Goal: Information Seeking & Learning: Learn about a topic

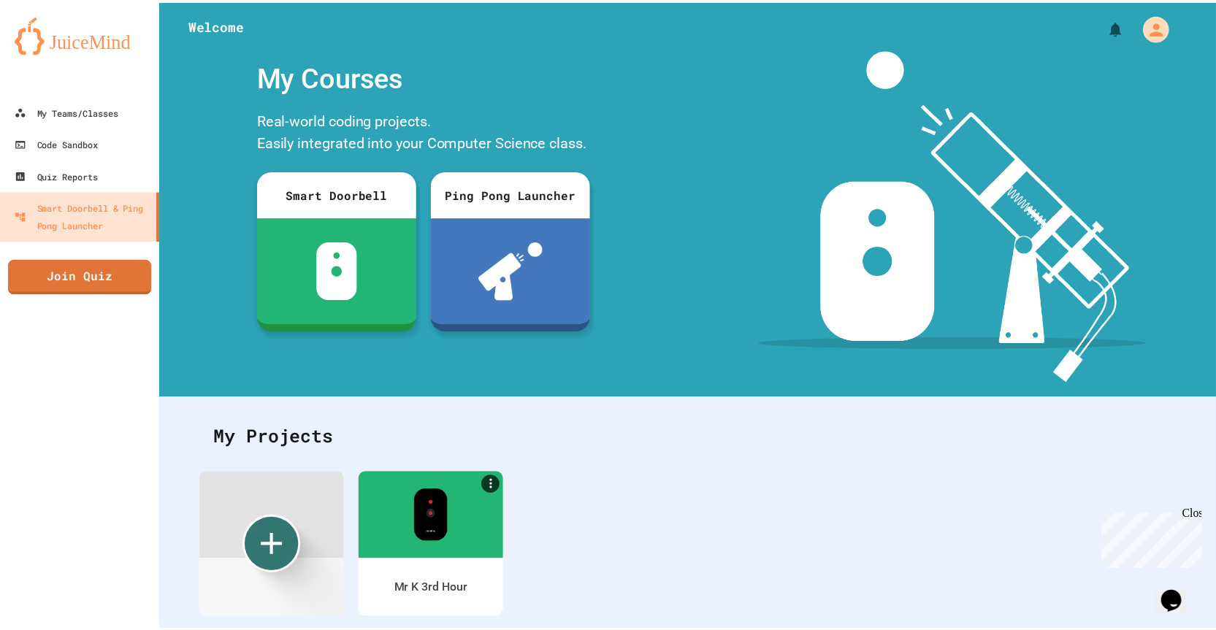
scroll to position [47, 0]
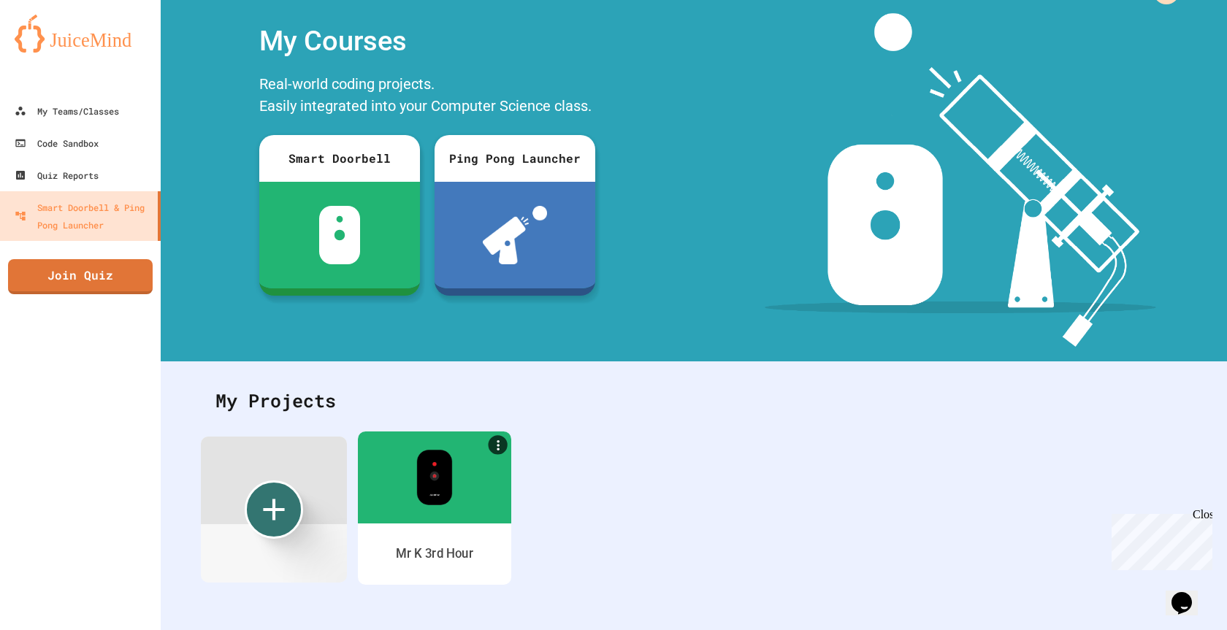
click at [449, 500] on div at bounding box center [434, 478] width 153 height 92
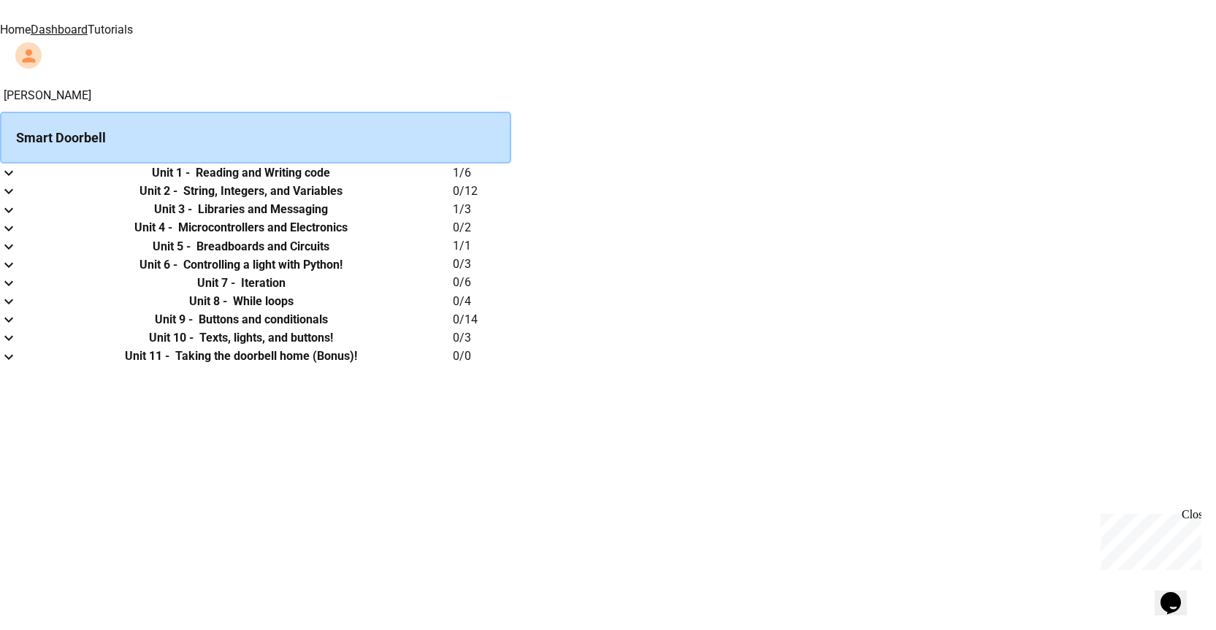
click at [133, 23] on link "Tutorials" at bounding box center [110, 30] width 45 height 14
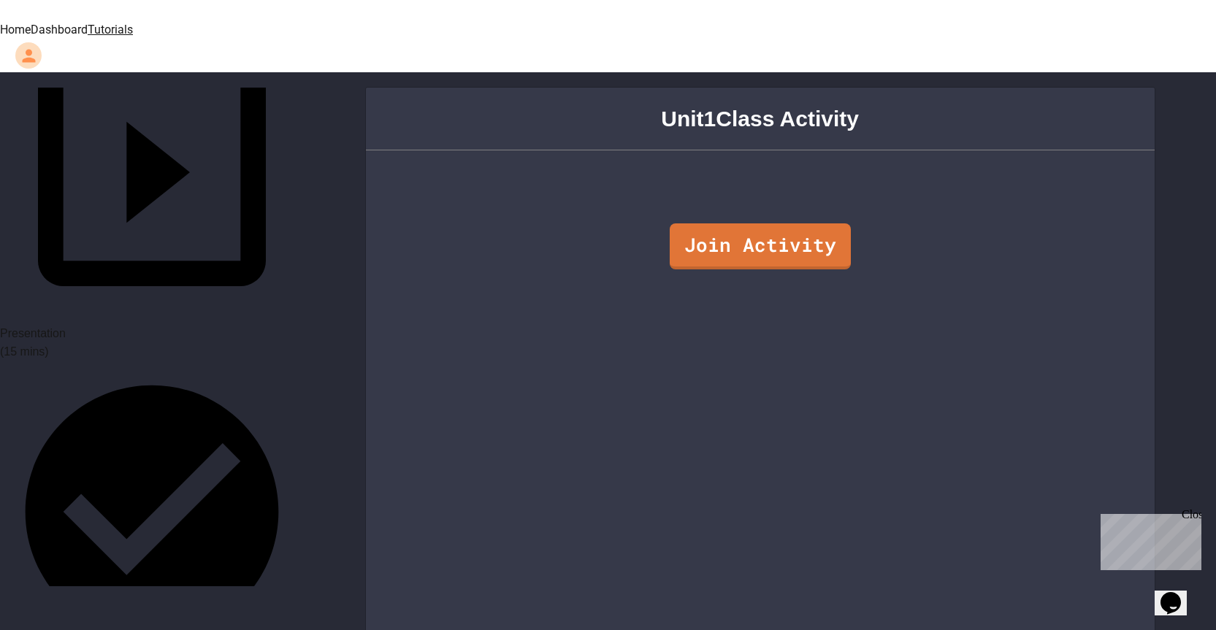
scroll to position [219, 0]
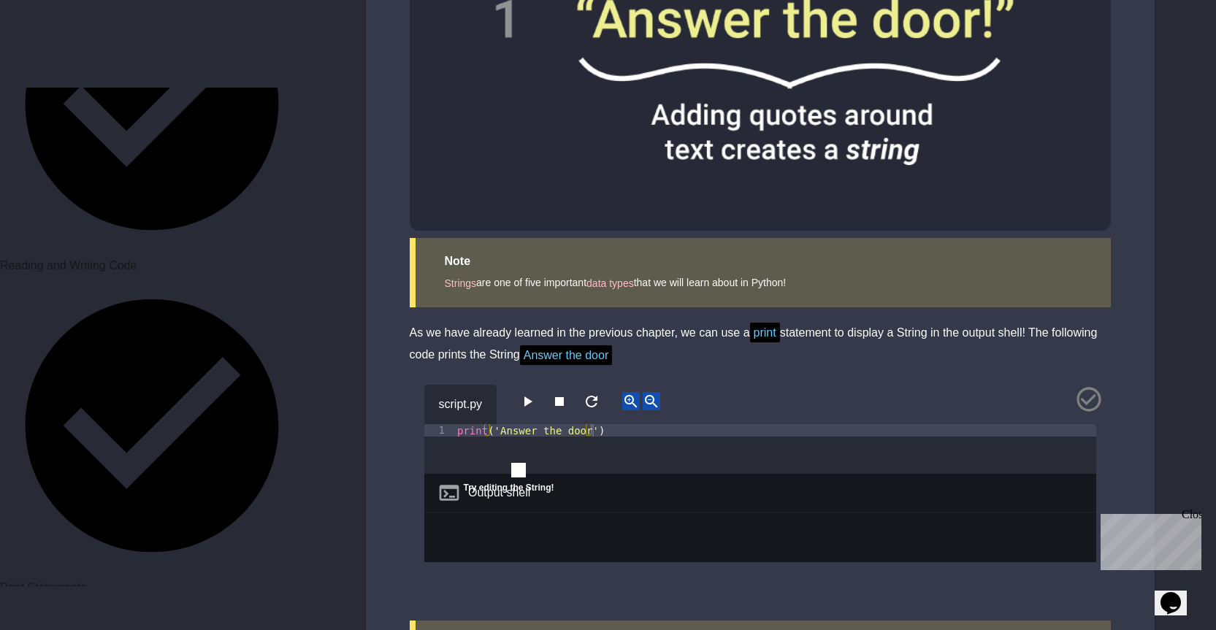
scroll to position [1023, 0]
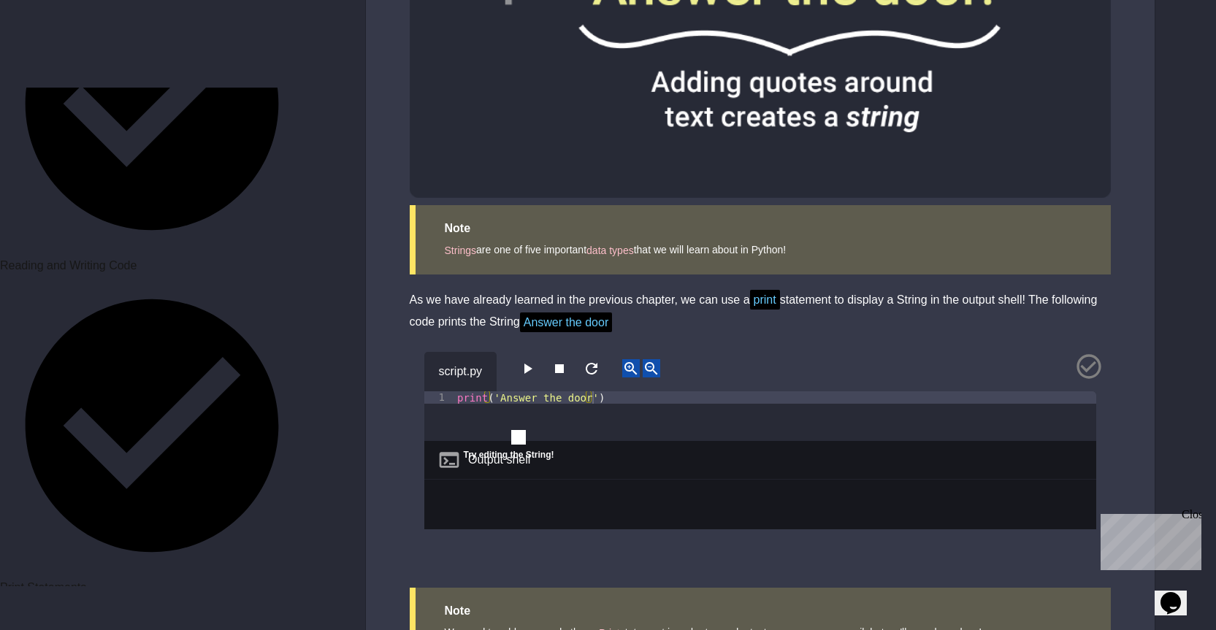
click at [535, 360] on icon "button" at bounding box center [528, 369] width 18 height 18
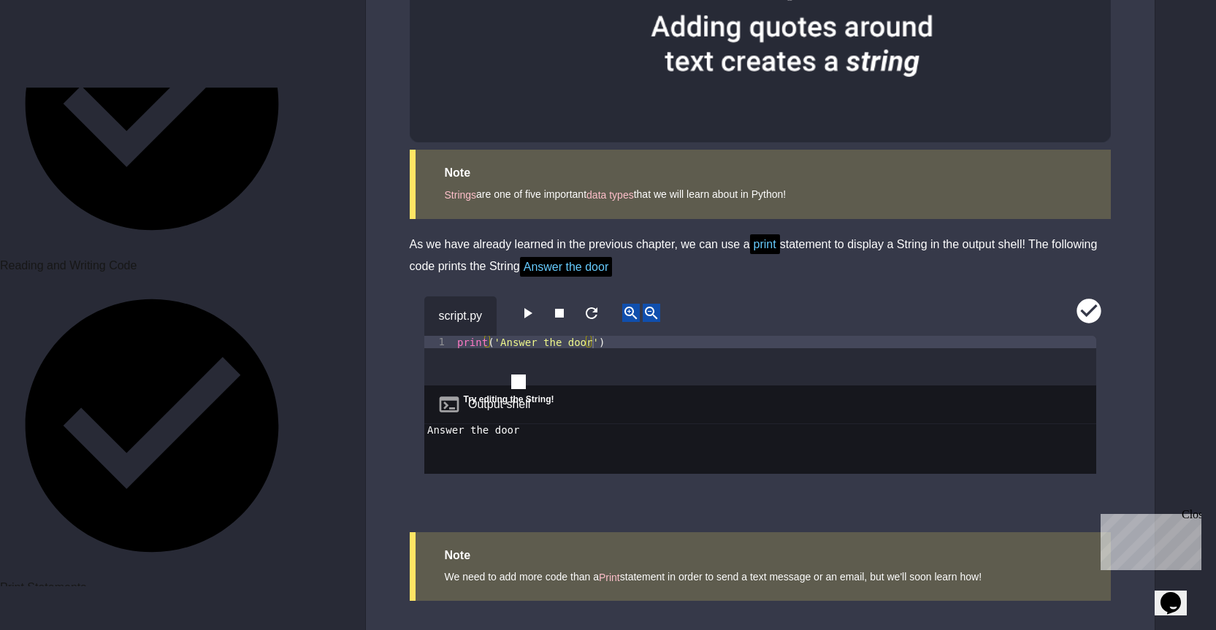
scroll to position [1120, 0]
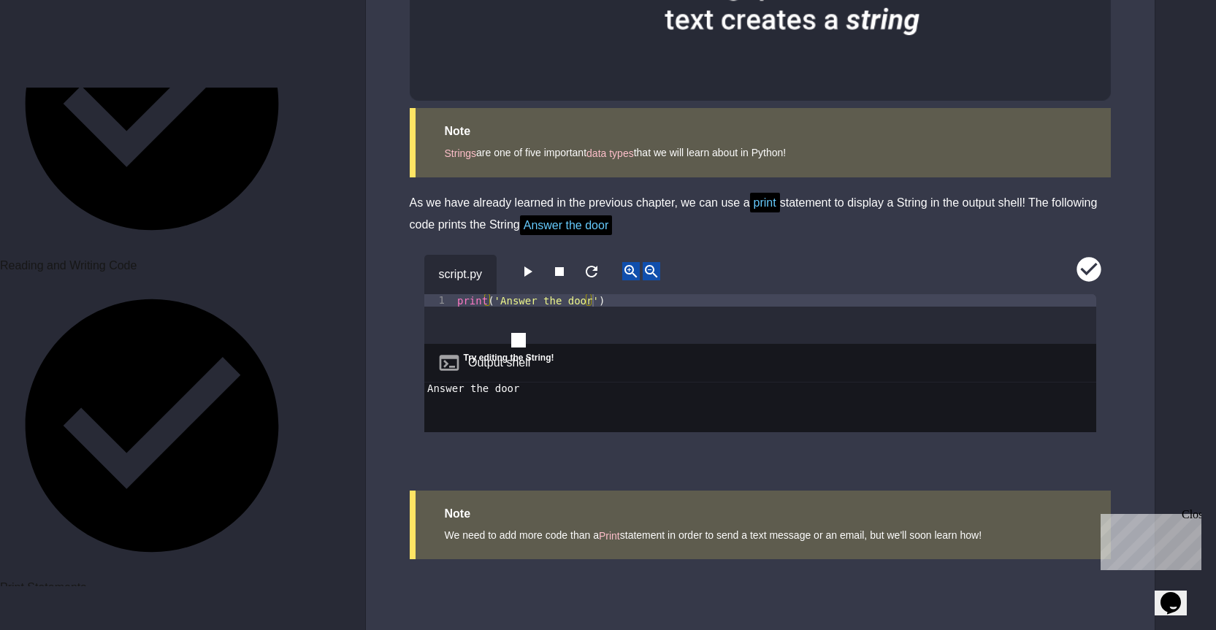
click at [1085, 255] on div "script.py" at bounding box center [760, 274] width 672 height 39
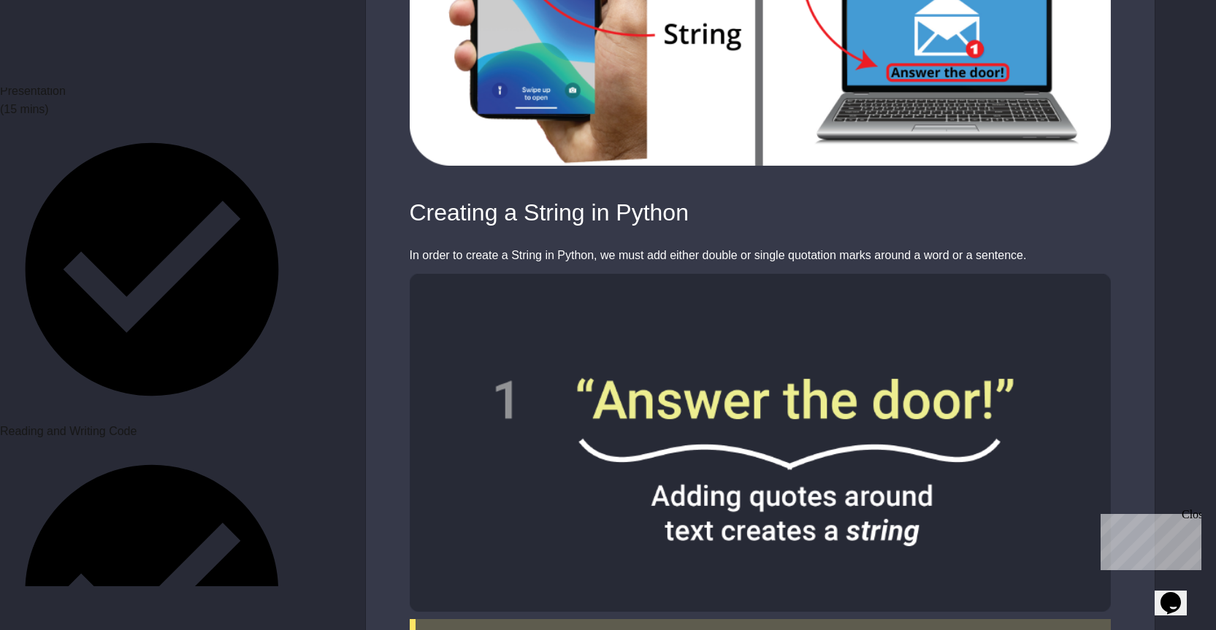
scroll to position [223, 0]
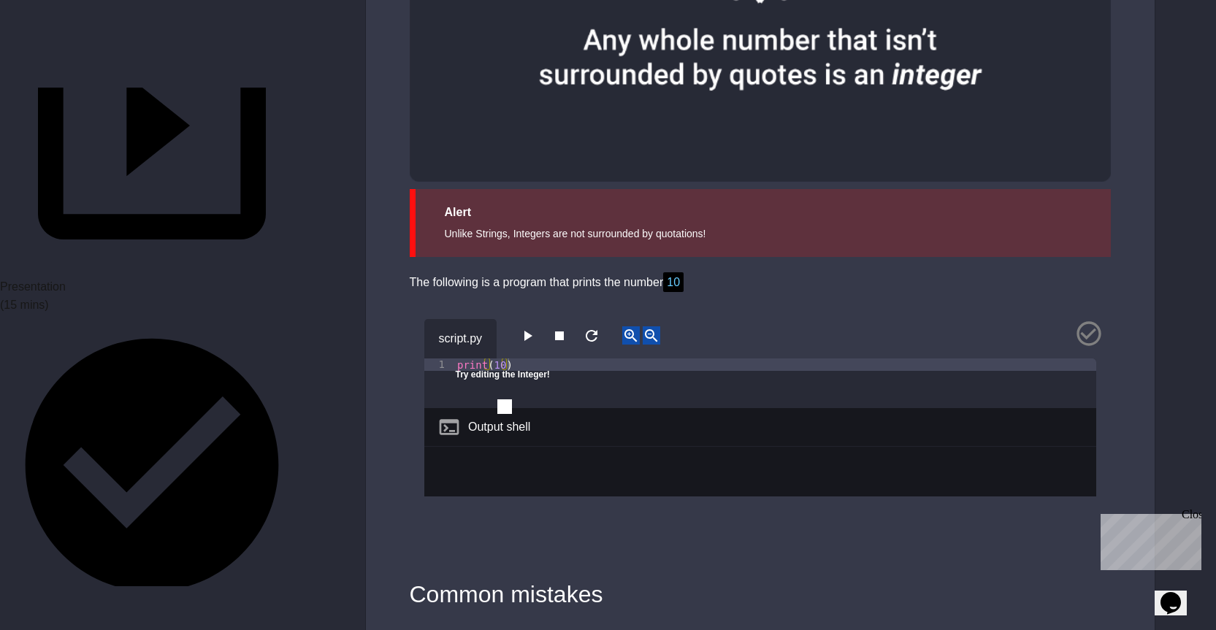
scroll to position [1315, 0]
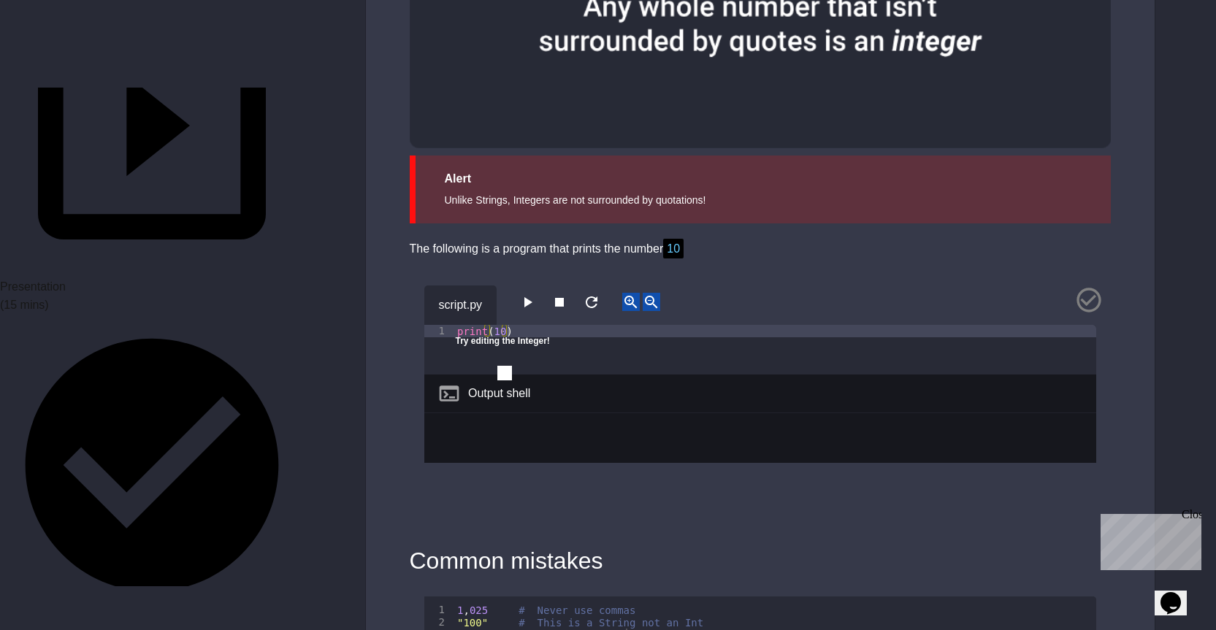
click at [536, 294] on icon "button" at bounding box center [528, 303] width 18 height 18
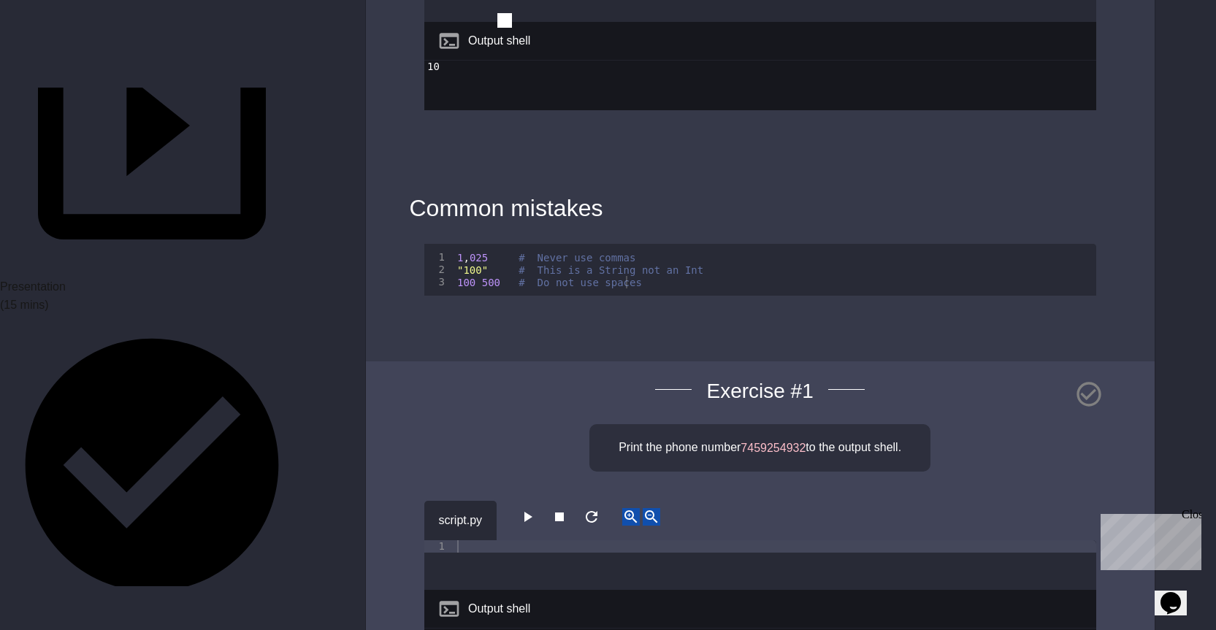
scroll to position [1680, 0]
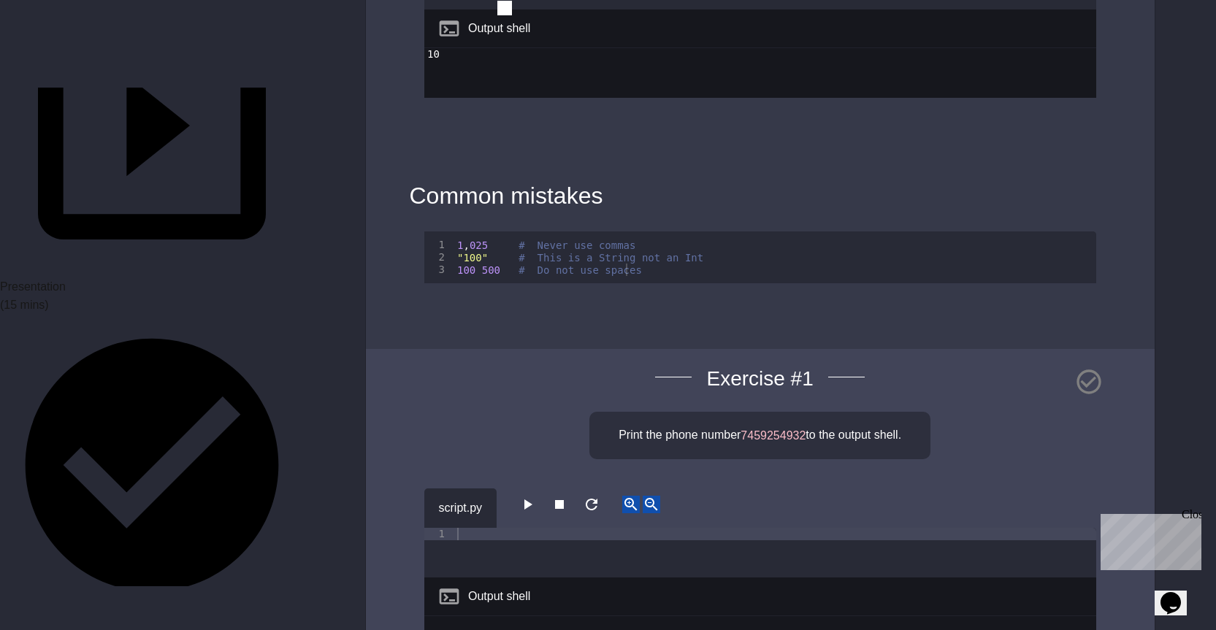
click at [536, 496] on icon "button" at bounding box center [528, 505] width 18 height 18
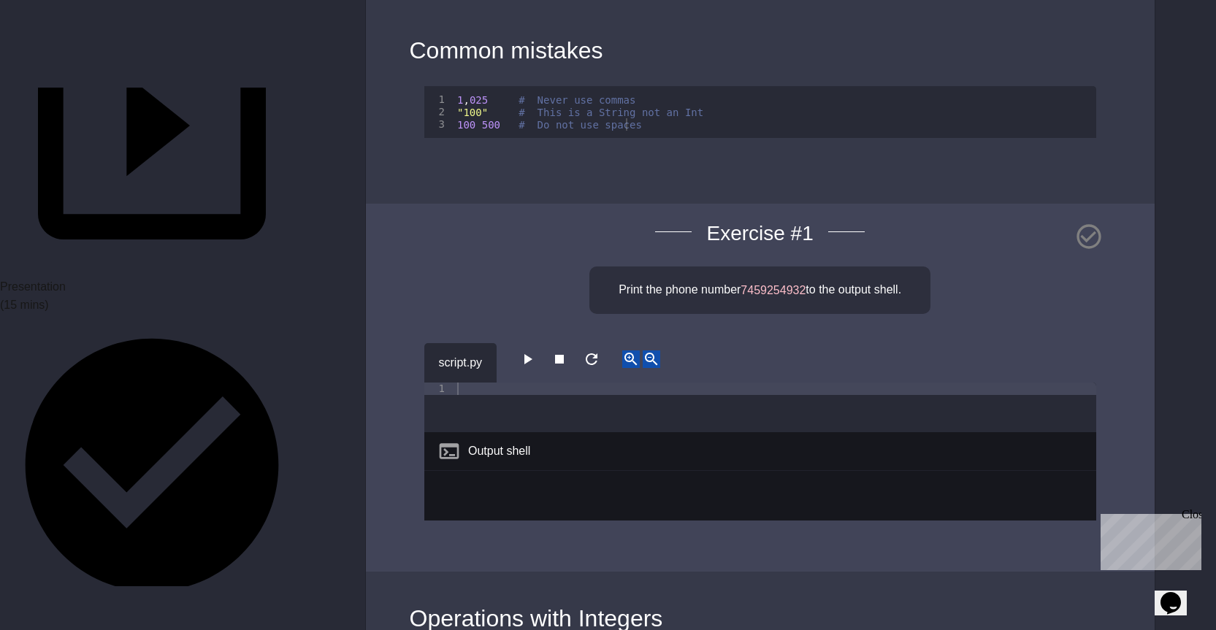
scroll to position [1826, 0]
click at [529, 390] on div at bounding box center [775, 419] width 642 height 75
click at [491, 382] on div "Print ( )" at bounding box center [775, 419] width 642 height 75
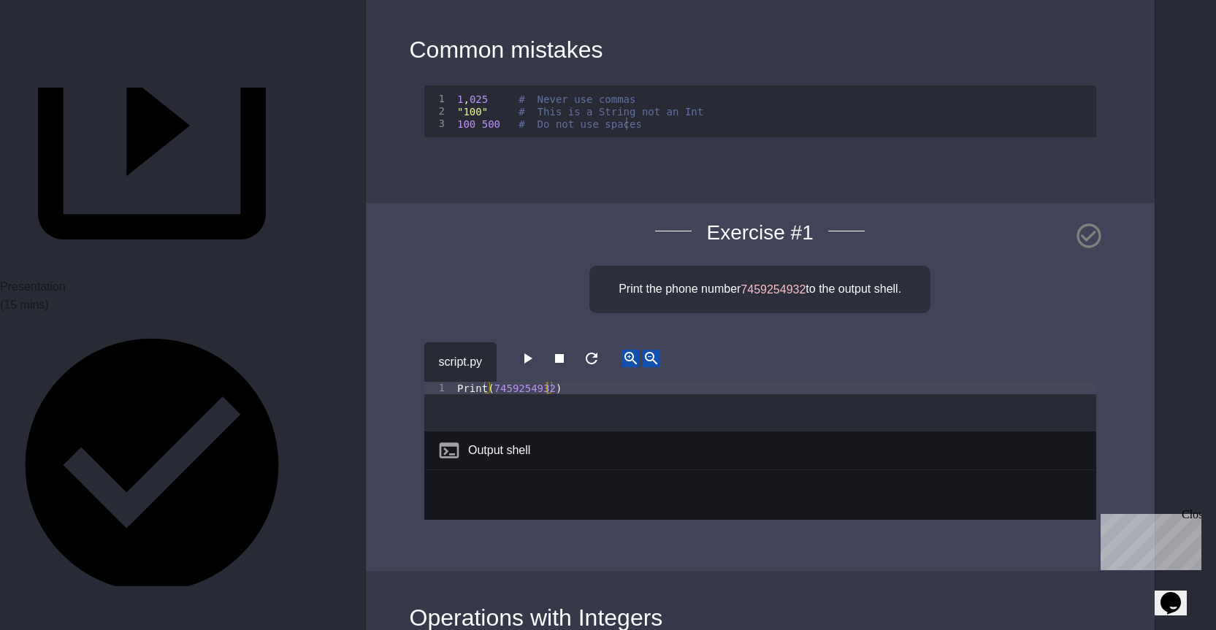
click at [1019, 314] on div "**********" at bounding box center [760, 387] width 789 height 368
click at [524, 350] on icon "button" at bounding box center [528, 359] width 18 height 18
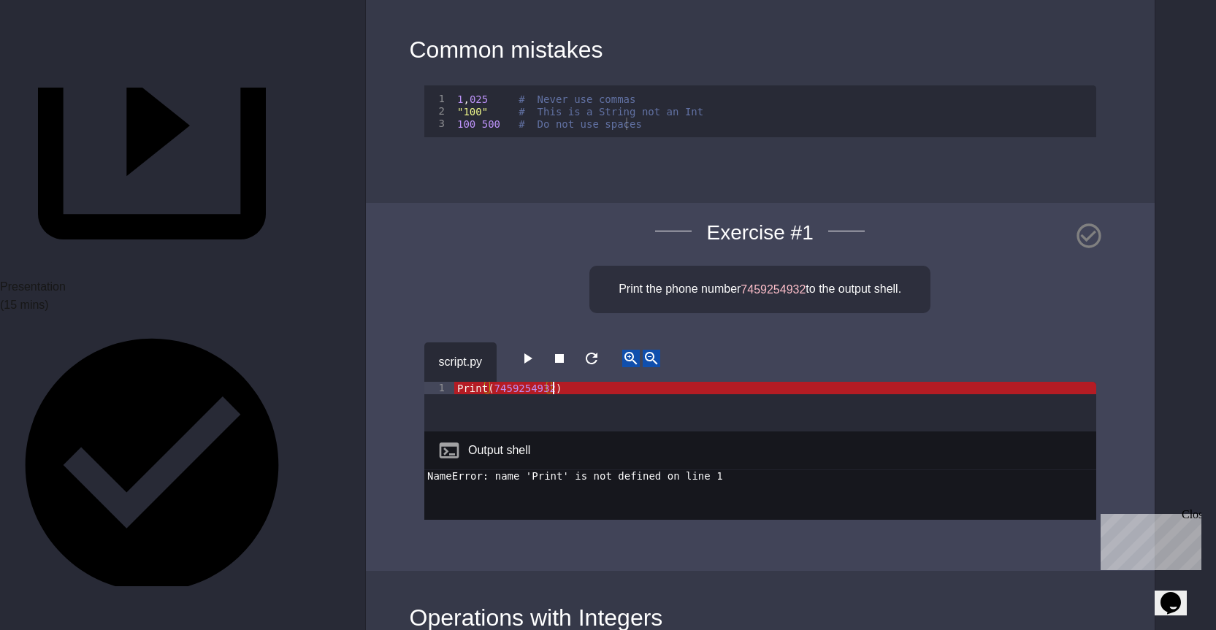
drag, startPoint x: 528, startPoint y: 379, endPoint x: 500, endPoint y: 369, distance: 29.6
click at [523, 382] on div "Print ( 7459254932 )" at bounding box center [775, 419] width 642 height 75
click at [458, 382] on div "Print ( 7459254932 )" at bounding box center [775, 419] width 642 height 75
click at [463, 382] on div "Print ( 7459254932 )" at bounding box center [775, 419] width 642 height 75
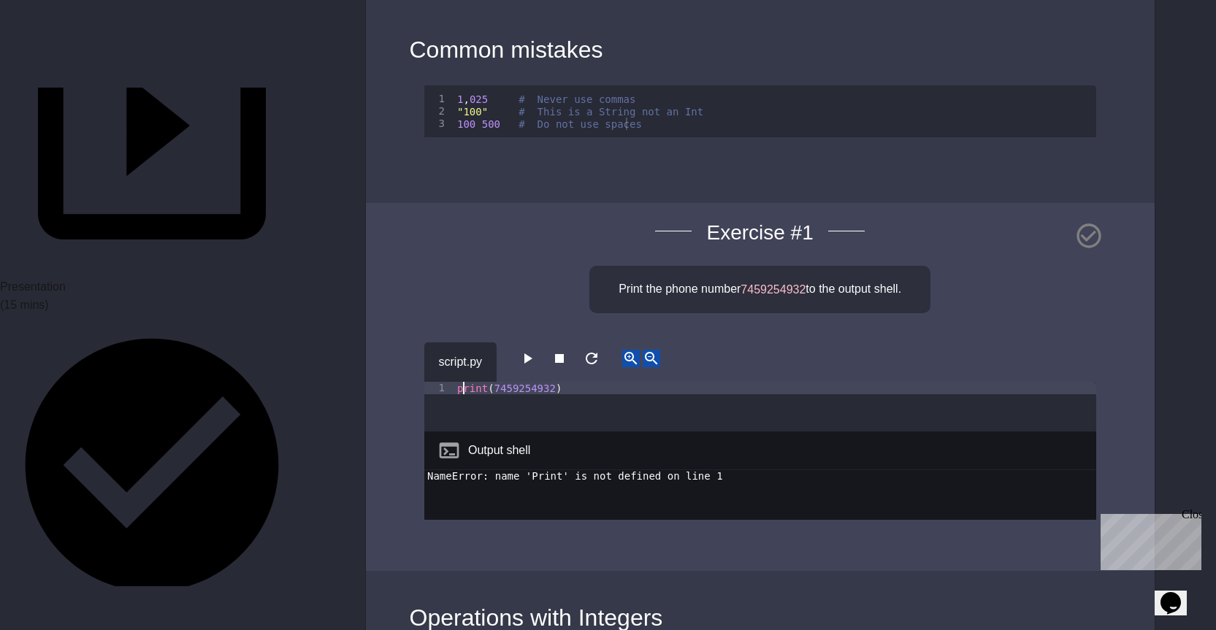
scroll to position [0, 1]
type textarea "**********"
click at [536, 350] on icon "button" at bounding box center [528, 359] width 18 height 18
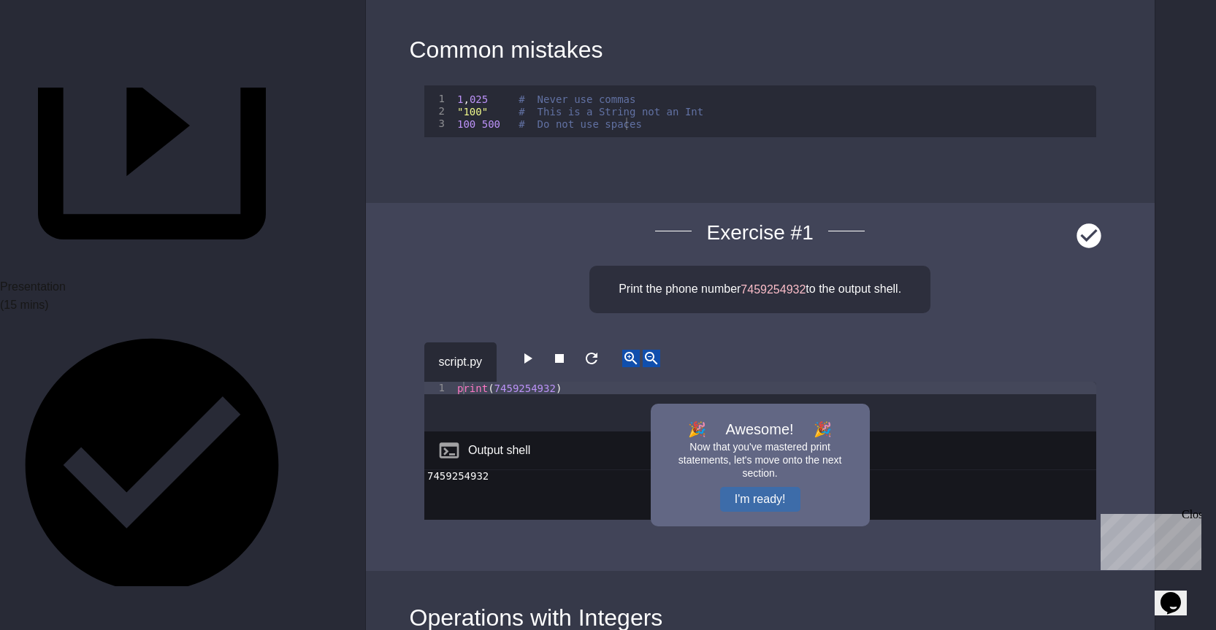
click at [756, 487] on button "I'm ready!" at bounding box center [760, 499] width 80 height 25
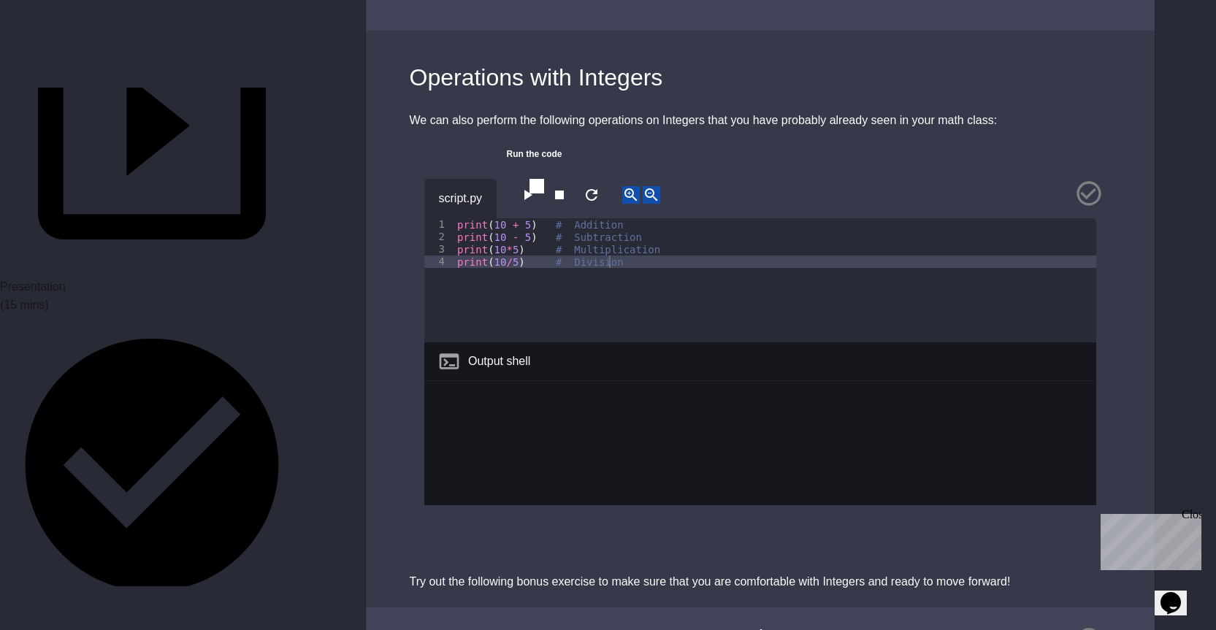
scroll to position [2337, 0]
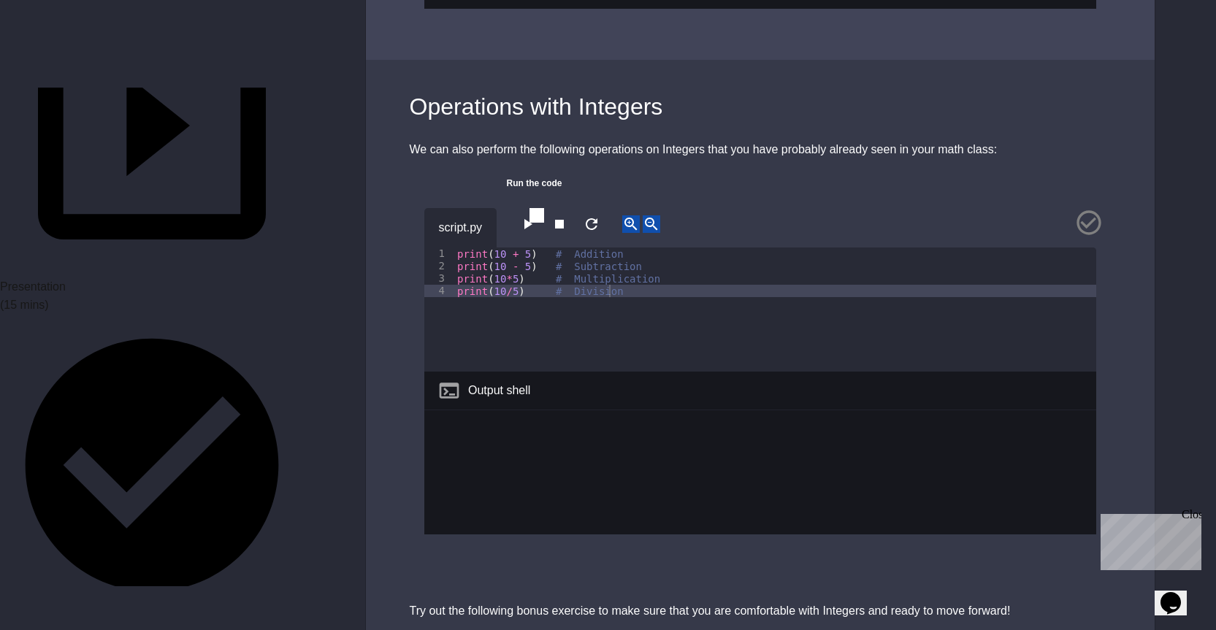
click at [536, 215] on icon "button" at bounding box center [528, 224] width 18 height 18
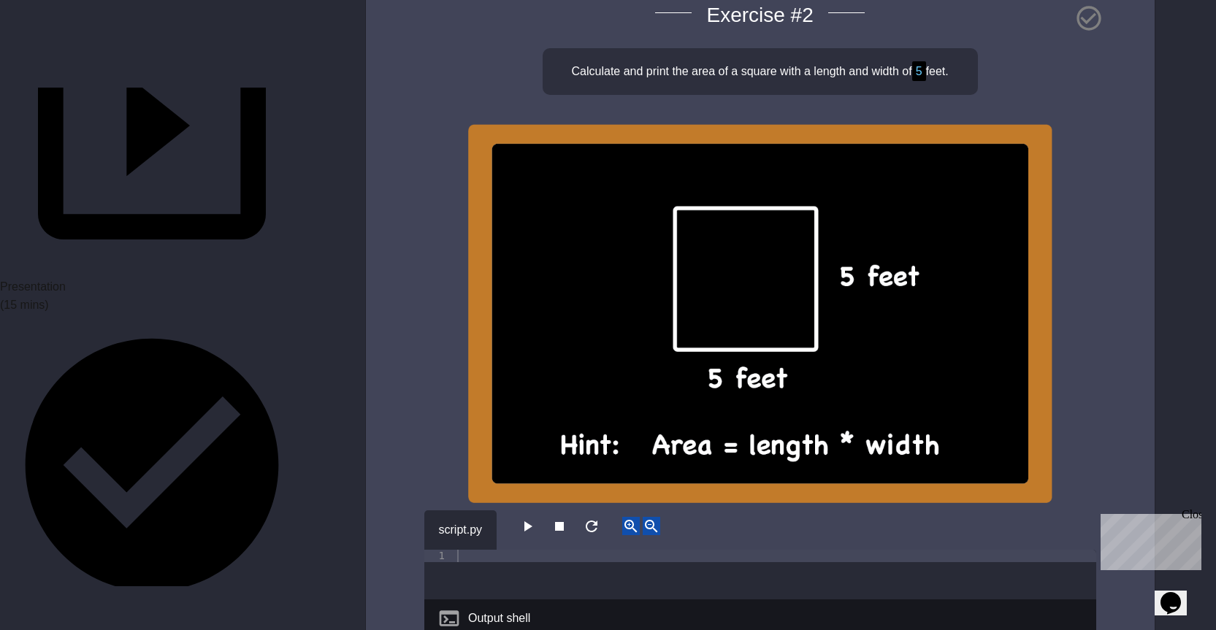
scroll to position [3068, 0]
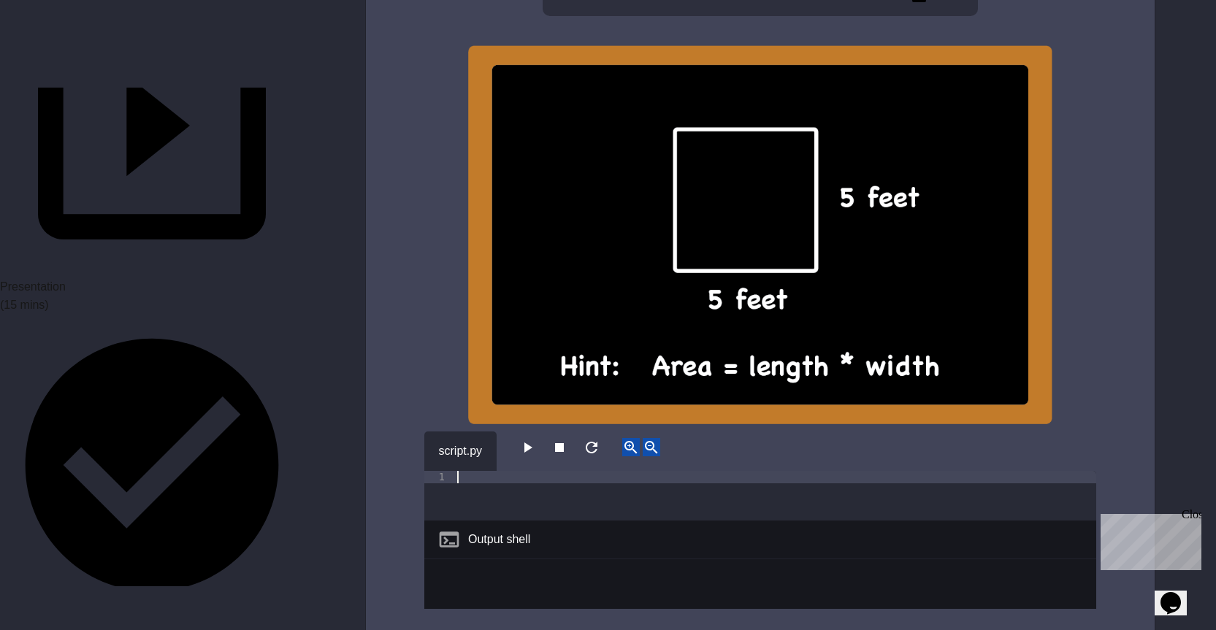
click at [598, 471] on div at bounding box center [775, 508] width 642 height 75
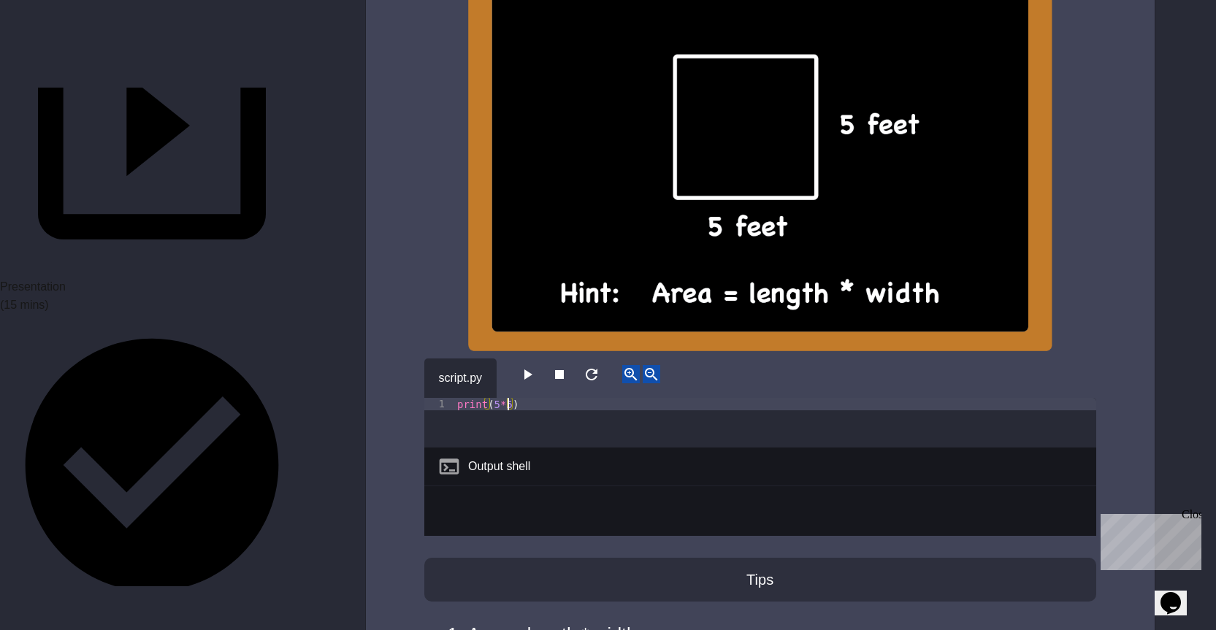
scroll to position [0, 4]
type textarea "**********"
click at [536, 365] on button "button" at bounding box center [528, 374] width 18 height 18
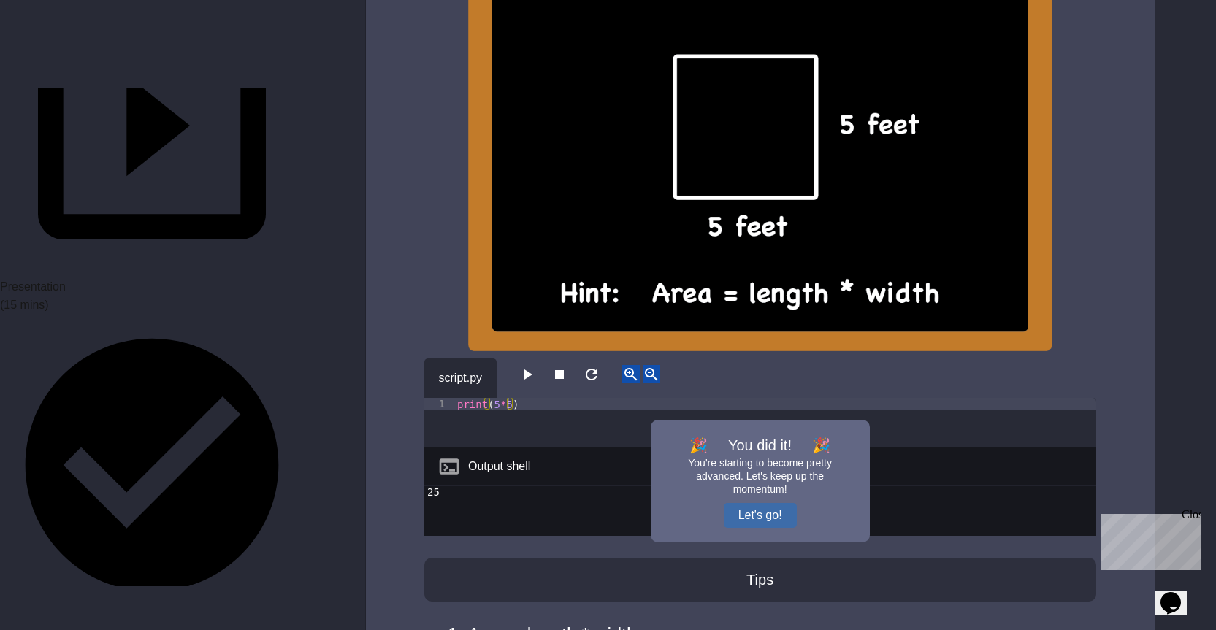
click at [760, 503] on button "Let's go!" at bounding box center [760, 515] width 73 height 25
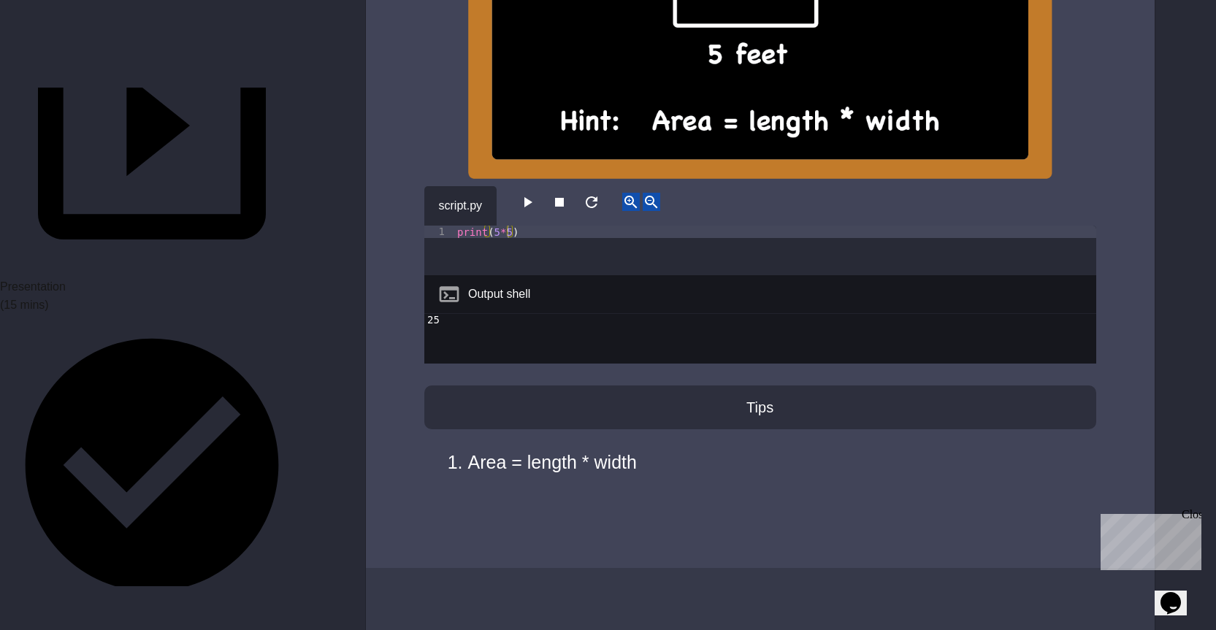
scroll to position [3314, 0]
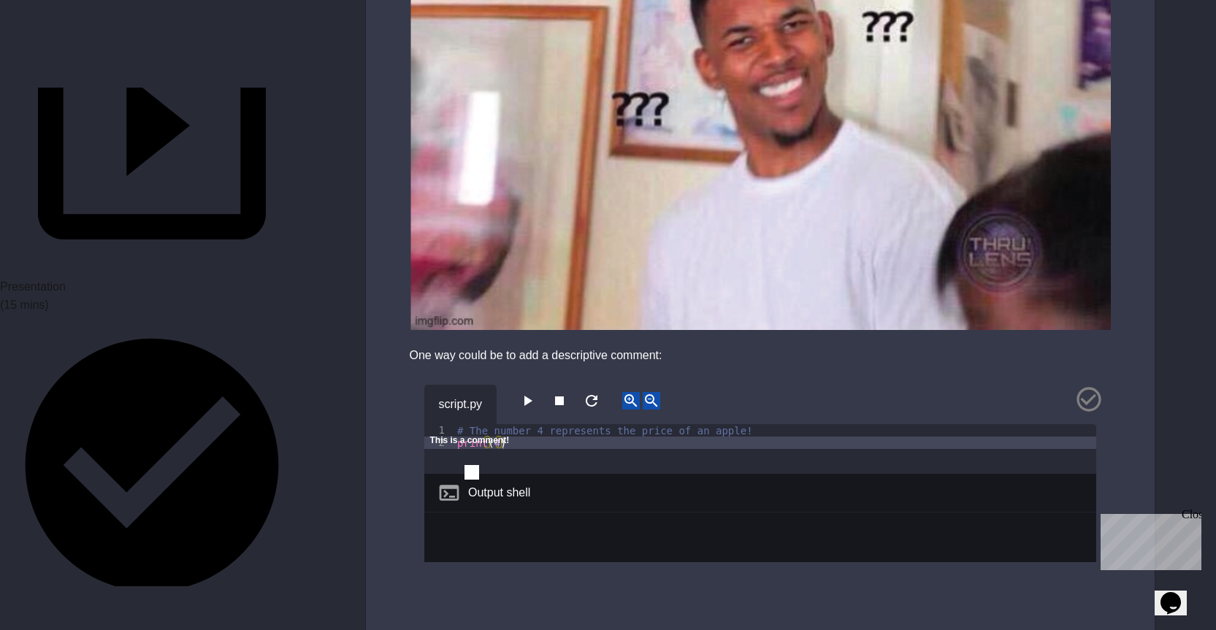
scroll to position [657, 0]
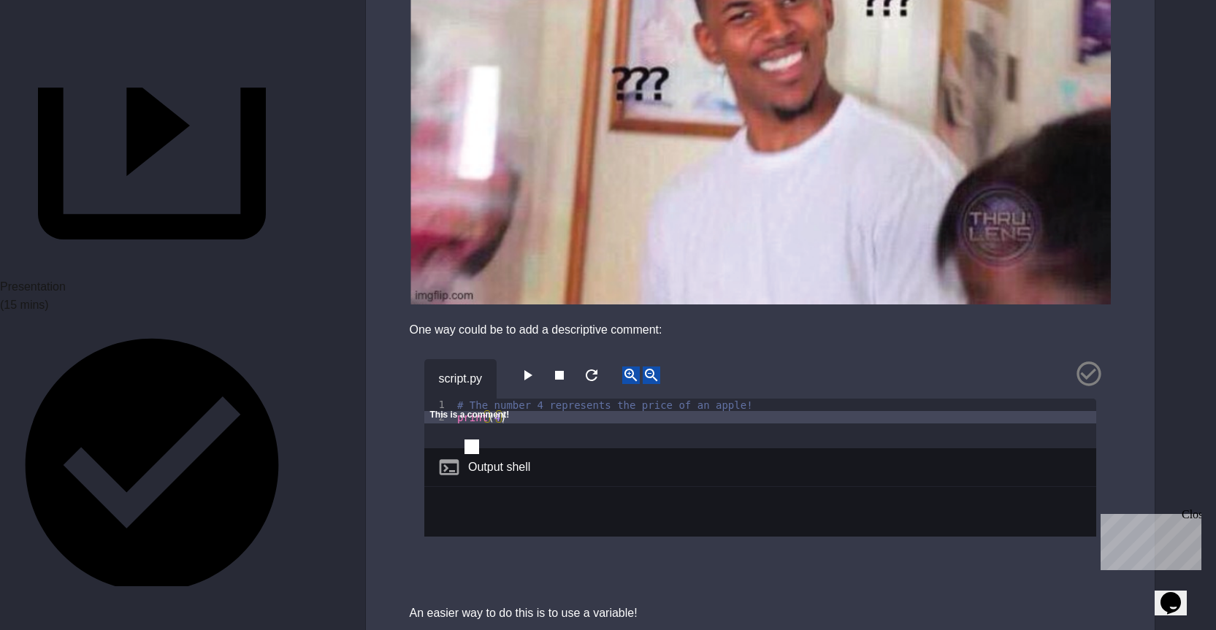
click at [524, 367] on button "button" at bounding box center [528, 376] width 18 height 18
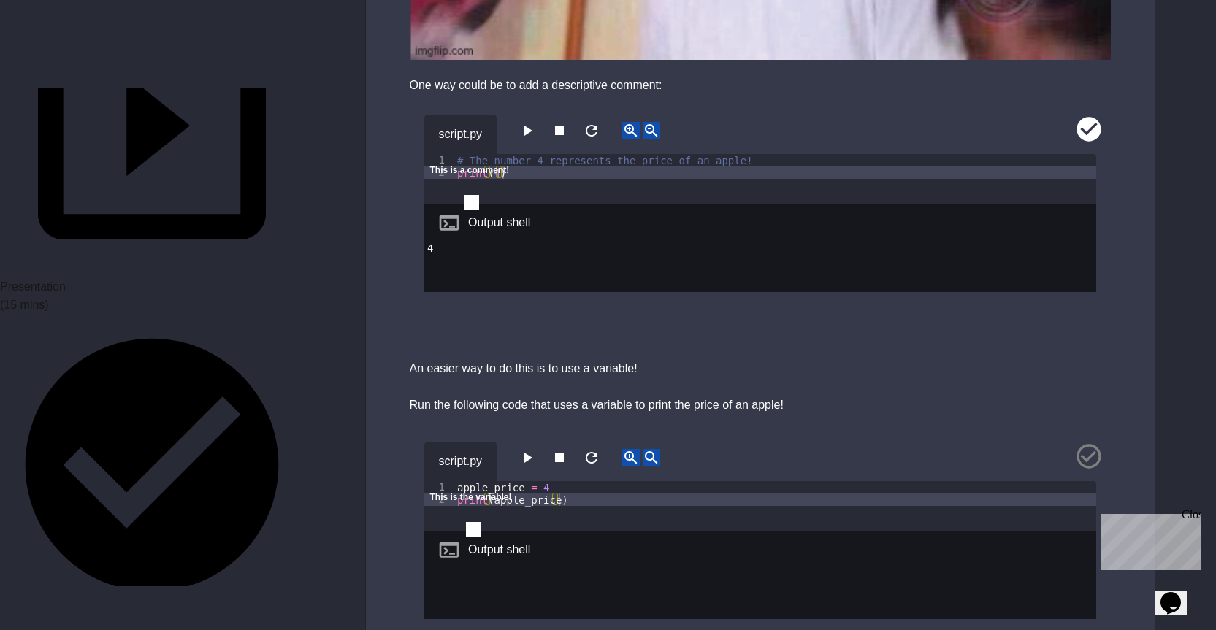
scroll to position [950, 0]
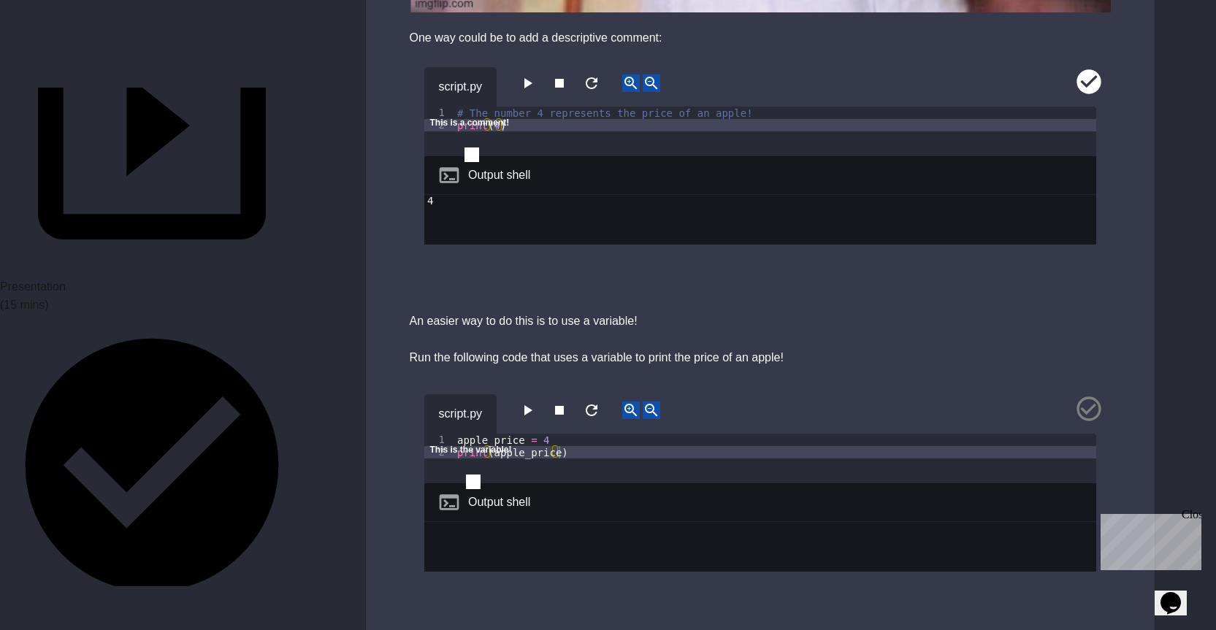
click at [531, 402] on button "button" at bounding box center [528, 411] width 18 height 18
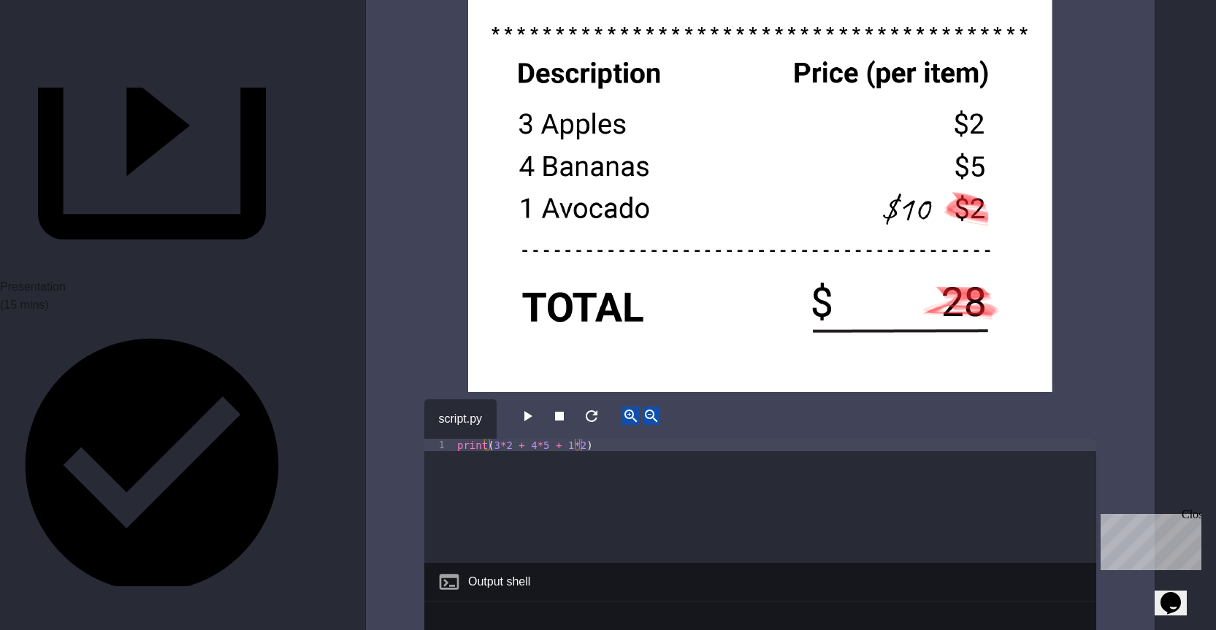
scroll to position [2995, 0]
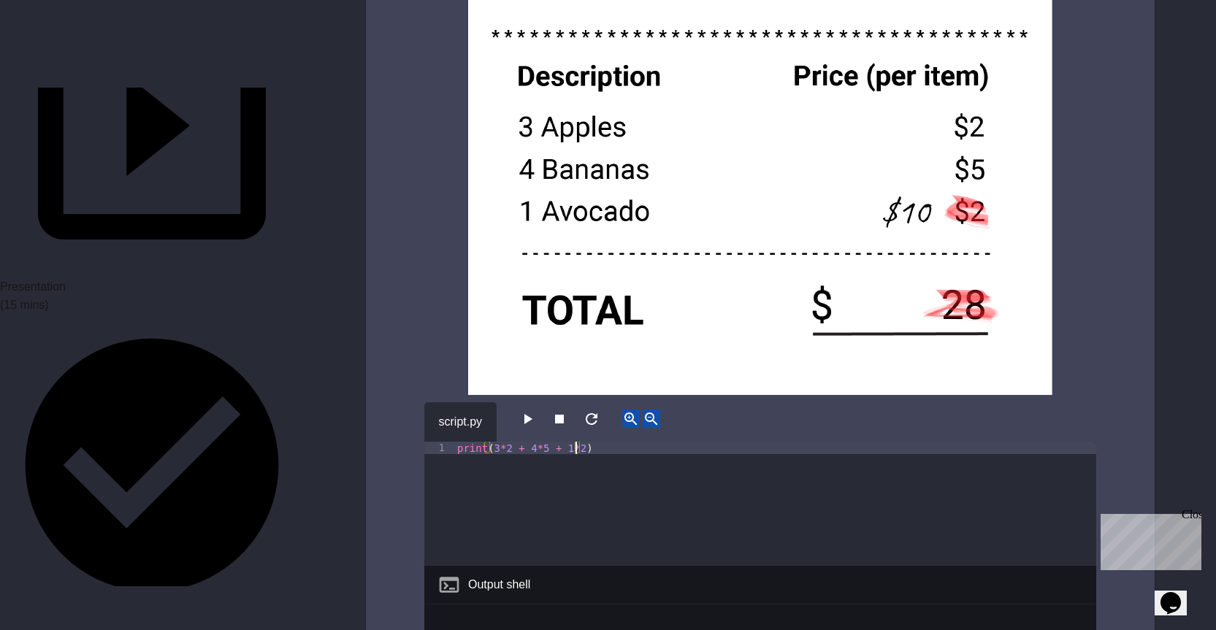
click at [574, 442] on div "print ( 3 * 2 + 4 * 5 + 1 * 2 )" at bounding box center [775, 516] width 642 height 149
click at [460, 321] on img at bounding box center [760, 73] width 672 height 643
click at [536, 411] on icon "button" at bounding box center [528, 420] width 18 height 18
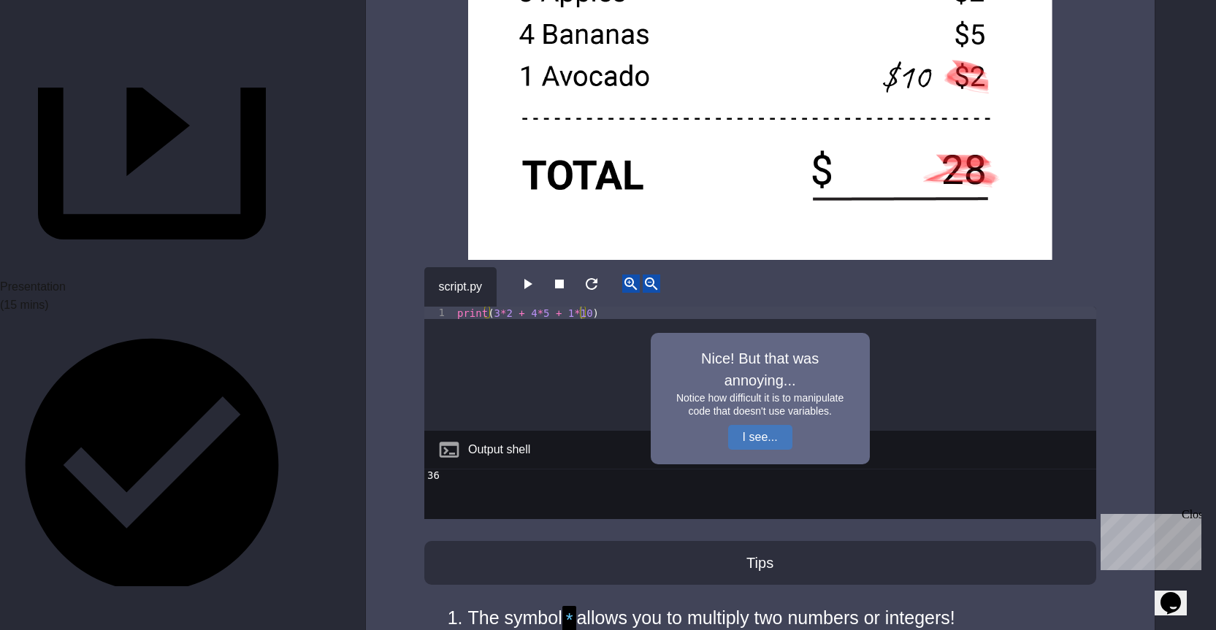
scroll to position [3141, 0]
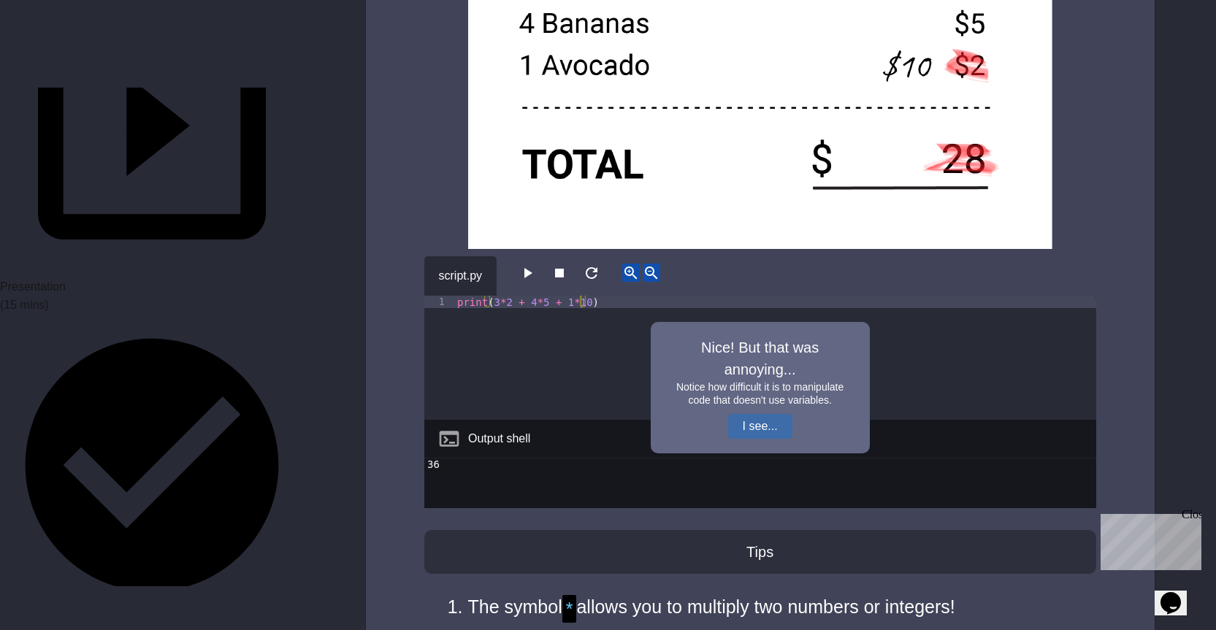
click at [755, 414] on button "I see..." at bounding box center [760, 426] width 64 height 25
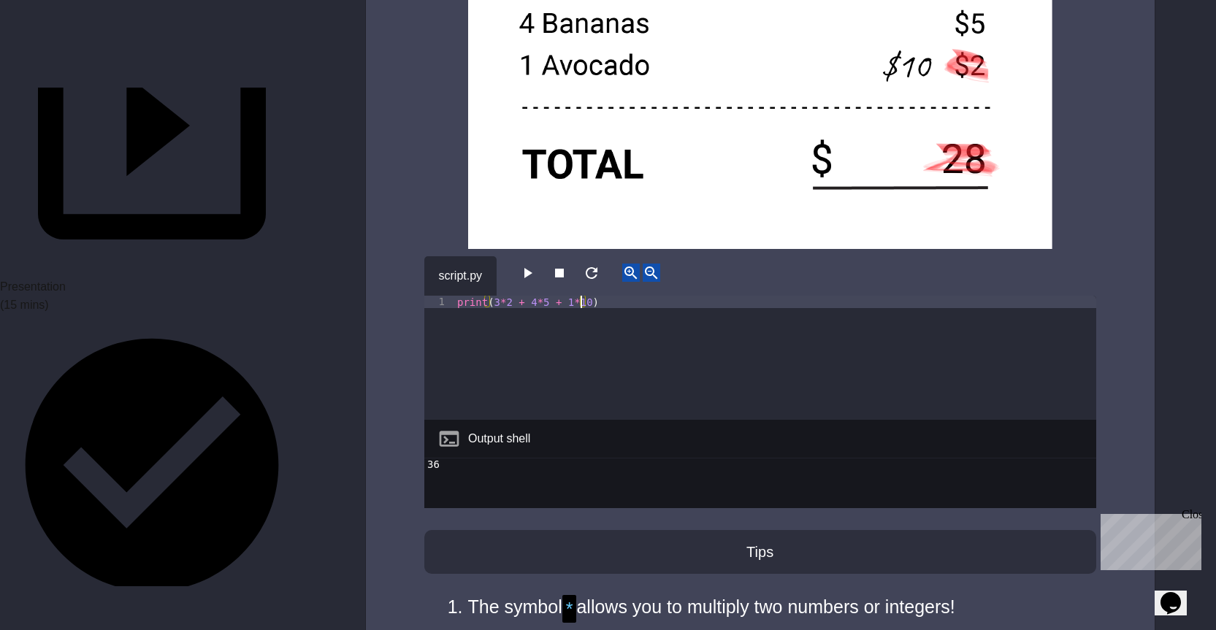
click at [578, 296] on div "print ( 3 * 2 + 4 * 5 + 1 * 10 )" at bounding box center [775, 370] width 642 height 149
click at [571, 296] on div "print ( 3 * 2 + 4 * 5 + 1 * 10 )" at bounding box center [775, 370] width 642 height 149
click at [573, 296] on div "print ( 3 * 2 + 4 * 5 + 1 * 10 )" at bounding box center [775, 370] width 642 height 149
click at [531, 264] on button "button" at bounding box center [528, 273] width 18 height 18
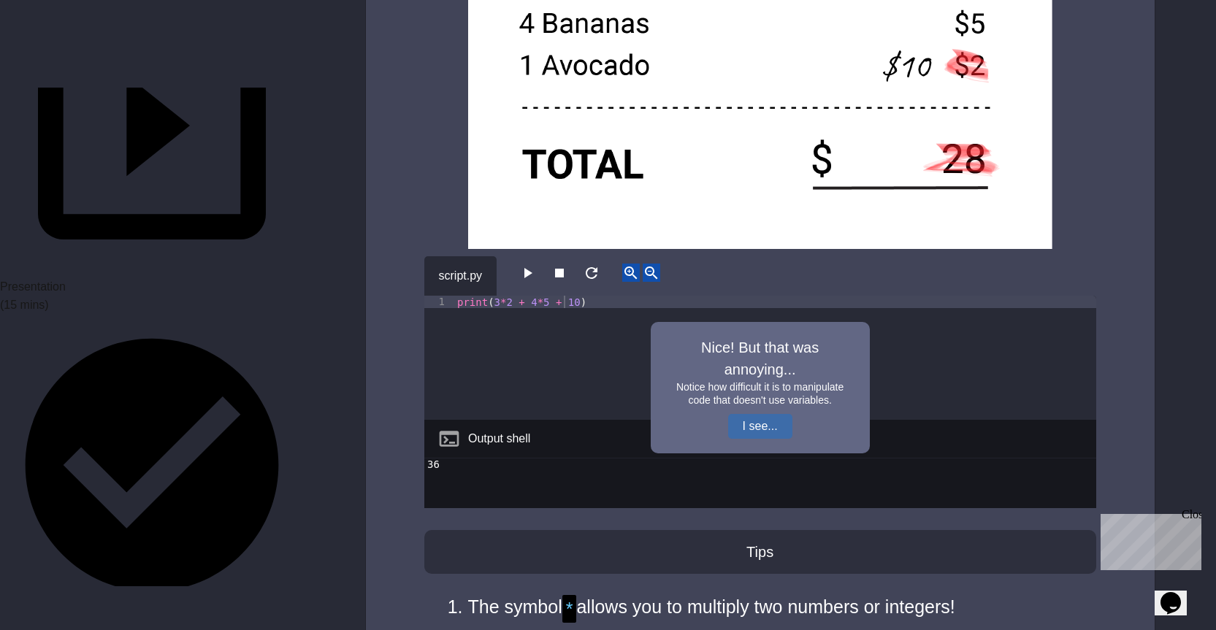
click at [773, 414] on button "I see..." at bounding box center [760, 426] width 64 height 25
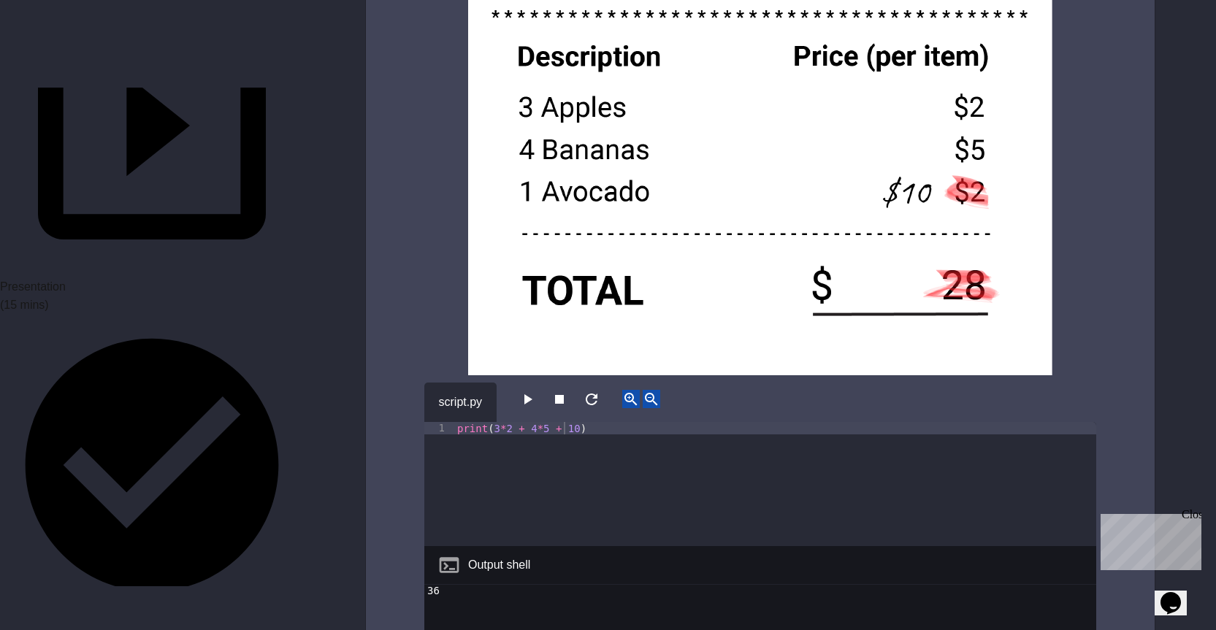
scroll to position [3214, 0]
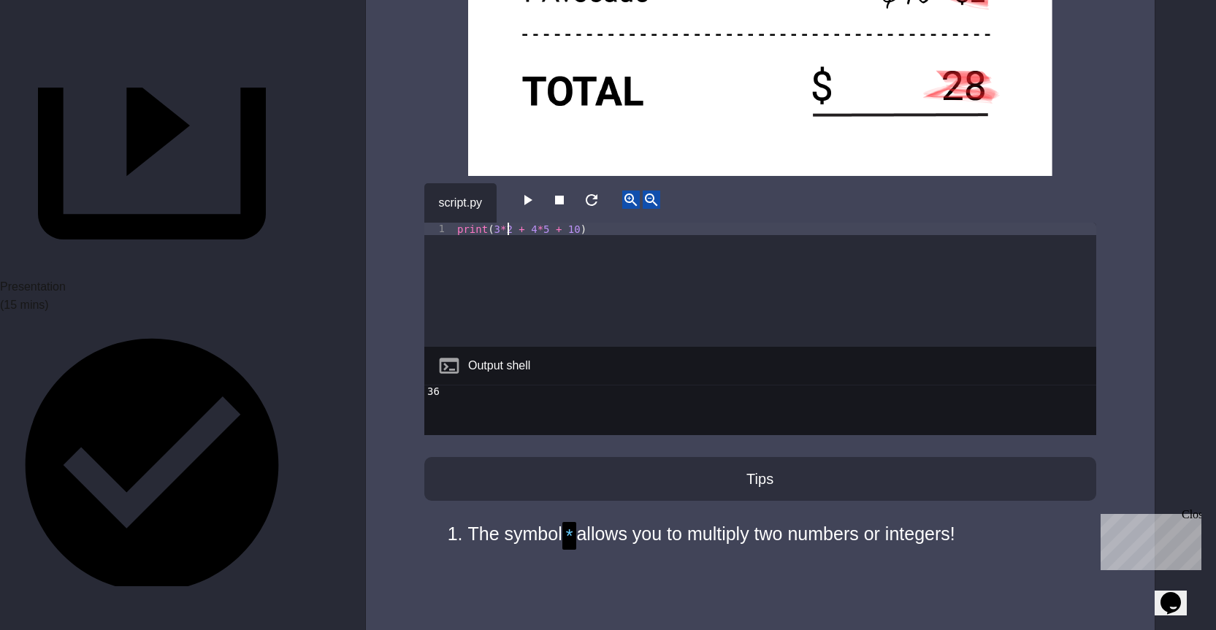
click at [505, 223] on div "print ( 3 * 2 + 4 * 5 + 10 )" at bounding box center [775, 297] width 642 height 149
click at [530, 223] on div "print ( 6 + 4 * 5 + 10 )" at bounding box center [775, 297] width 642 height 149
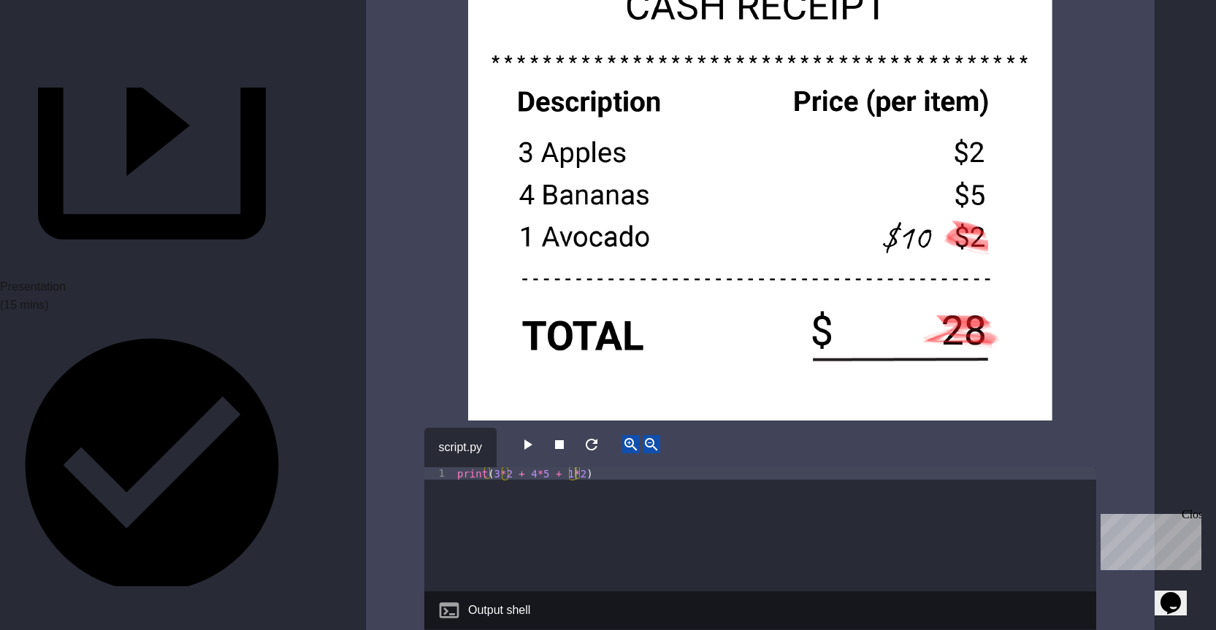
scroll to position [2995, 0]
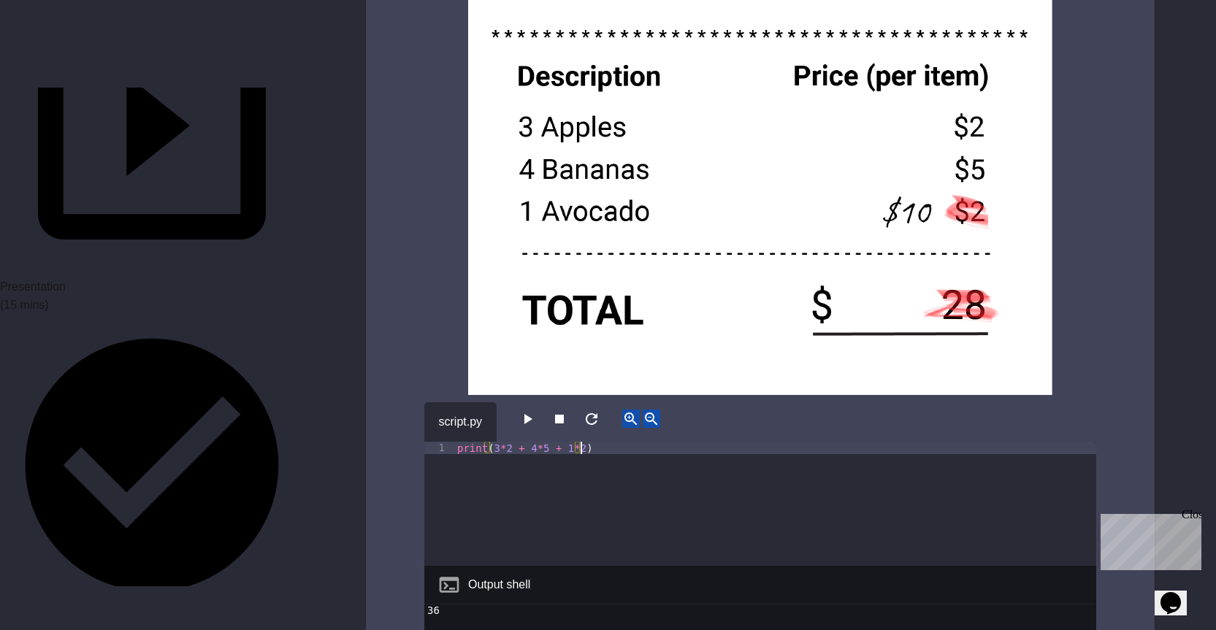
click at [594, 442] on div "print ( 3 * 2 + 4 * 5 + 1 * 2 )" at bounding box center [775, 516] width 642 height 149
click at [578, 442] on div "print ( 3 * 2 + 4 * 5 + 1 * 2 )" at bounding box center [775, 516] width 642 height 149
click at [576, 442] on div "print ( 3 * 2 + 4 * 5 + 1 * 2 )" at bounding box center [775, 516] width 642 height 149
click at [442, 315] on img at bounding box center [760, 73] width 672 height 643
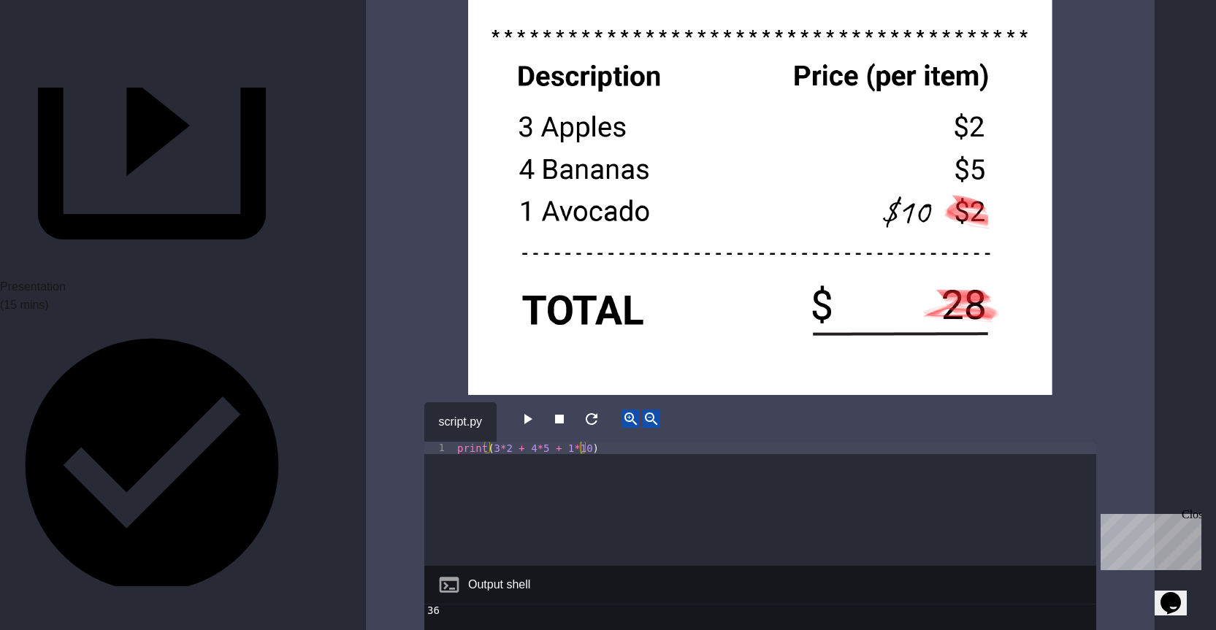
click at [530, 411] on icon "button" at bounding box center [528, 420] width 18 height 18
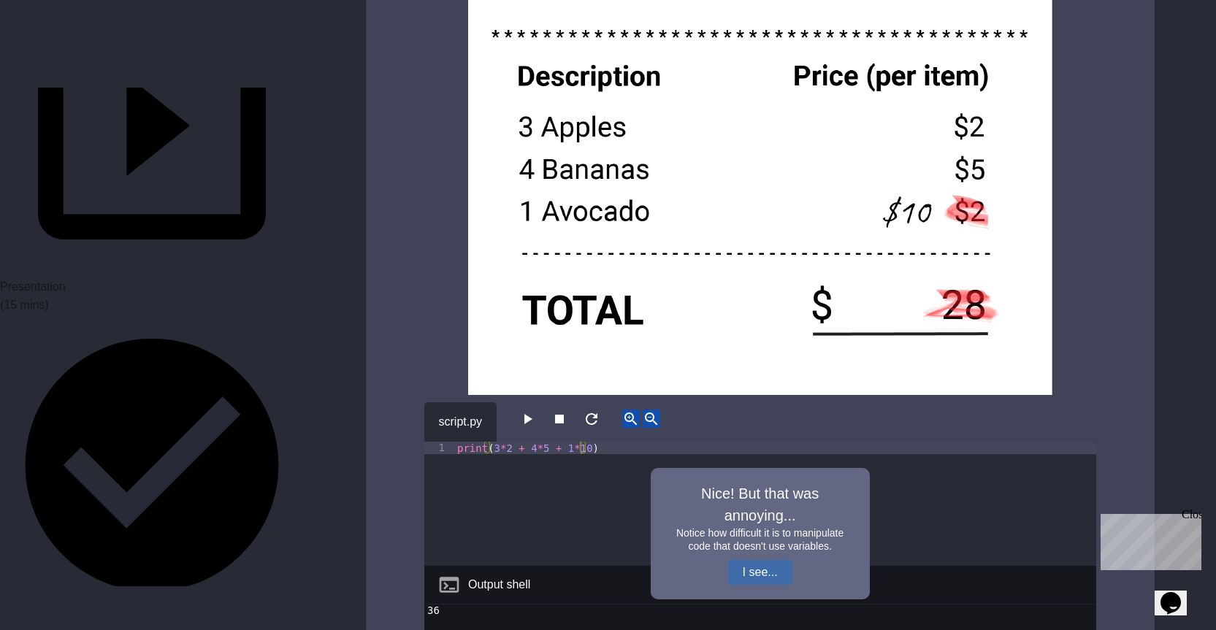
click at [755, 560] on button "I see..." at bounding box center [760, 572] width 64 height 25
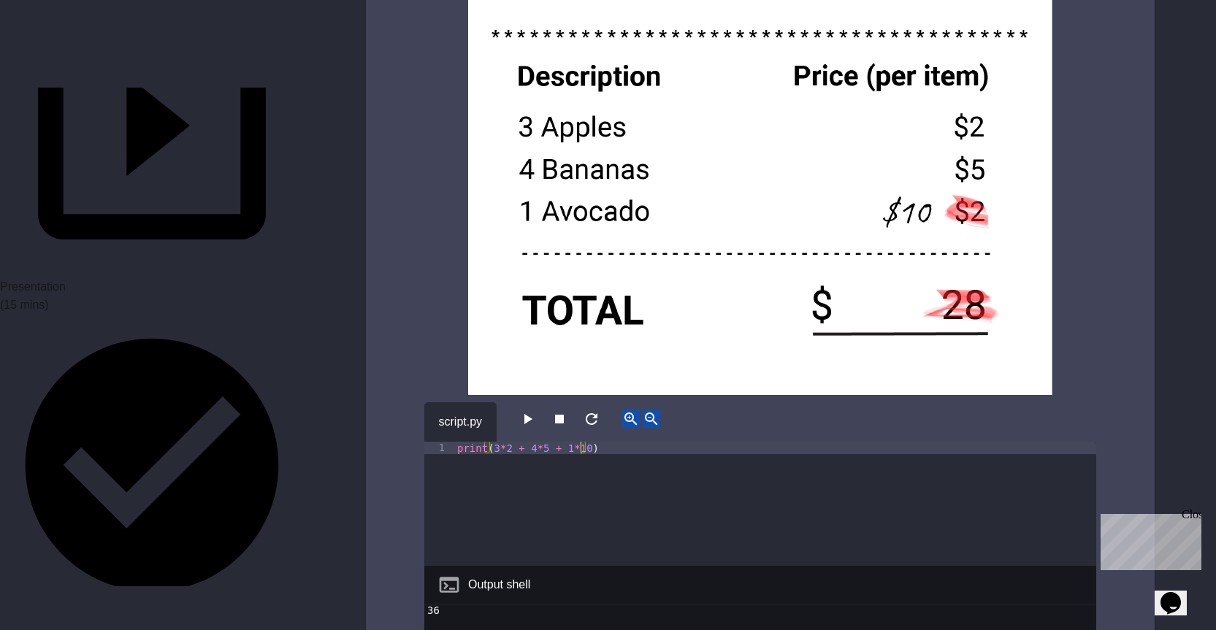
click at [459, 442] on div "print ( 3 * 2 + 4 * 5 + 1 * 10 )" at bounding box center [775, 516] width 642 height 149
type textarea "**********"
click at [459, 442] on div "print ( 3 * 2 + 4 * 5 + 1 * 10 )" at bounding box center [775, 516] width 642 height 149
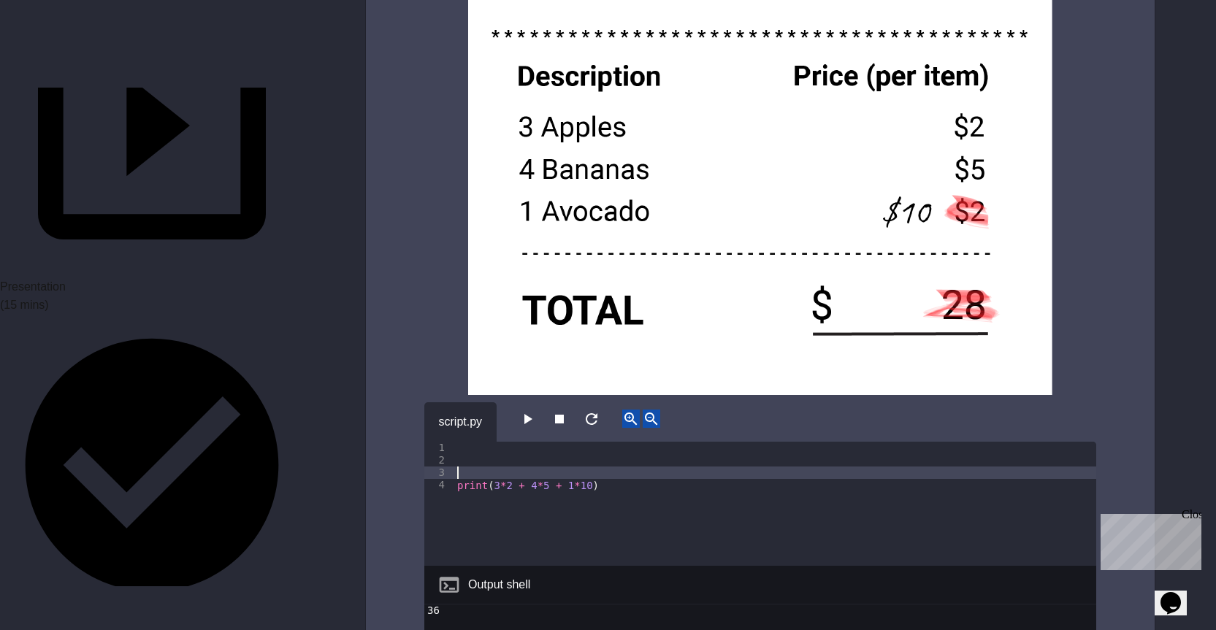
click at [462, 442] on div "print ( 3 * 2 + 4 * 5 + 1 * 10 )" at bounding box center [775, 516] width 642 height 149
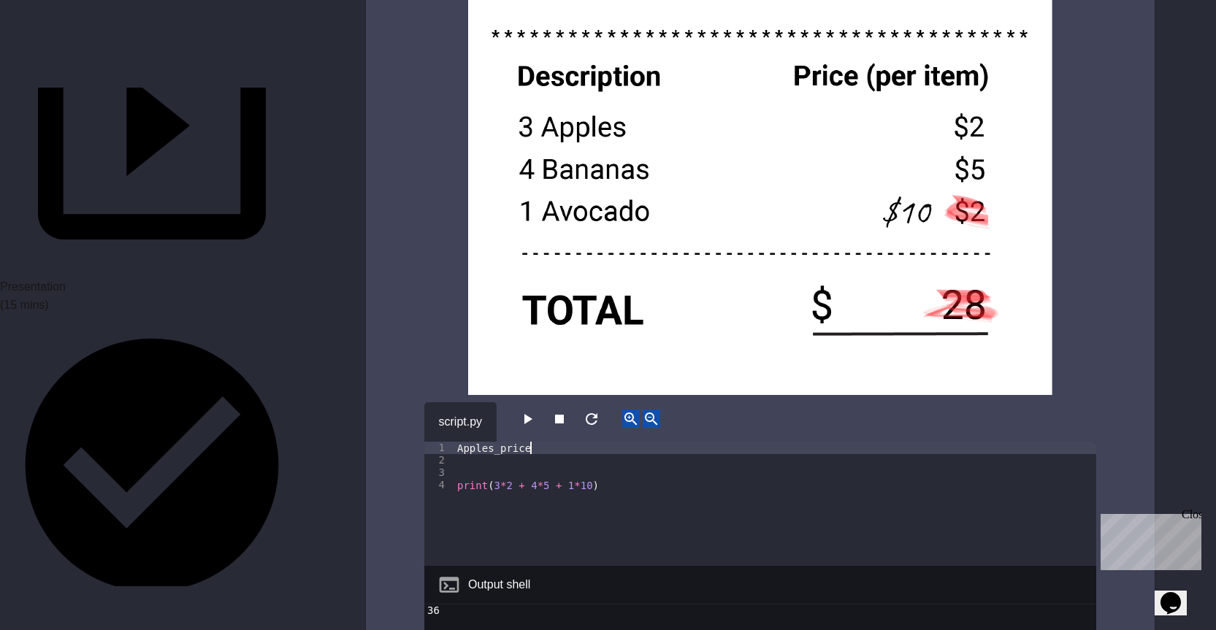
scroll to position [0, 5]
click at [425, 402] on div "script.py" at bounding box center [460, 421] width 73 height 39
click at [460, 442] on div "Apples_price = print ( 3 * 2 + 4 * 5 + 1 * 10 )" at bounding box center [775, 516] width 642 height 149
click at [556, 442] on div "apples_price = print ( 3 * 2 + 4 * 5 + 1 * 10 )" at bounding box center [775, 516] width 642 height 149
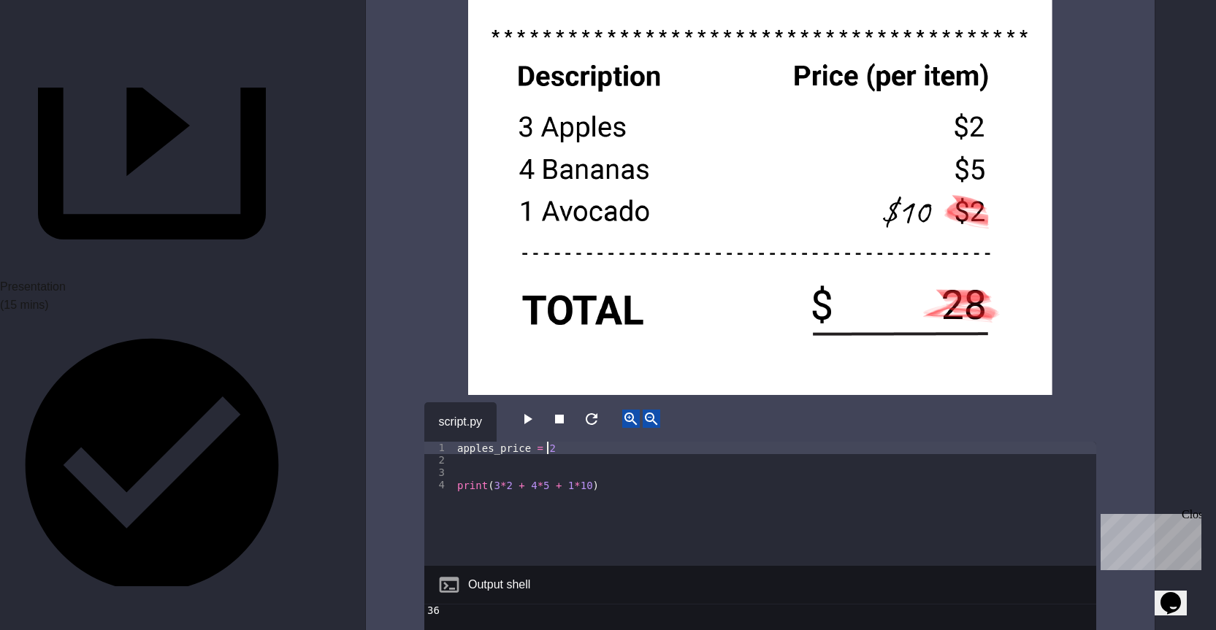
scroll to position [0, 6]
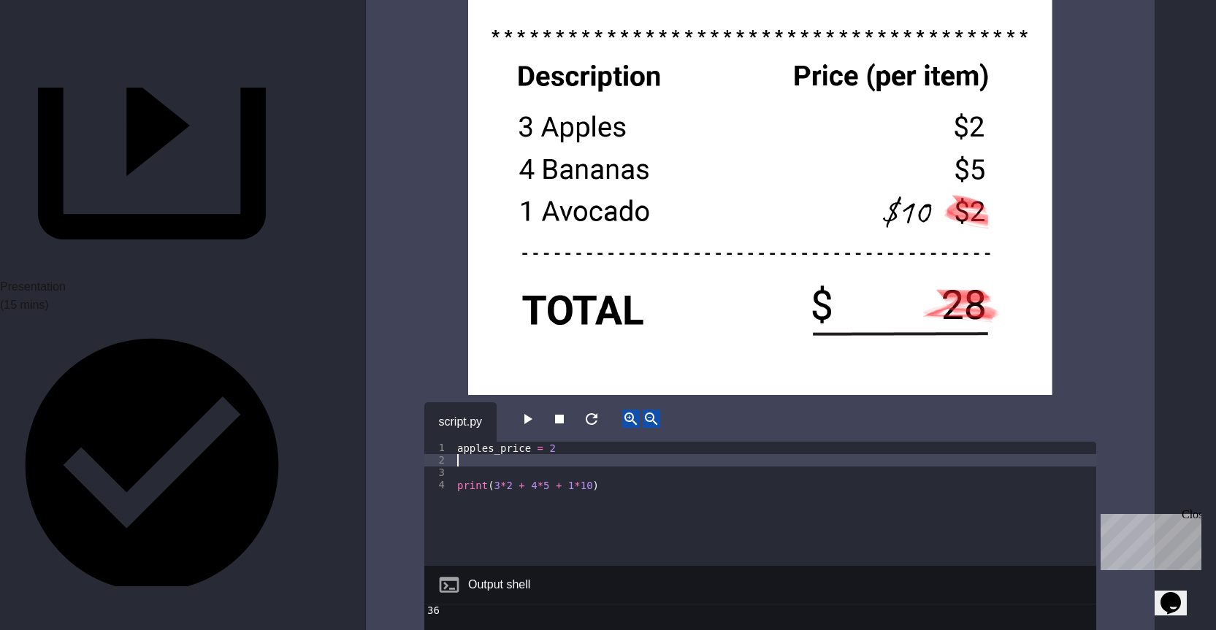
click at [461, 442] on div "apples_price = 2 print ( 3 * 2 + 4 * 5 + 1 * 10 )" at bounding box center [775, 516] width 642 height 149
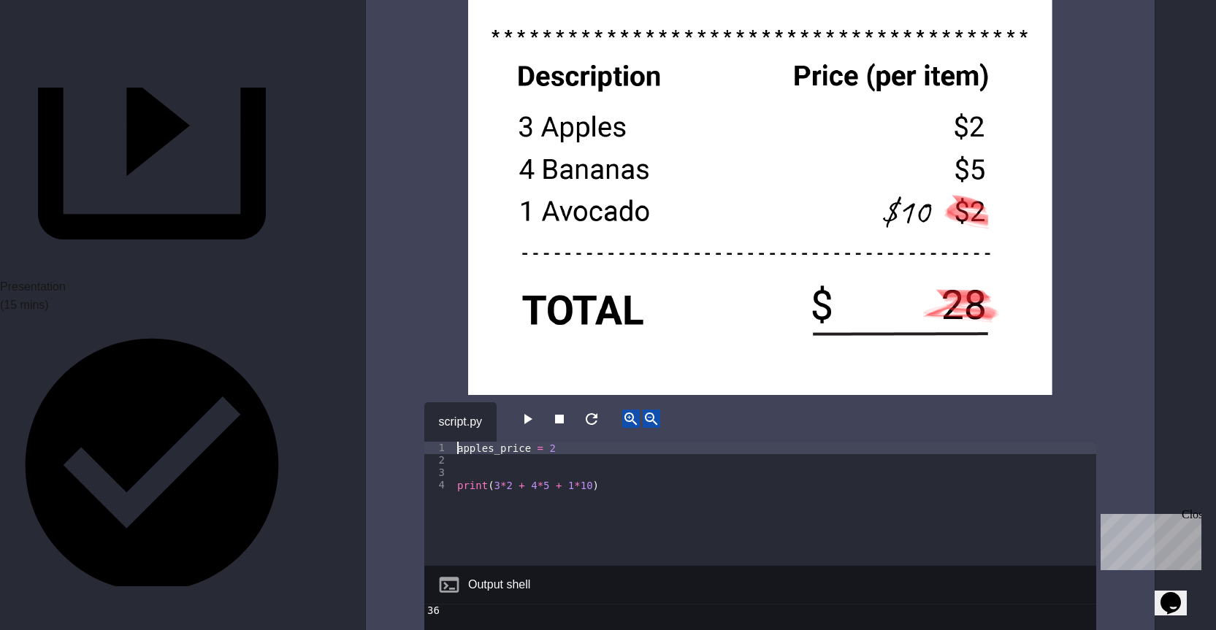
click at [458, 442] on div "apples_price = 2 print ( 3 * 2 + 4 * 5 + 1 * 10 )" at bounding box center [775, 516] width 642 height 149
click at [529, 442] on div "( apples_price = 2 print ( 3 * 2 + 4 * 5 + 1 * 10 )" at bounding box center [775, 516] width 642 height 149
click at [465, 442] on div "( apples_price = 2 print ( 3 * 2 + 4 * 5 + 1 * 10 )" at bounding box center [775, 516] width 642 height 149
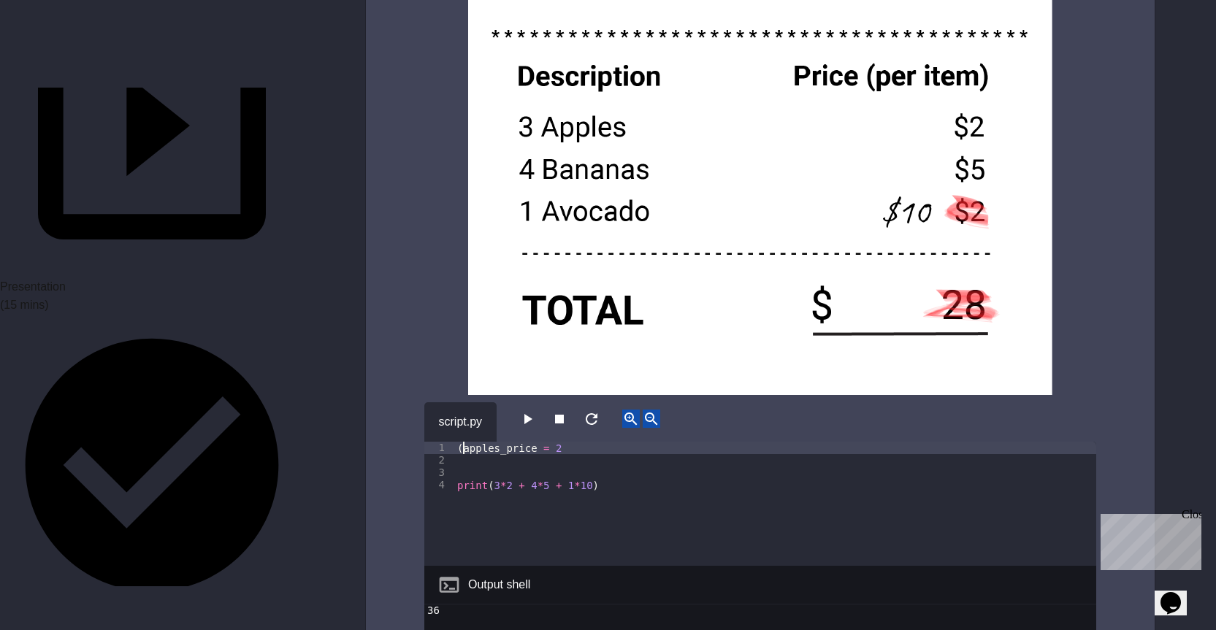
type textarea "**********"
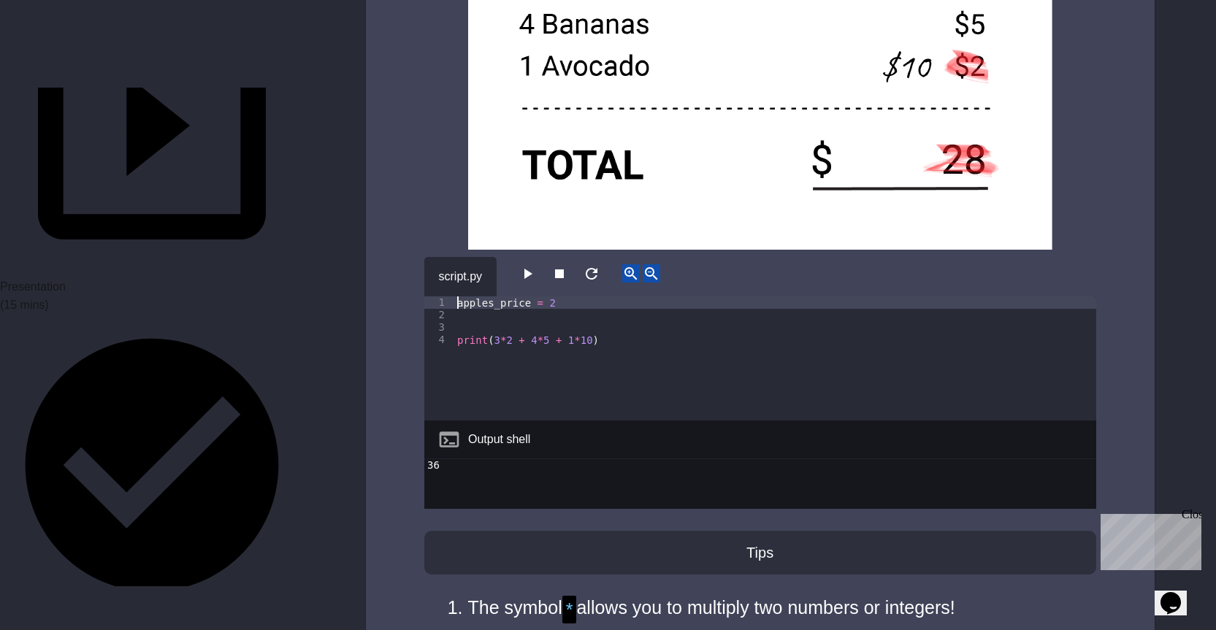
scroll to position [3068, 0]
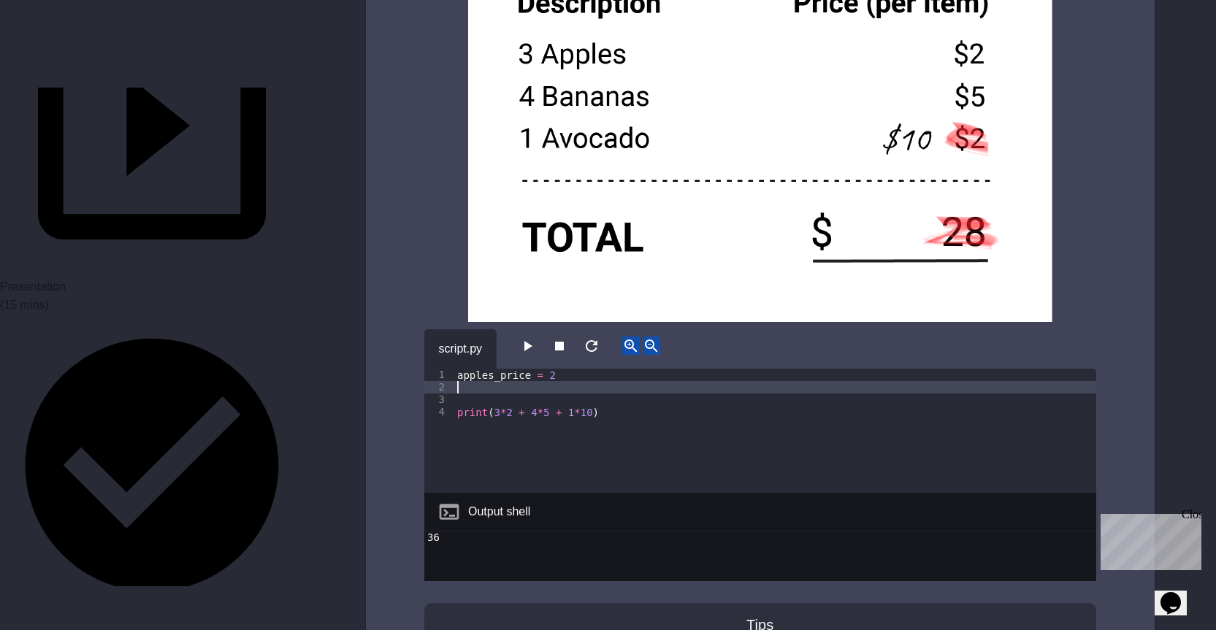
click at [528, 369] on div "apples_price = 2 print ( 3 * 2 + 4 * 5 + 1 * 10 )" at bounding box center [775, 443] width 642 height 149
type textarea "**********"
click at [470, 378] on div "apples_price = 2 banana_price = 5 print ( 3 * 2 + 4 * 5 + 1 * 10 )" at bounding box center [775, 443] width 642 height 149
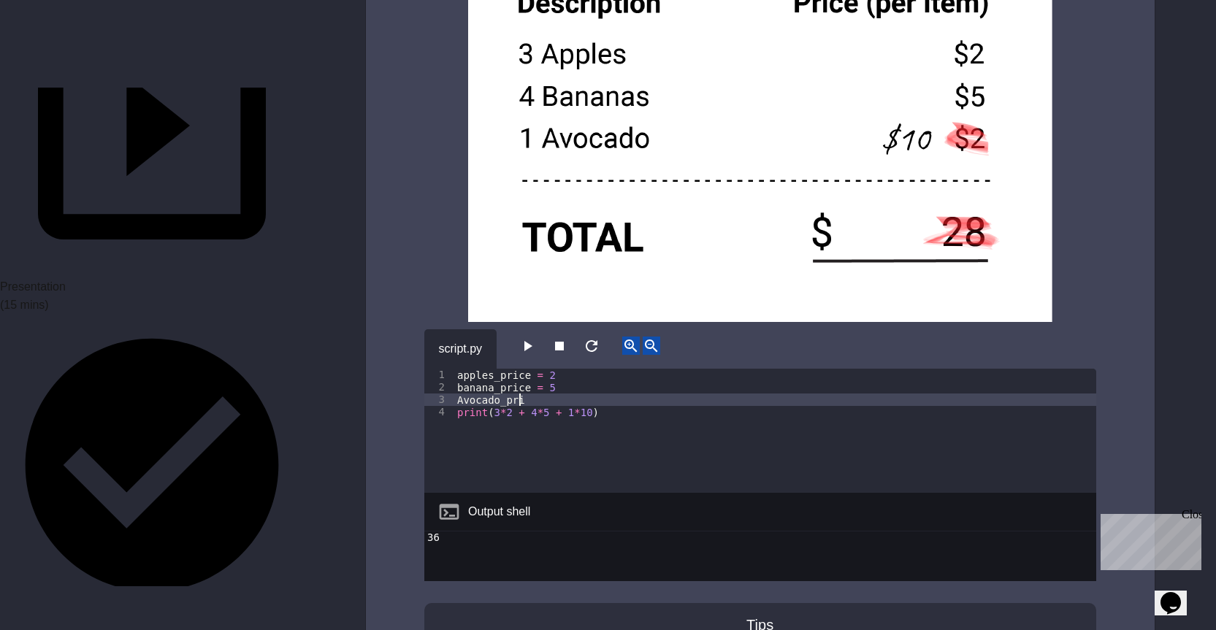
scroll to position [0, 4]
click at [462, 375] on div "apples_price = 2 banana_price = 5 Avocado_price print ( 3 * 2 + 4 * 5 + 1 * 10 )" at bounding box center [775, 443] width 642 height 149
click at [554, 371] on div "apples_price = 2 banana_price = 5 avocado_price print ( 3 * 2 + 4 * 5 + 1 * 10 )" at bounding box center [775, 443] width 642 height 149
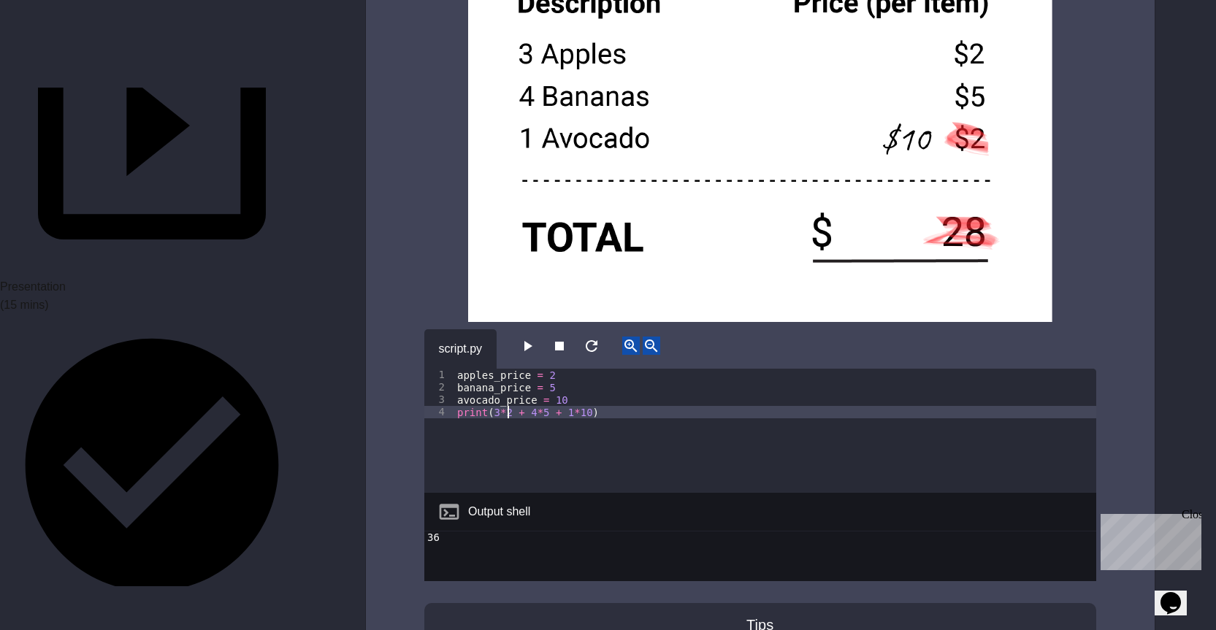
click at [505, 388] on div "apples_price = 2 banana_price = 5 avocado_price = 10 print ( 3 * 2 + 4 * 5 + 1 …" at bounding box center [775, 443] width 642 height 149
click at [602, 386] on div "apples_price = 2 banana_price = 5 avocado_price = 10 print ( 3 * apples_price +…" at bounding box center [775, 443] width 642 height 149
click at [704, 384] on div "apples_price = 2 banana_price = 5 avocado_price = 10 print ( 3 * apples_price +…" at bounding box center [775, 443] width 642 height 149
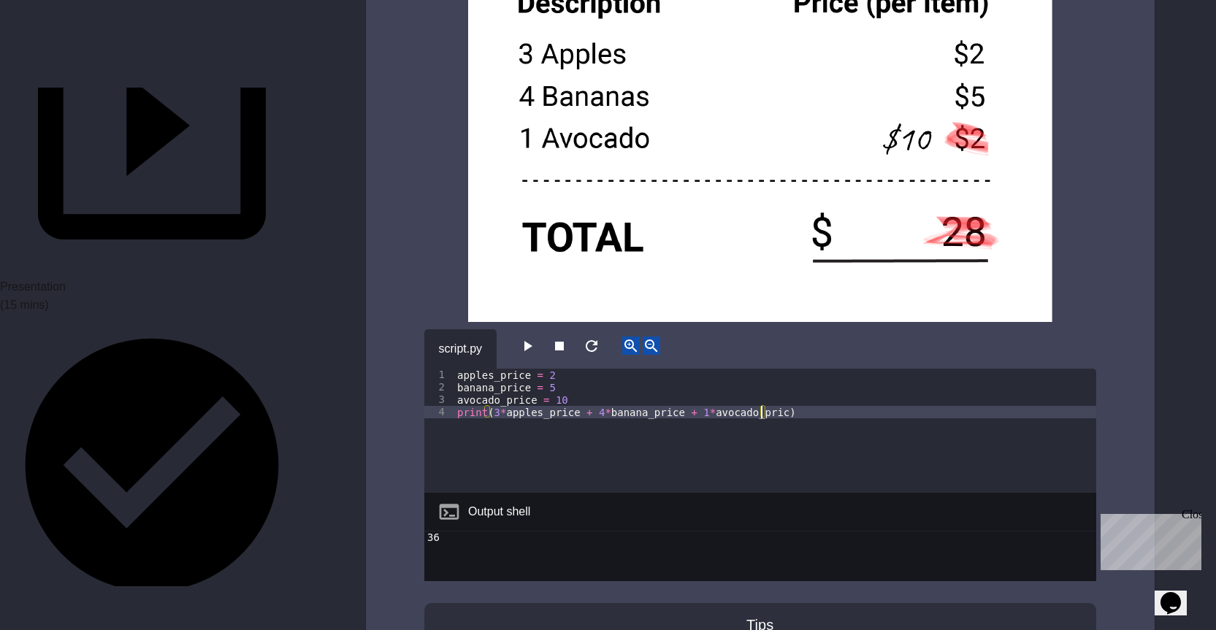
scroll to position [0, 22]
click at [419, 286] on div "**********" at bounding box center [760, 137] width 789 height 1301
click at [514, 329] on div "script.py" at bounding box center [760, 348] width 672 height 39
click at [529, 337] on icon "button" at bounding box center [528, 346] width 18 height 18
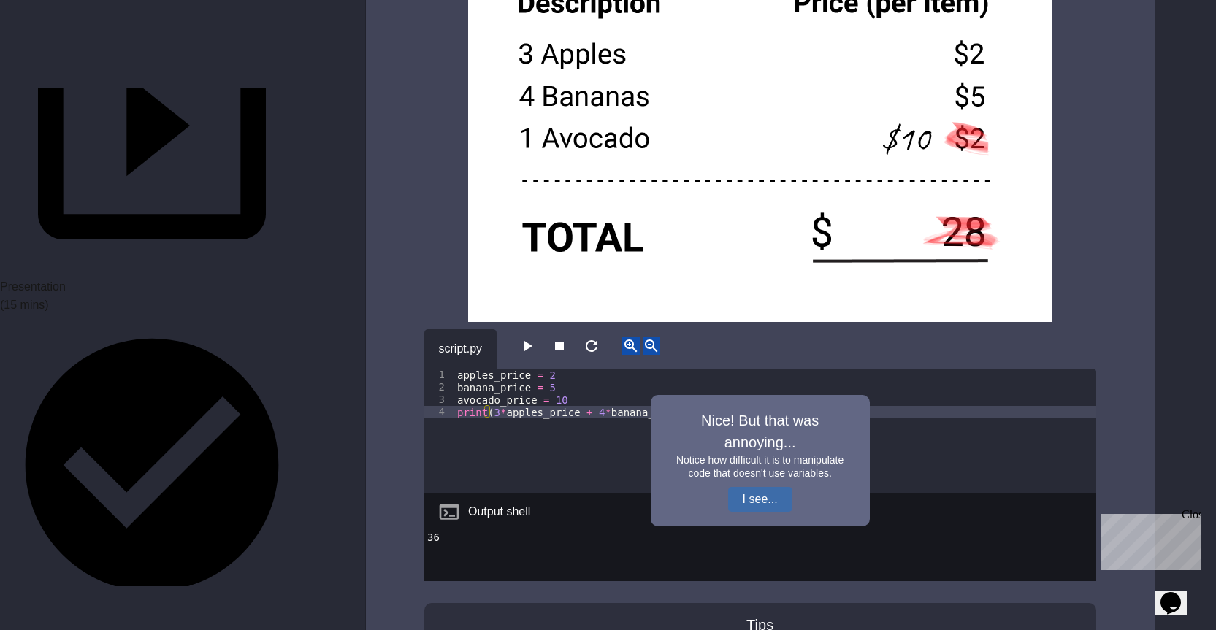
click at [755, 487] on button "I see..." at bounding box center [760, 499] width 64 height 25
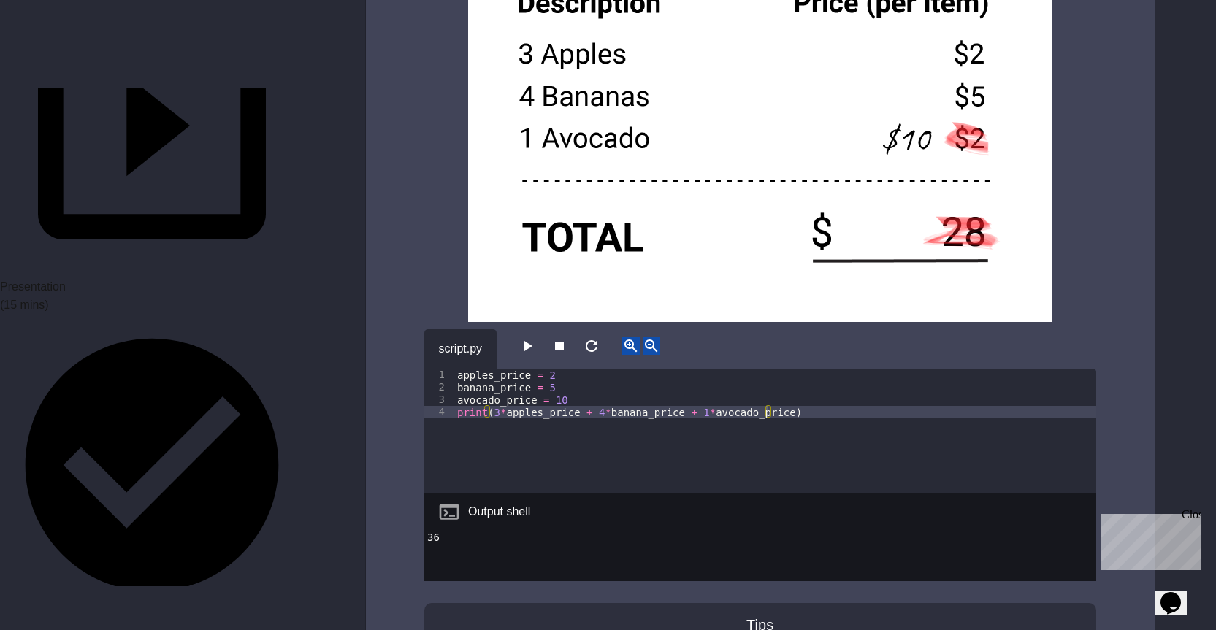
click at [404, 265] on div "**********" at bounding box center [760, 137] width 789 height 1301
click at [519, 337] on button "button" at bounding box center [528, 346] width 18 height 18
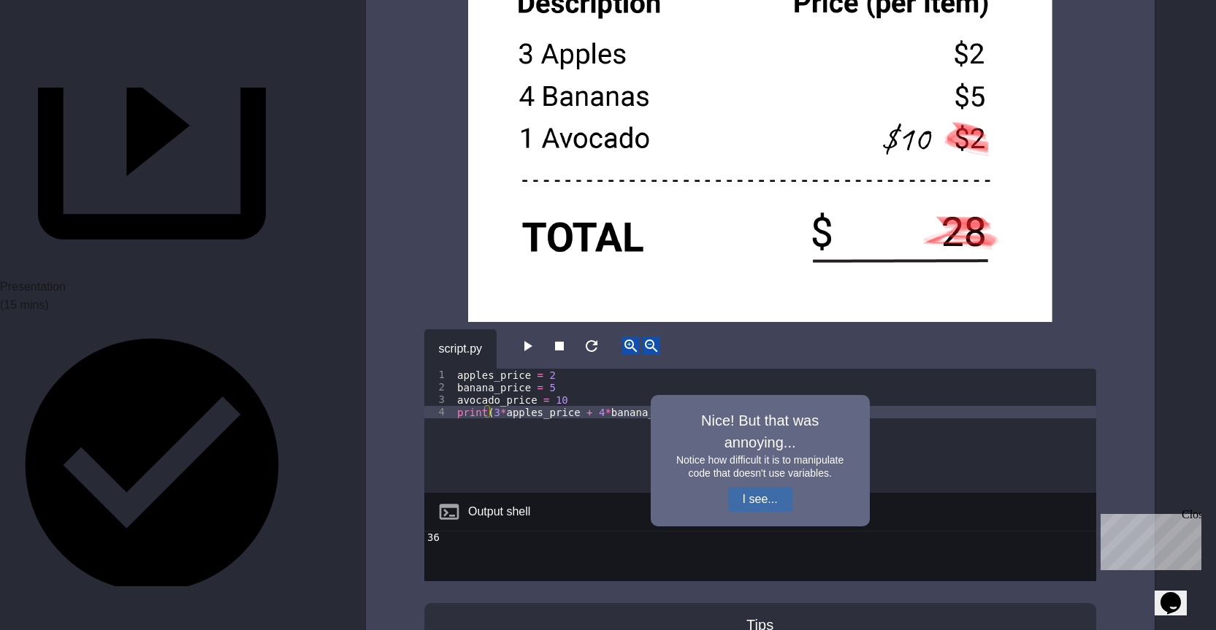
click at [764, 487] on button "I see..." at bounding box center [760, 499] width 64 height 25
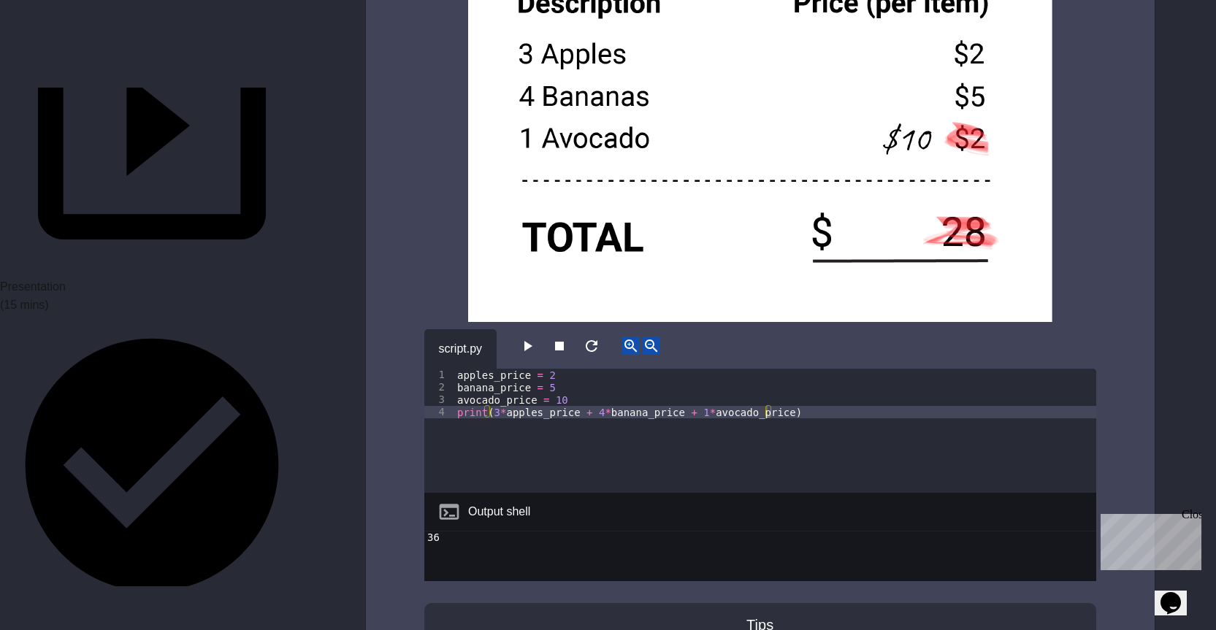
click at [447, 252] on img at bounding box center [760, 0] width 672 height 643
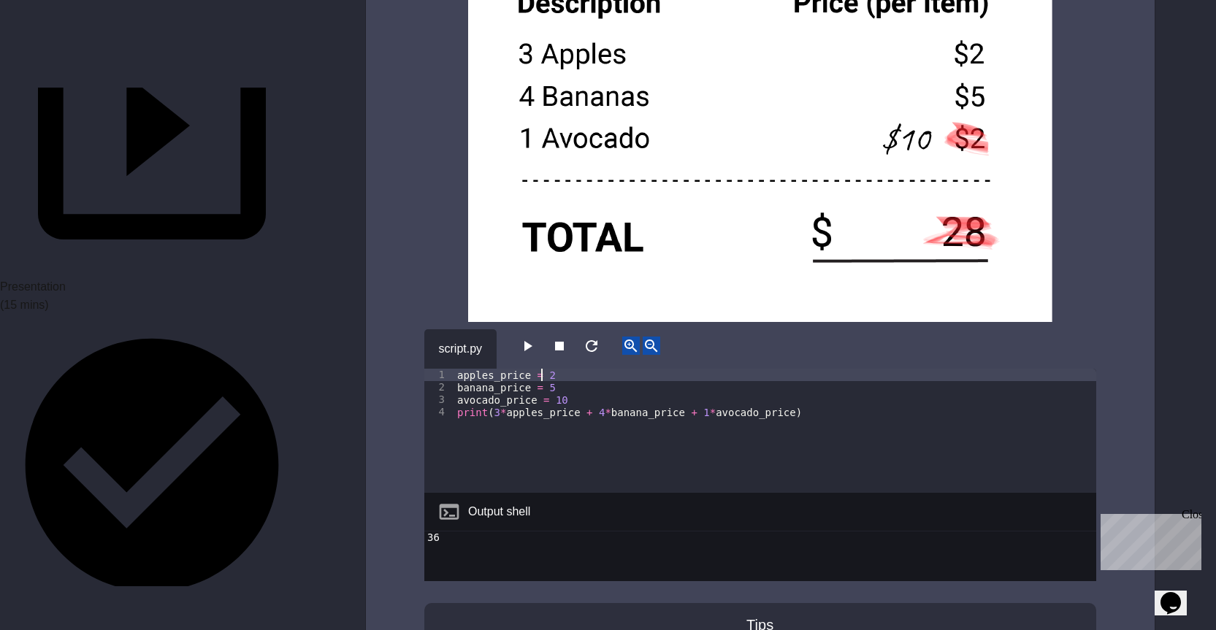
click at [542, 369] on div "apples_price = 2 banana_price = 5 avocado_price = 10 print ( 3 * apples_price +…" at bounding box center [775, 443] width 642 height 149
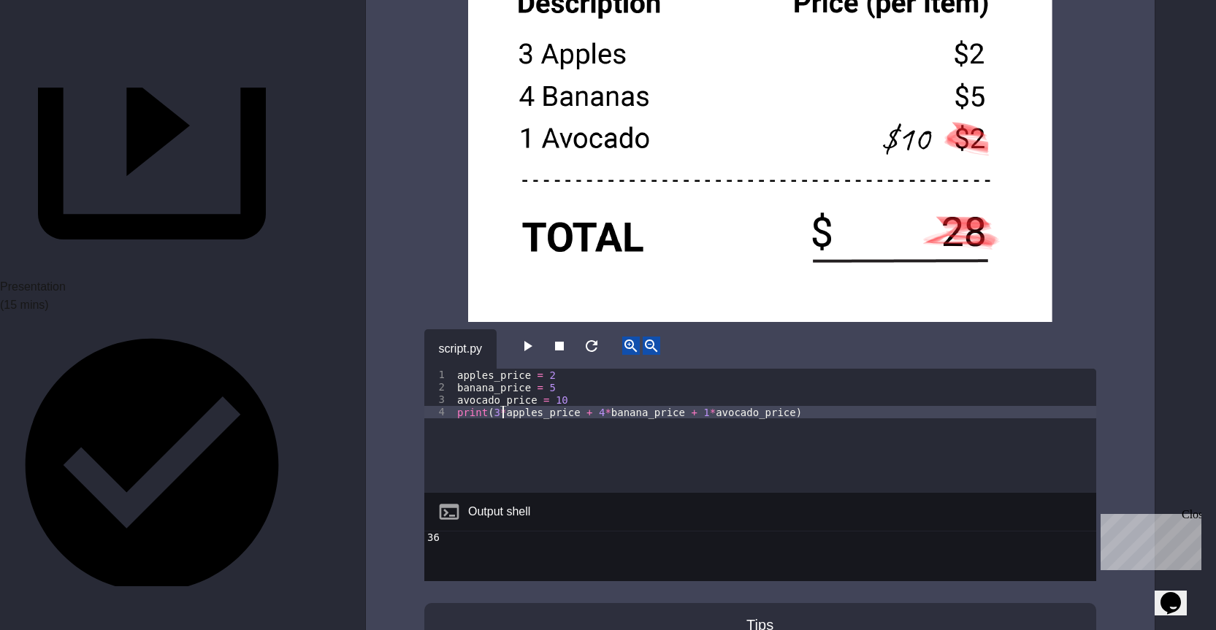
click at [503, 389] on div "apples_price = 2 banana_price = 5 avocado_price = 10 print ( 3 * apples_price +…" at bounding box center [775, 443] width 642 height 149
click at [584, 385] on div "apples_price = 2 banana_price = 5 avocado_price = 10 print ( apples_price + 4 *…" at bounding box center [775, 443] width 642 height 149
click at [539, 369] on div "apples_price = 2 banana_price = 5 avocado_price = 10 print ( apples_price + ban…" at bounding box center [775, 443] width 642 height 149
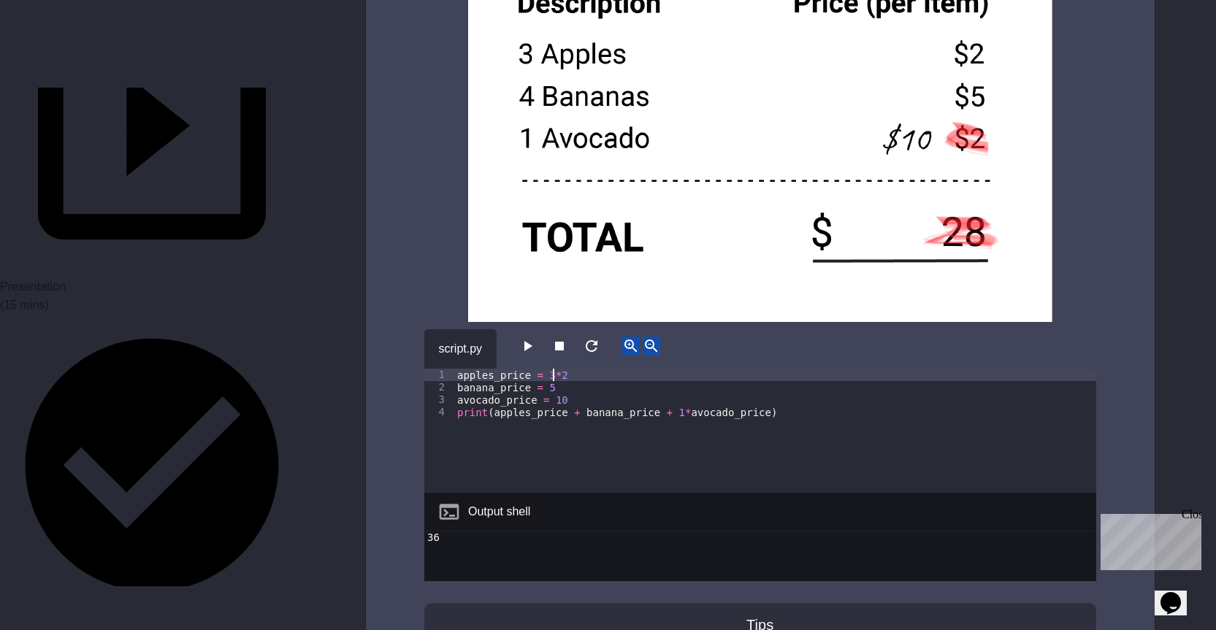
scroll to position [0, 7]
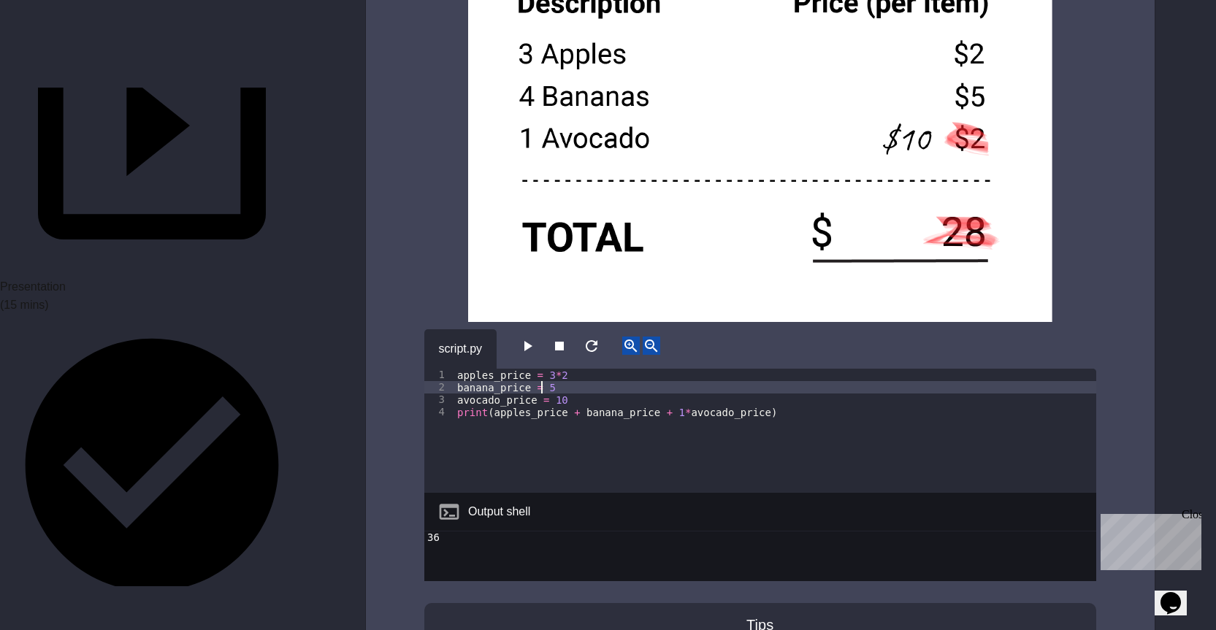
click at [541, 369] on div "apples_price = 3 * 2 banana_price = 5 avocado_price = 10 print ( apples_price +…" at bounding box center [775, 443] width 642 height 149
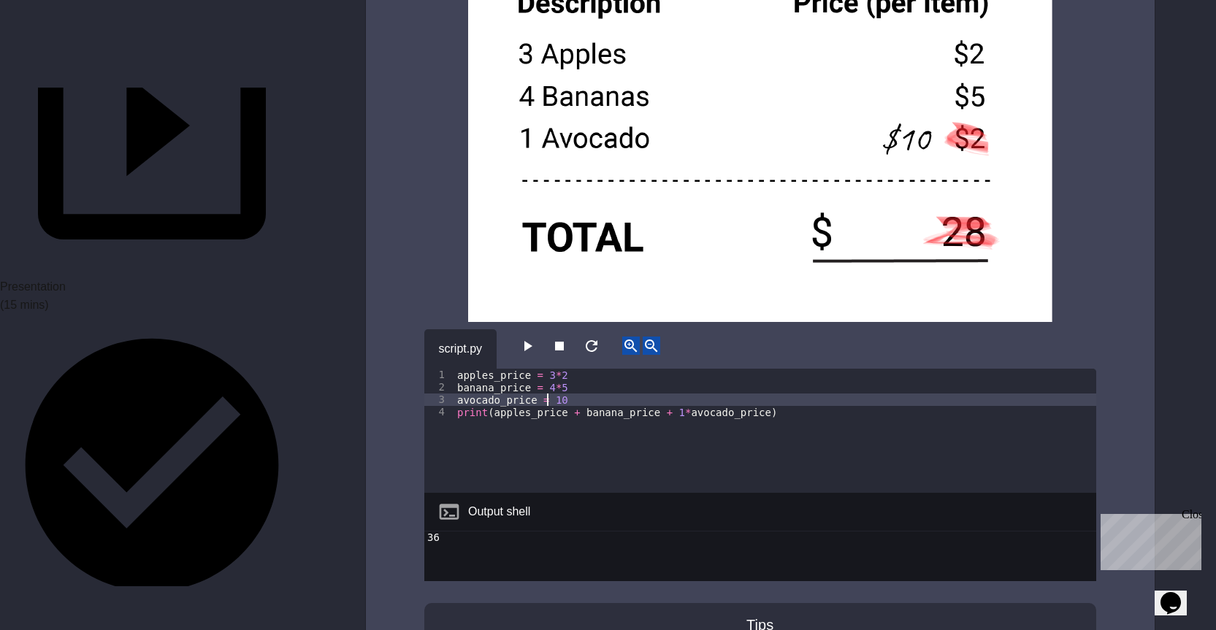
click at [545, 377] on div "apples_price = 3 * 2 banana_price = 4 * 5 avocado_price = 10 print ( apples_pri…" at bounding box center [775, 443] width 642 height 149
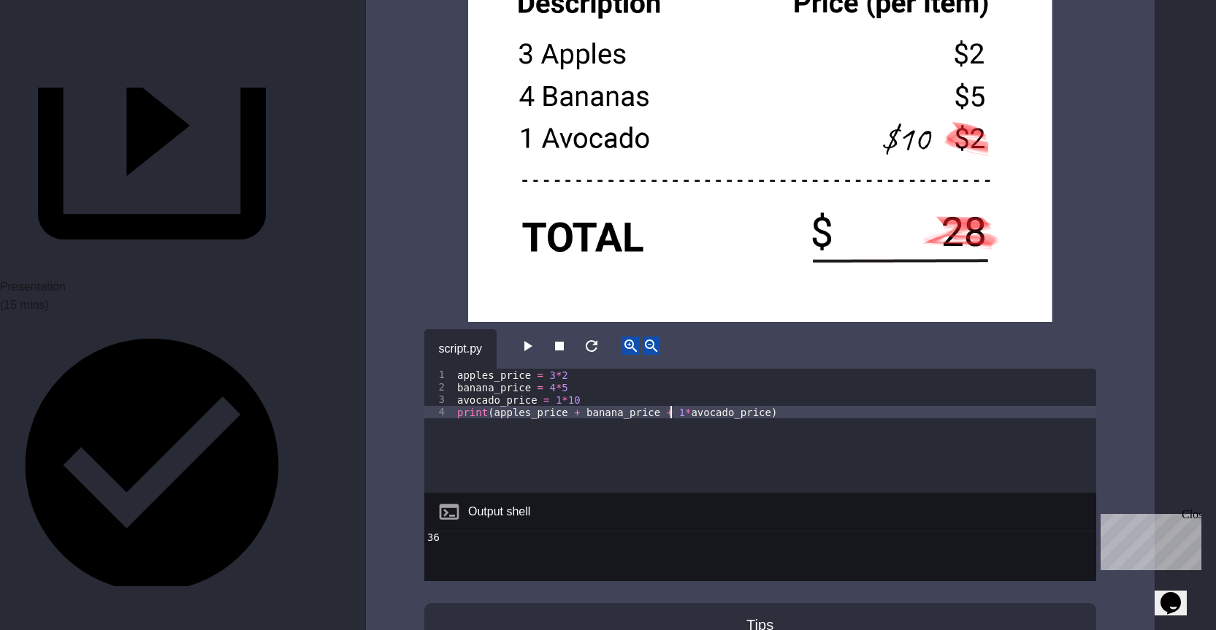
click at [670, 385] on div "apples_price = 3 * 2 banana_price = 4 * 5 avocado_price = 1 * 10 print ( apples…" at bounding box center [775, 443] width 642 height 149
click at [534, 337] on icon "button" at bounding box center [528, 346] width 18 height 18
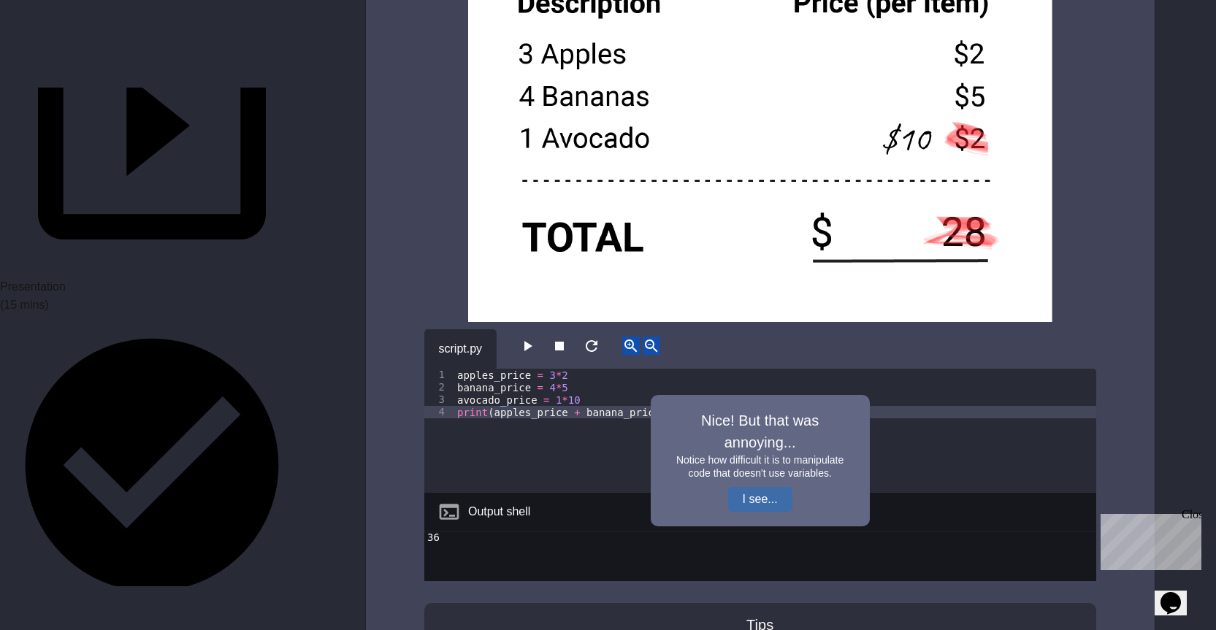
click at [766, 487] on button "I see..." at bounding box center [760, 499] width 64 height 25
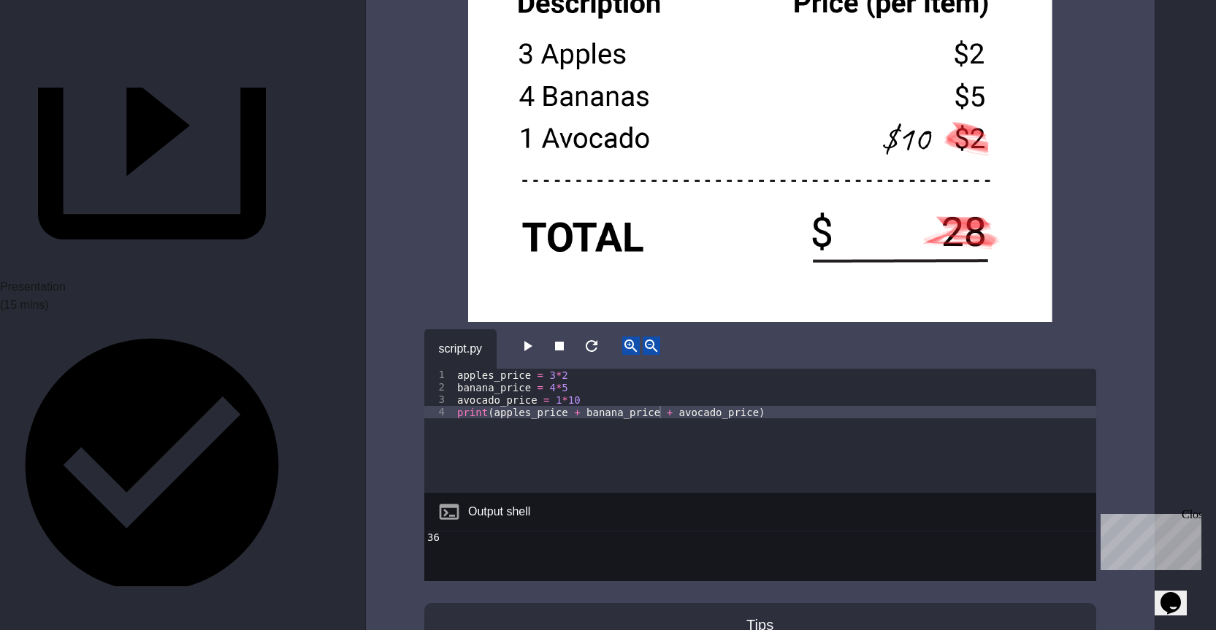
click at [533, 341] on icon "button" at bounding box center [528, 346] width 8 height 10
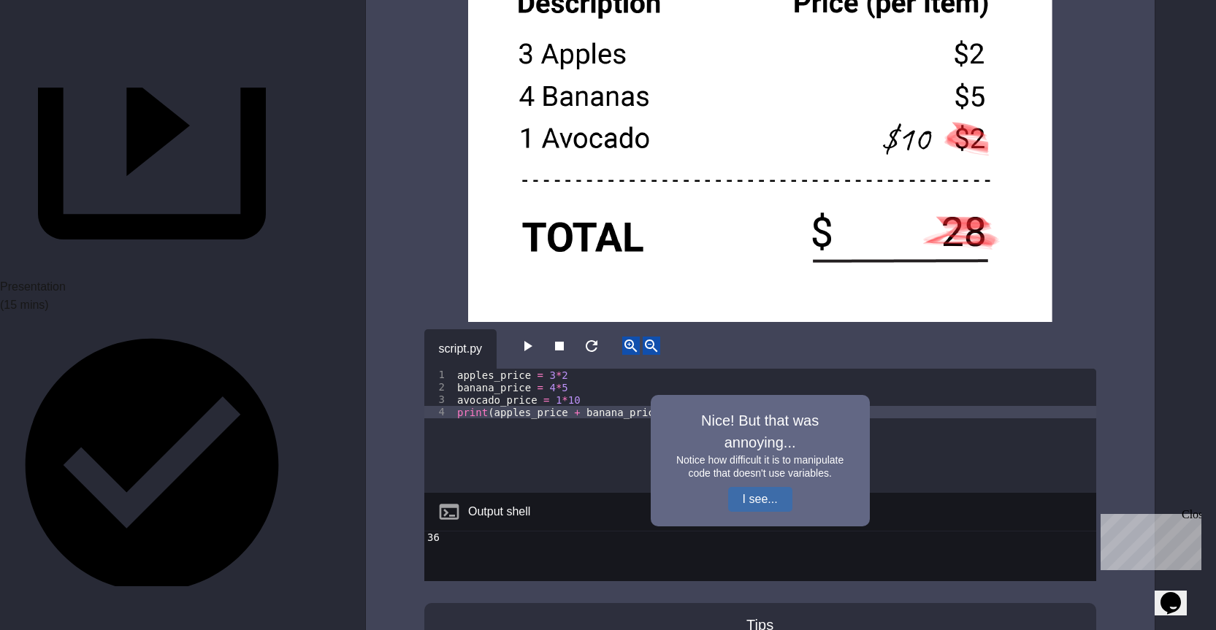
click at [740, 487] on button "I see..." at bounding box center [760, 499] width 64 height 25
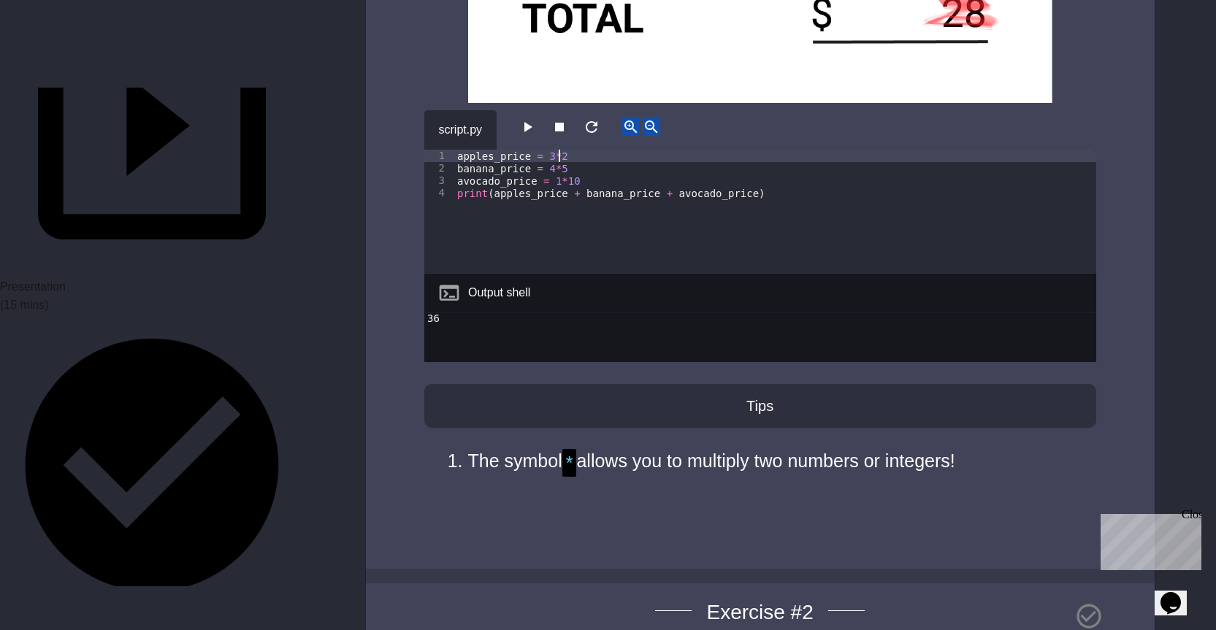
scroll to position [0, 7]
click at [559, 150] on div "apples_price = 3 * 2 banana_price = 4 * 5 avocado_price = 1 * 10 print ( apples…" at bounding box center [775, 224] width 642 height 149
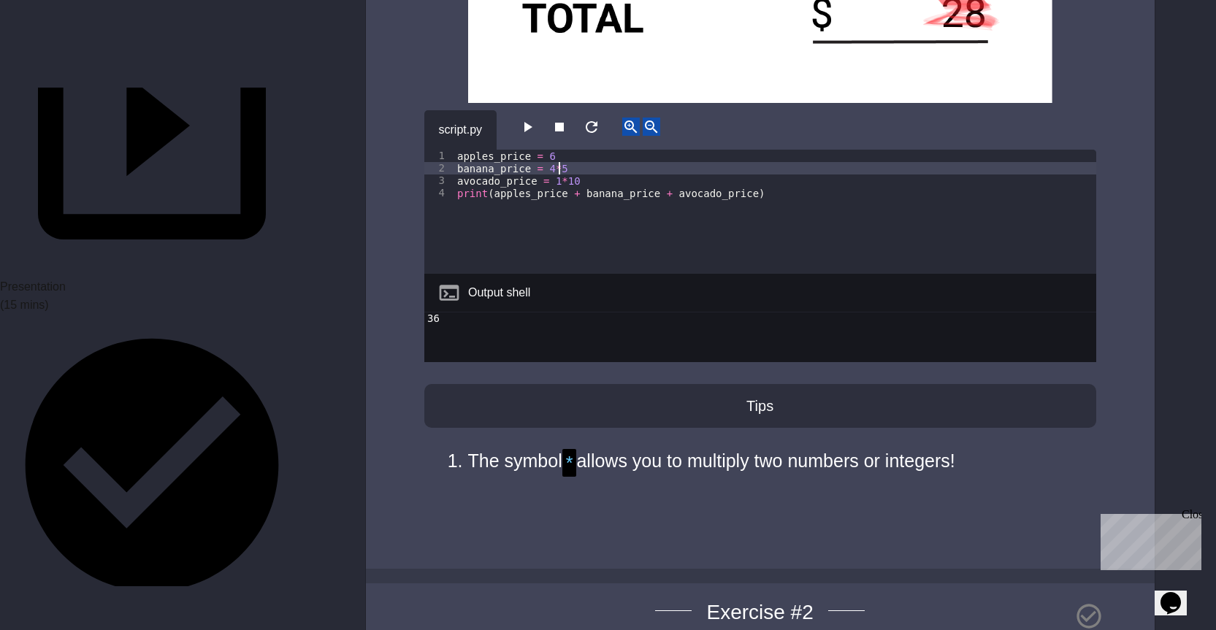
click at [557, 150] on div "apples_price = 6 banana_price = 4 * 5 avocado_price = 1 * 10 print ( apples_pri…" at bounding box center [775, 224] width 642 height 149
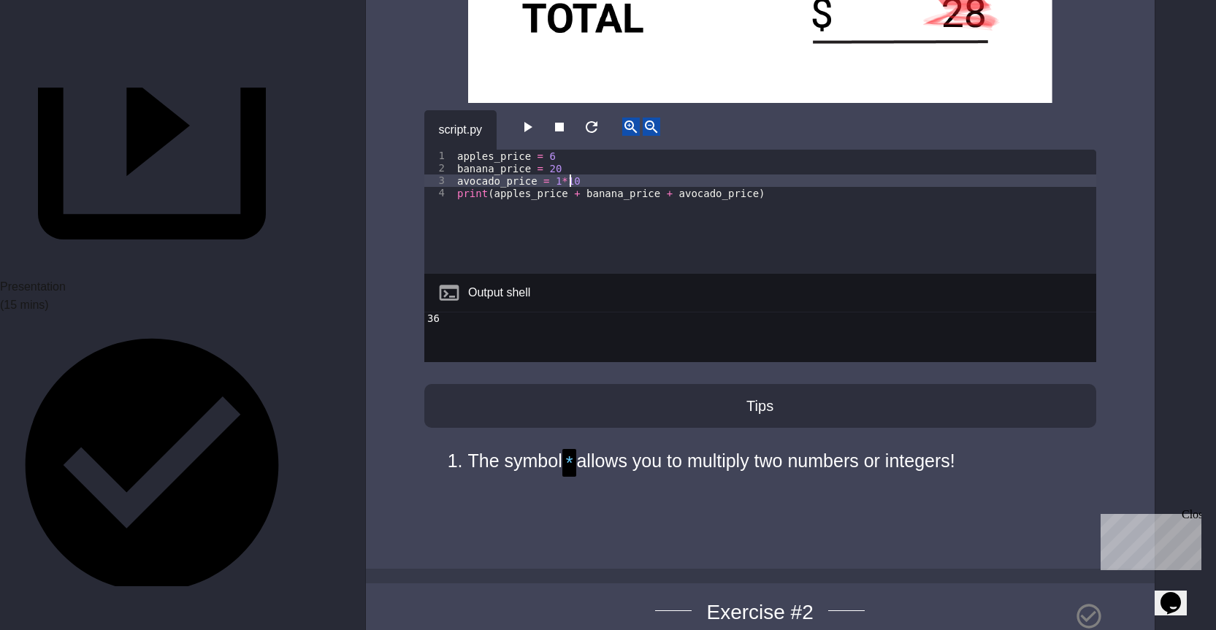
click at [572, 153] on div "apples_price = 6 banana_price = 20 avocado_price = 1 * 10 print ( apples_price …" at bounding box center [775, 224] width 642 height 149
click at [525, 118] on icon "button" at bounding box center [528, 127] width 18 height 18
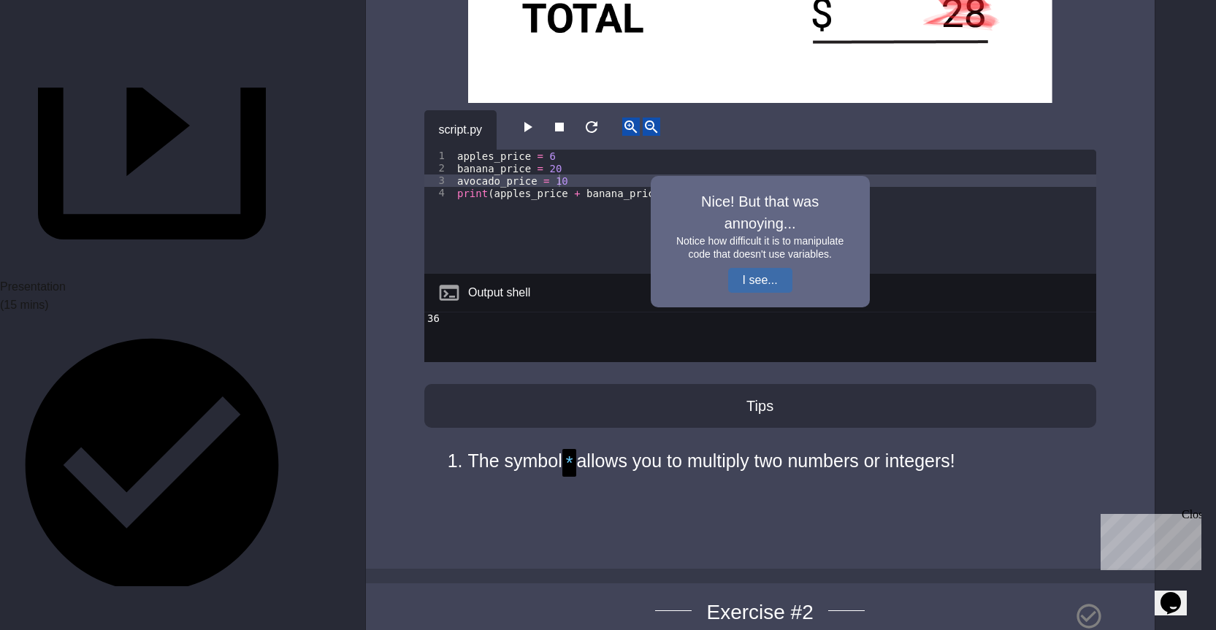
click at [763, 268] on button "I see..." at bounding box center [760, 280] width 64 height 25
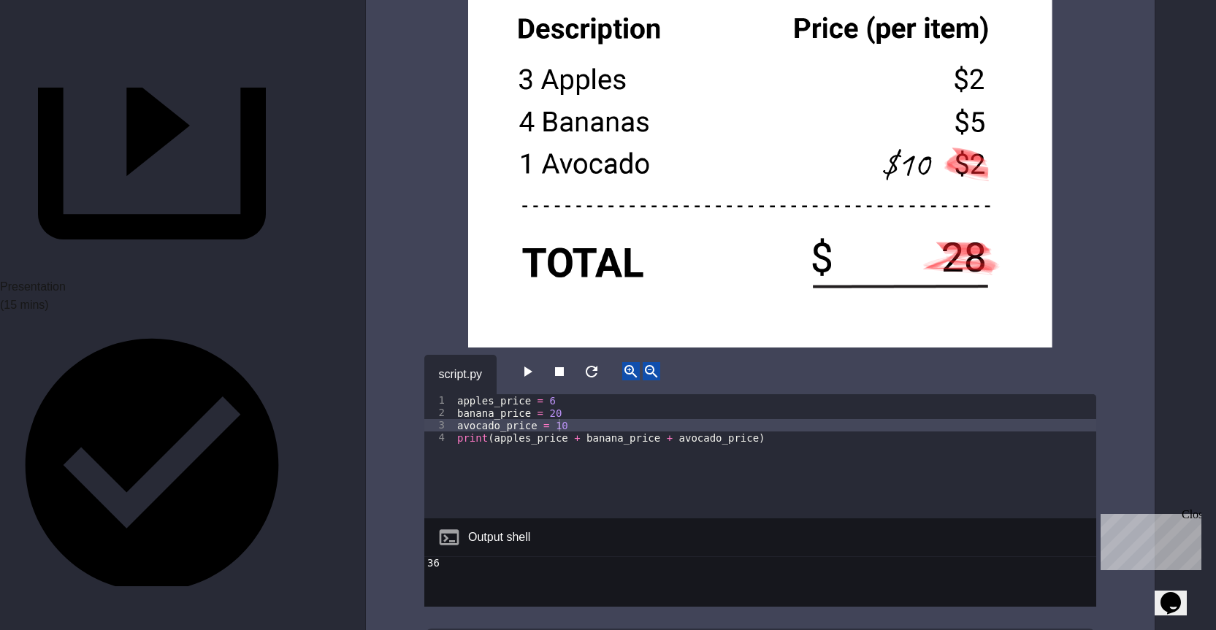
scroll to position [3068, 0]
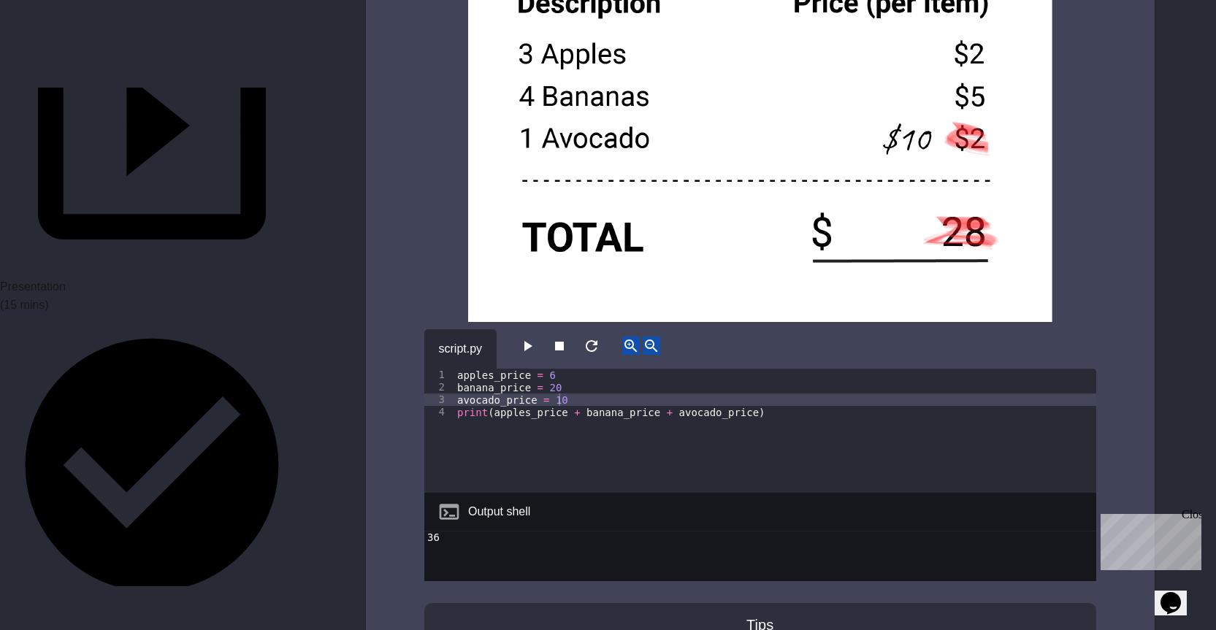
click at [547, 369] on div "apples_price = 6 banana_price = 20 avocado_price = 10 print ( apples_price + ba…" at bounding box center [775, 443] width 642 height 149
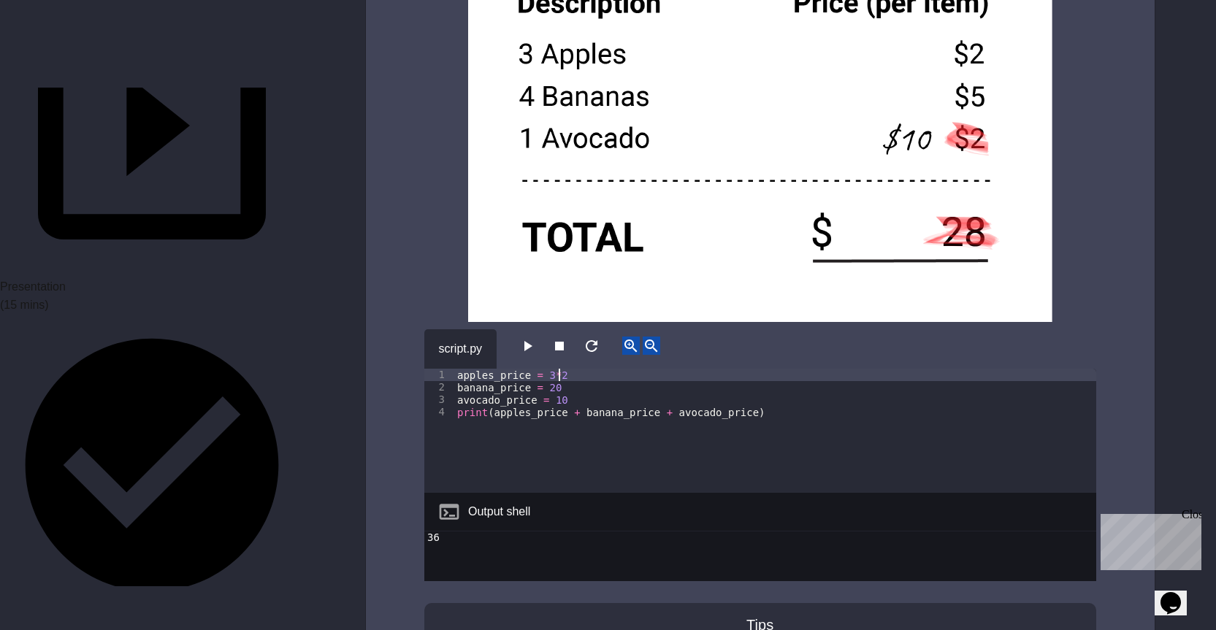
scroll to position [0, 7]
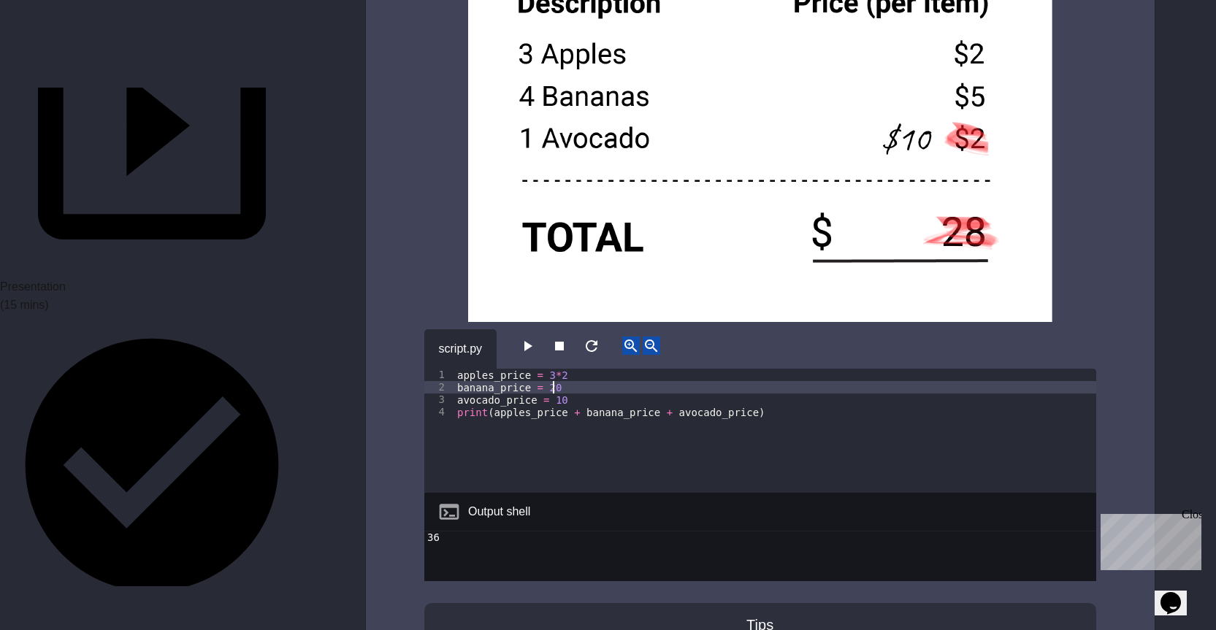
click at [562, 369] on div "apples_price = 3 * 2 banana_price = 20 avocado_price = 10 print ( apples_price …" at bounding box center [775, 443] width 642 height 149
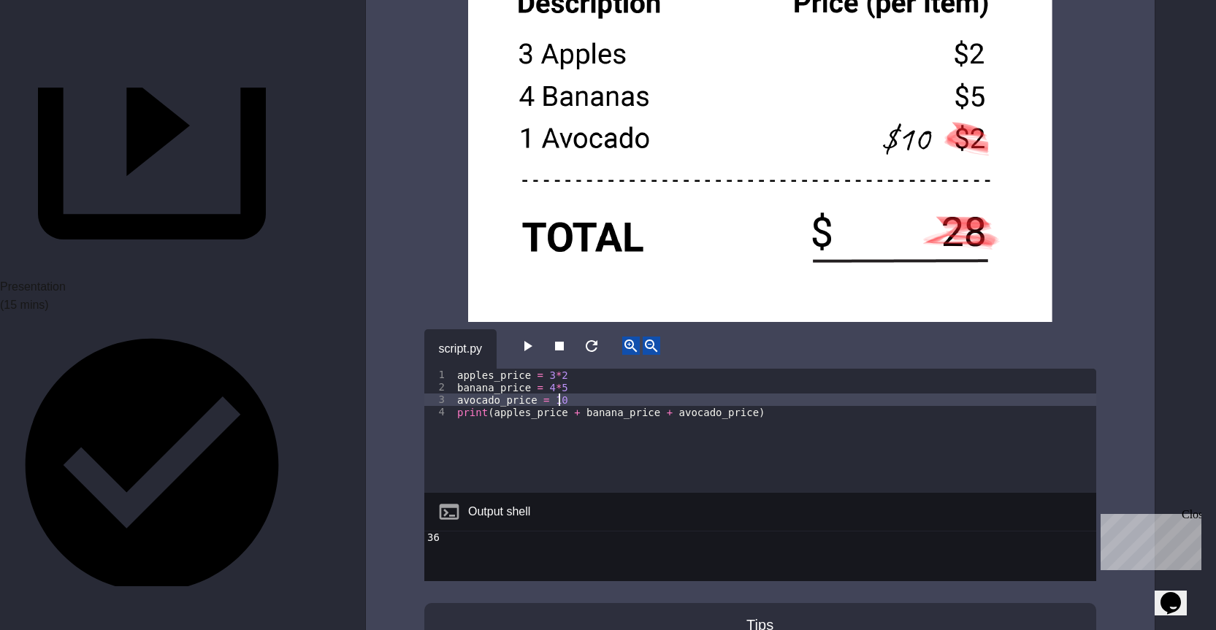
click at [561, 377] on div "apples_price = 3 * 2 banana_price = 4 * 5 avocado_price = 10 print ( apples_pri…" at bounding box center [775, 443] width 642 height 149
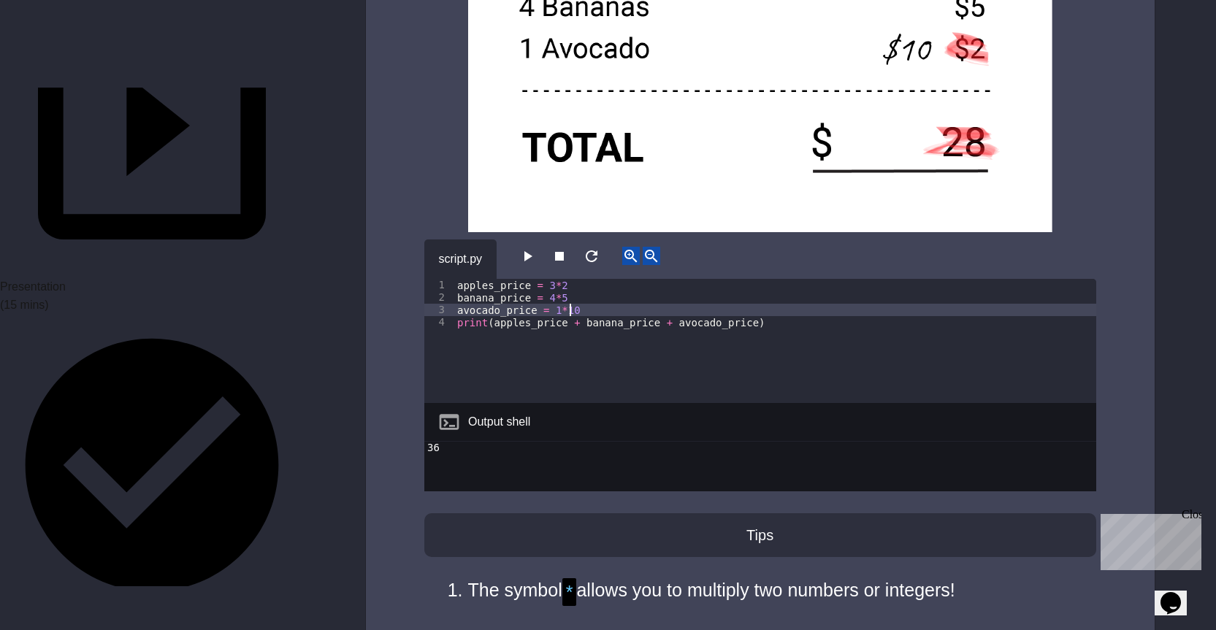
scroll to position [3141, 0]
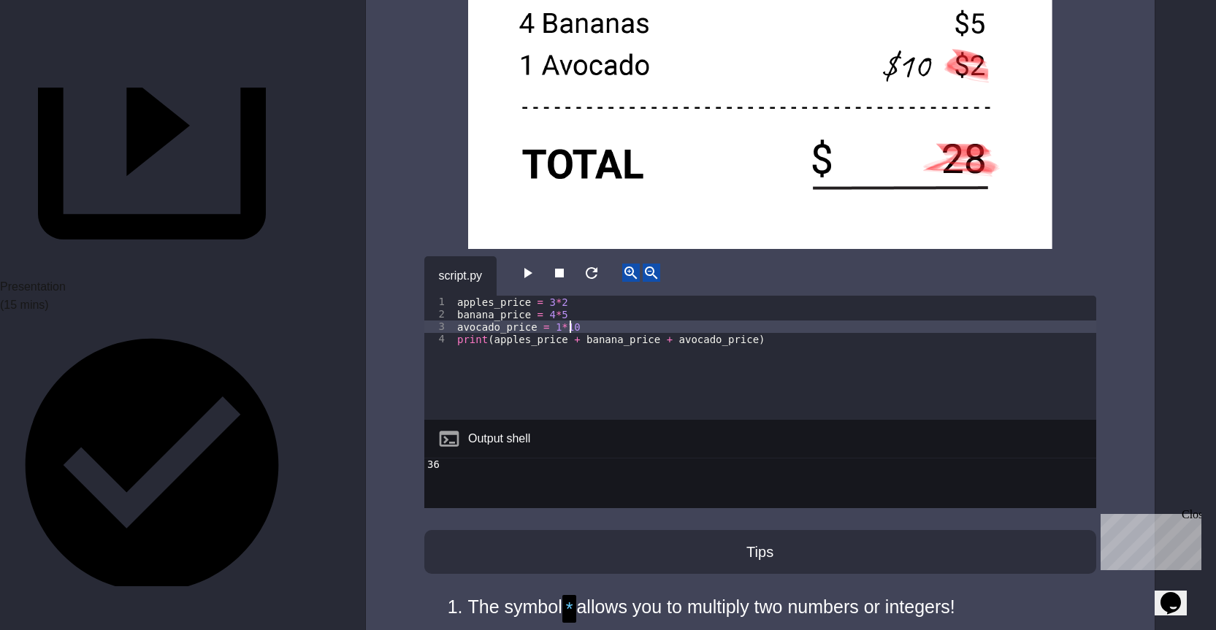
click at [534, 264] on icon "button" at bounding box center [528, 273] width 18 height 18
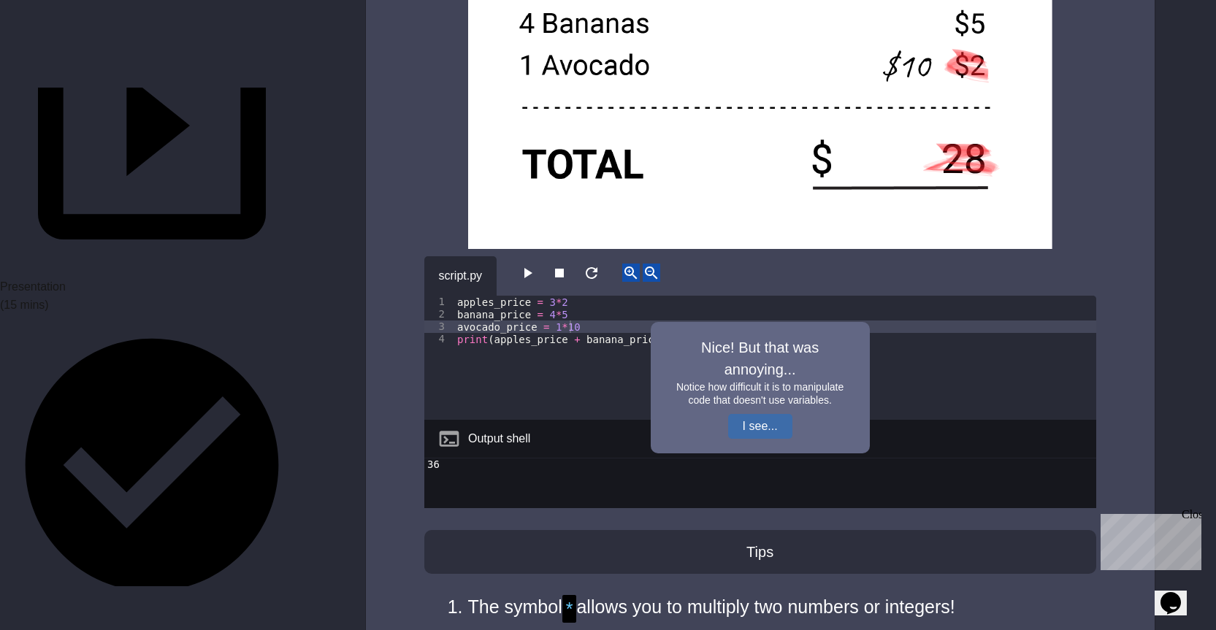
click at [743, 414] on button "I see..." at bounding box center [760, 426] width 64 height 25
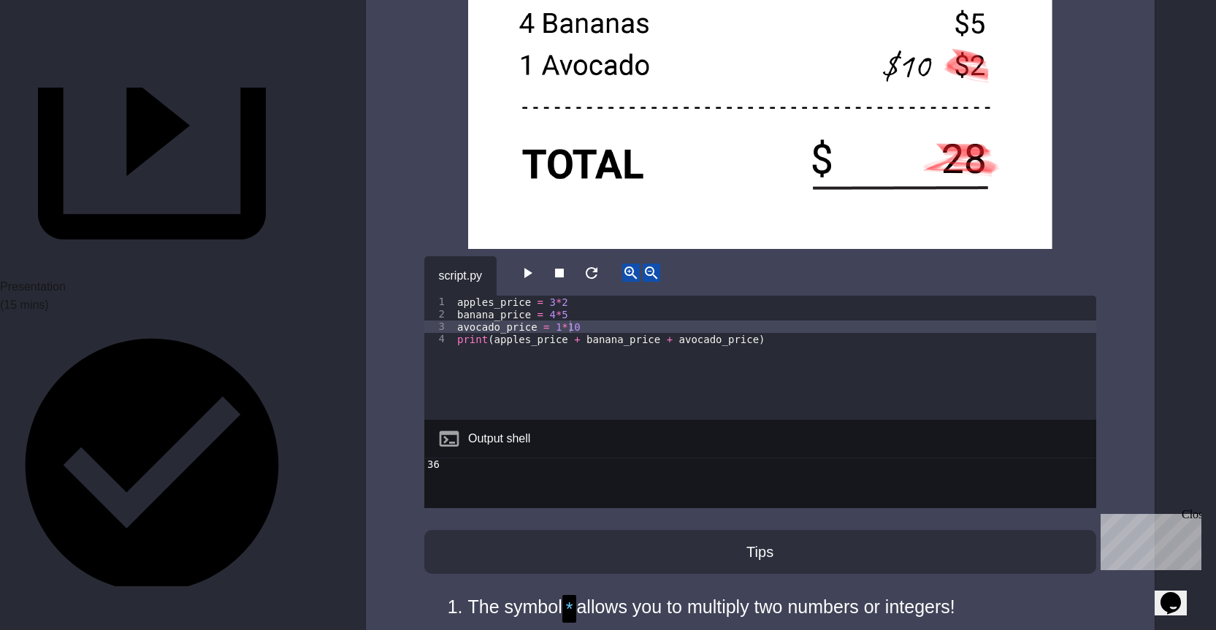
click at [574, 329] on div "apples_price = 3 * 2 banana_price = 4 * 5 avocado_price = 1 * 10 print ( apples…" at bounding box center [775, 370] width 642 height 149
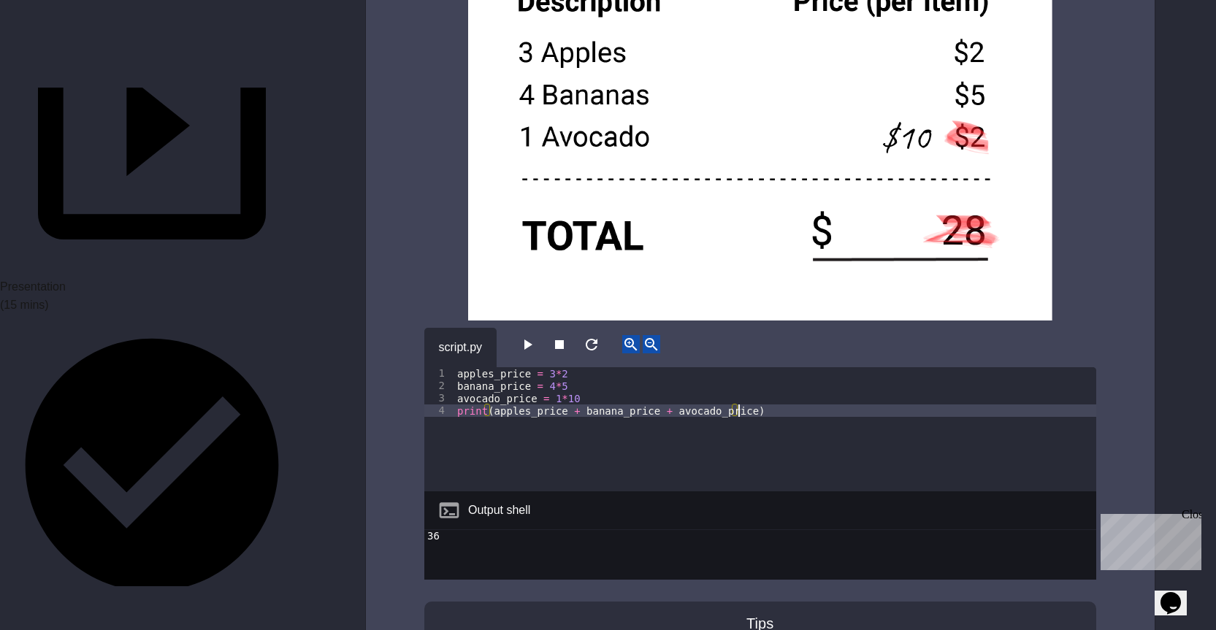
scroll to position [3068, 0]
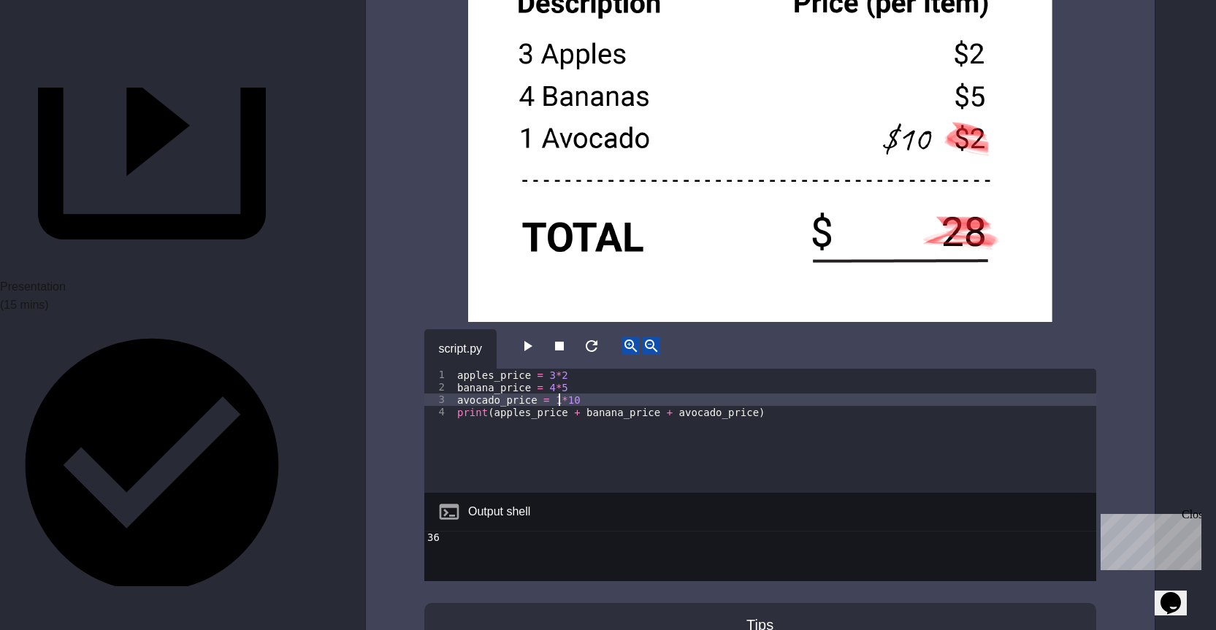
click at [558, 377] on div "apples_price = 3 * 2 banana_price = 4 * 5 avocado_price = 1 * 10 print ( apples…" at bounding box center [775, 443] width 642 height 149
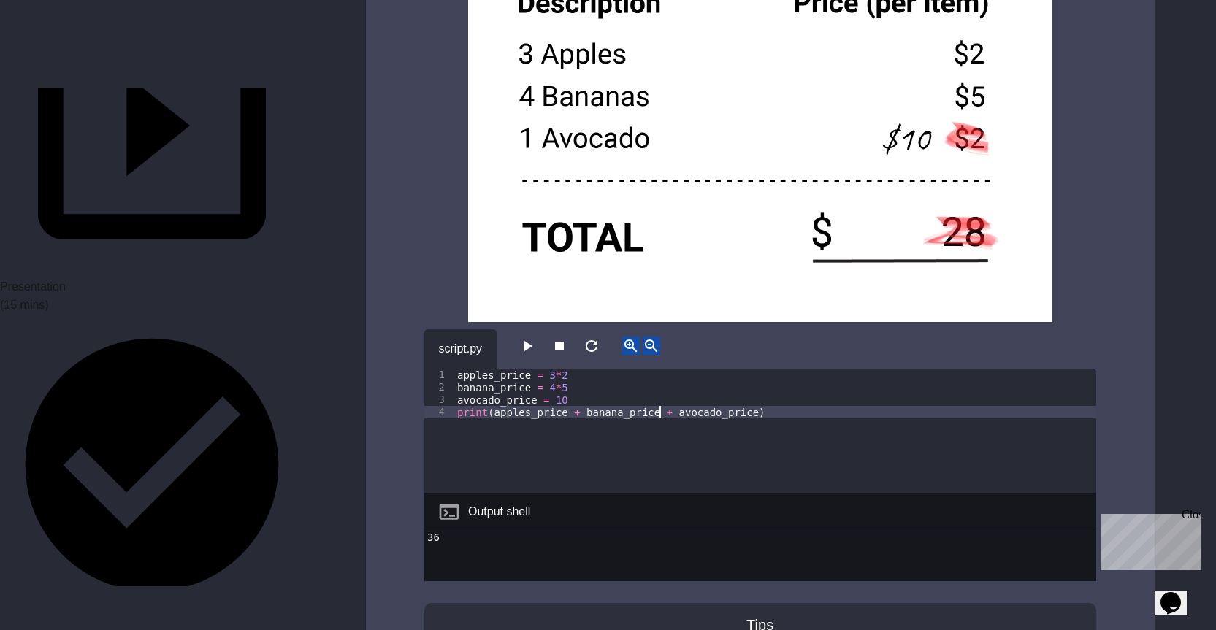
click at [660, 389] on div "apples_price = 3 * 2 banana_price = 4 * 5 avocado_price = 10 print ( apples_pri…" at bounding box center [775, 443] width 642 height 149
click at [576, 389] on div "apples_price = 3 * 2 banana_price = 4 * 5 avocado_price = 10 print ( apples_pri…" at bounding box center [775, 443] width 642 height 149
click at [488, 390] on div "apples_price = 3 * 2 banana_price = 4 * 5 avocado_price = 10 print ( apples_pri…" at bounding box center [775, 443] width 642 height 149
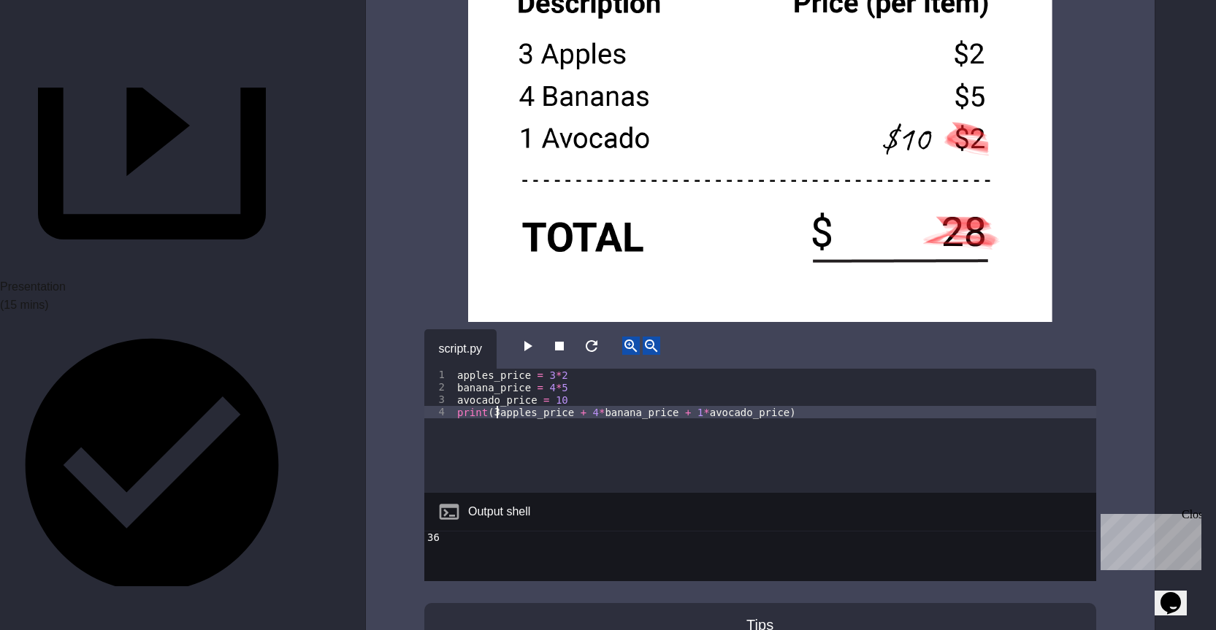
scroll to position [0, 4]
click at [552, 369] on div "apples_price = 3 * 2 banana_price = 4 * 5 avocado_price = 10 print ( 3 * apples…" at bounding box center [775, 443] width 642 height 149
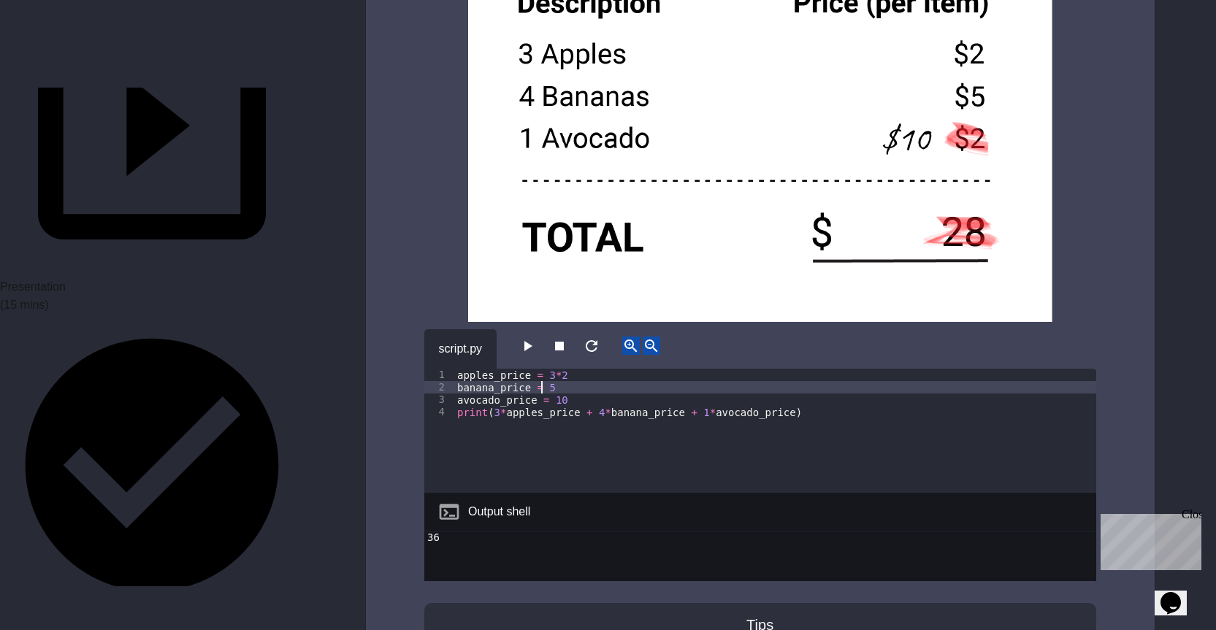
scroll to position [0, 1]
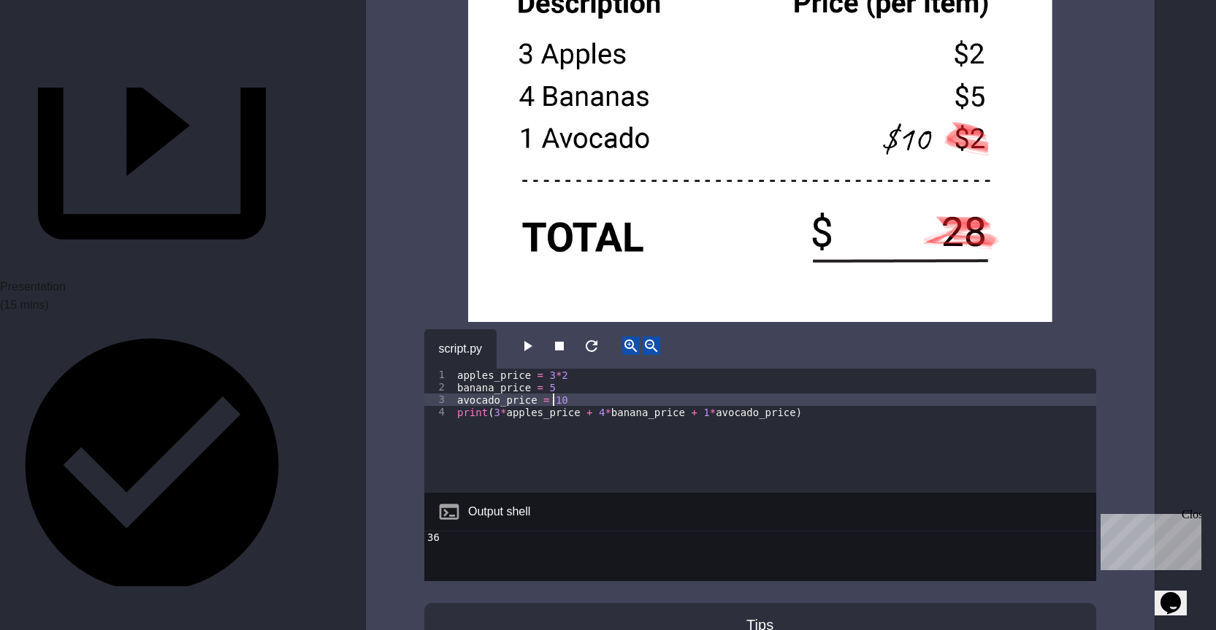
click at [553, 378] on div "**********" at bounding box center [760, 431] width 672 height 124
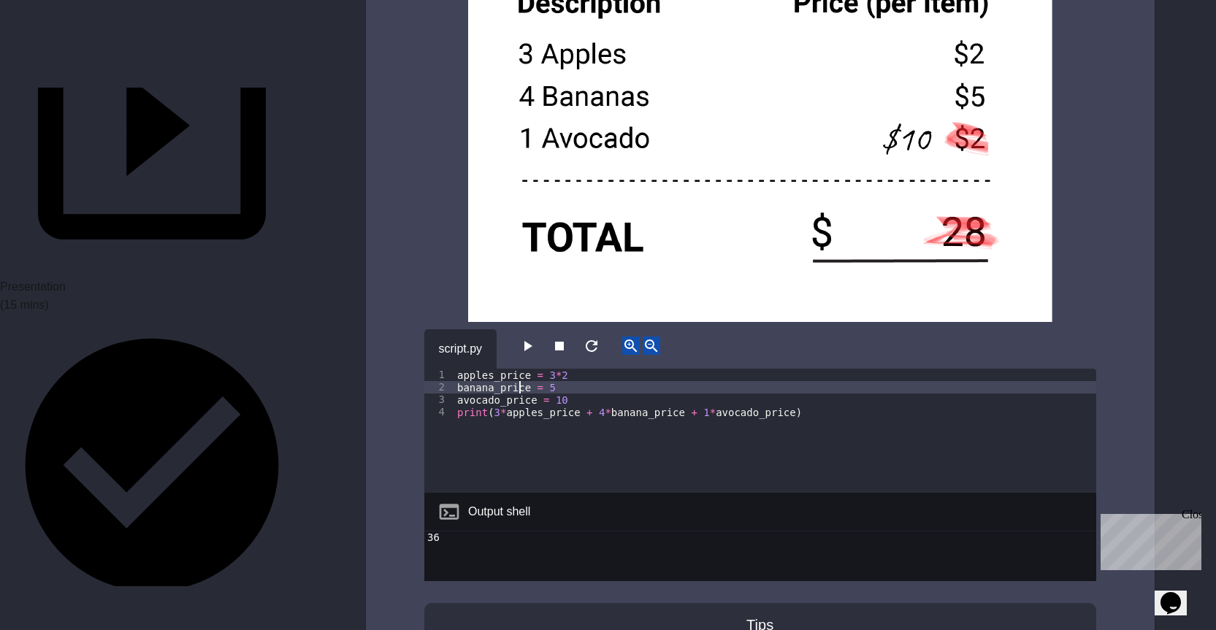
drag, startPoint x: 553, startPoint y: 378, endPoint x: 521, endPoint y: 365, distance: 34.7
click at [521, 369] on div "apples_price = 3 * 2 banana_price = 5 avocado_price = 10 print ( 3 * apples_pri…" at bounding box center [775, 443] width 642 height 149
click at [553, 369] on div "apples_price = 3 * 2 banana_price = 5 avocado_price = 10 print ( 3 * apples_pri…" at bounding box center [775, 443] width 642 height 149
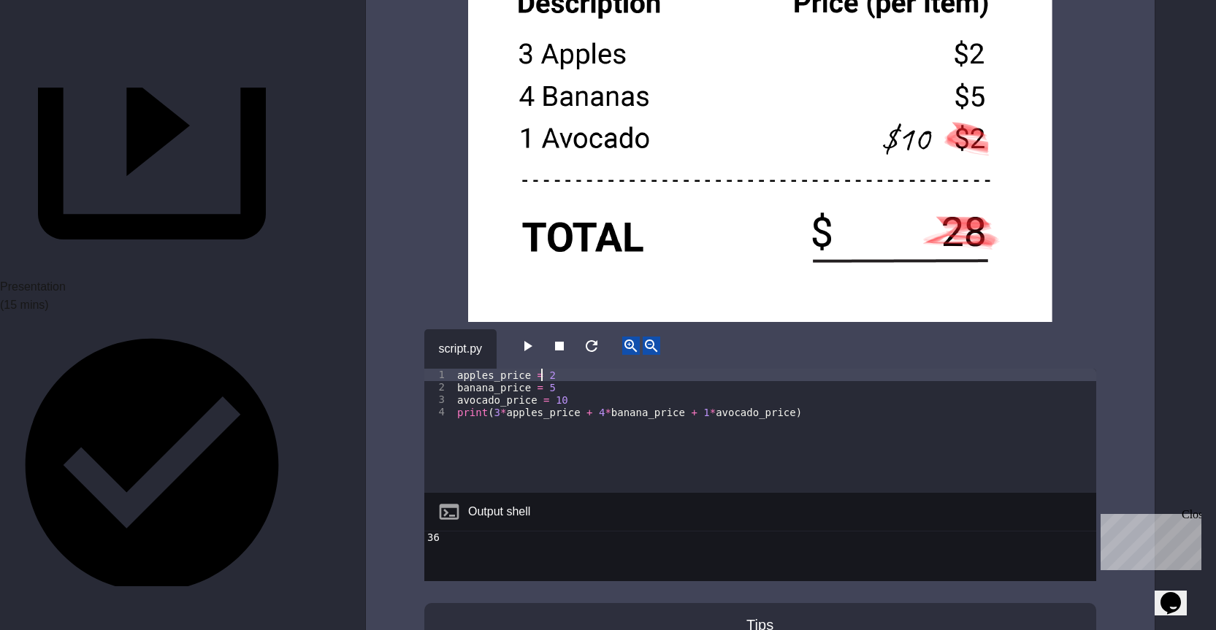
type textarea "**********"
click at [536, 337] on icon "button" at bounding box center [528, 346] width 18 height 18
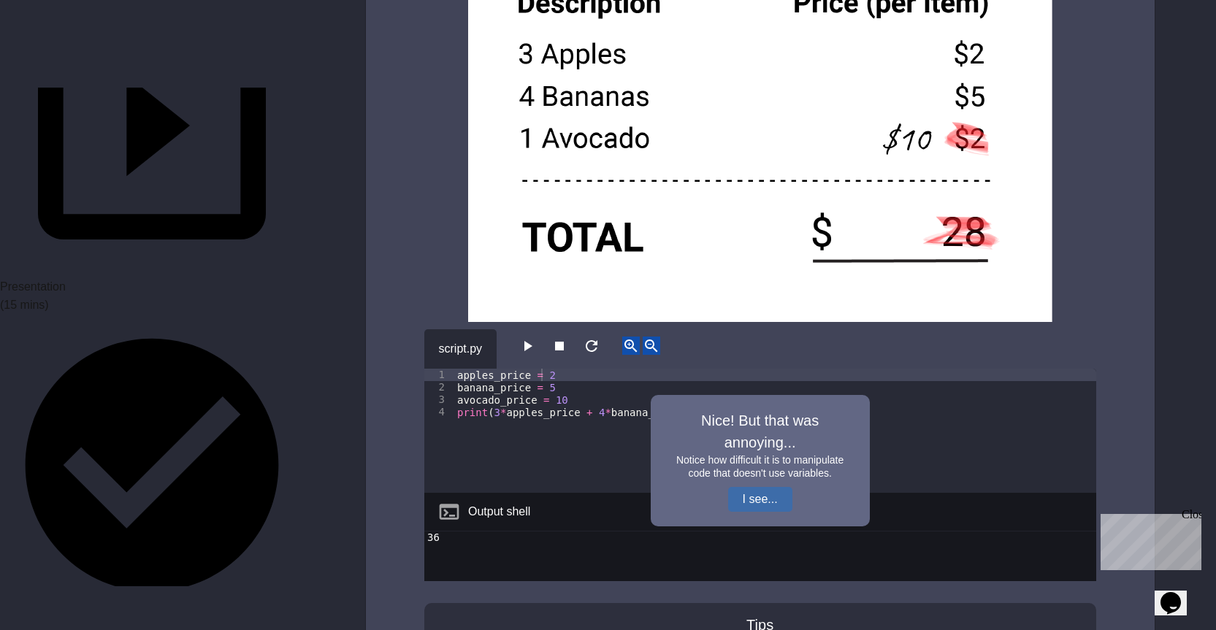
click at [774, 487] on button "I see..." at bounding box center [760, 499] width 64 height 25
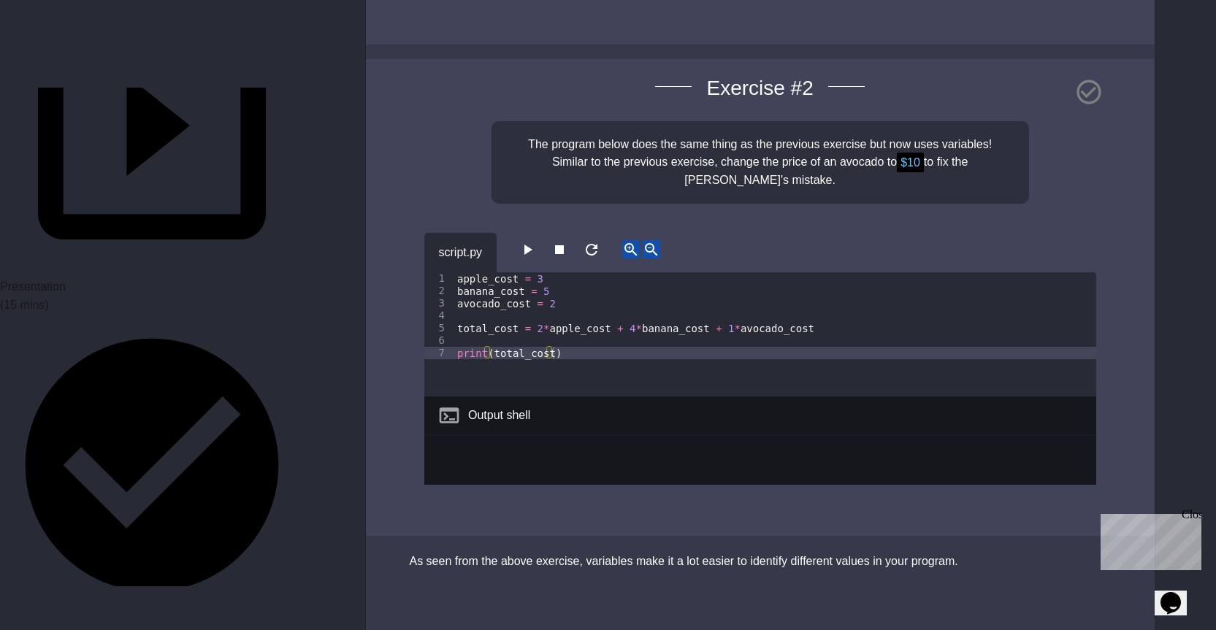
scroll to position [3817, 0]
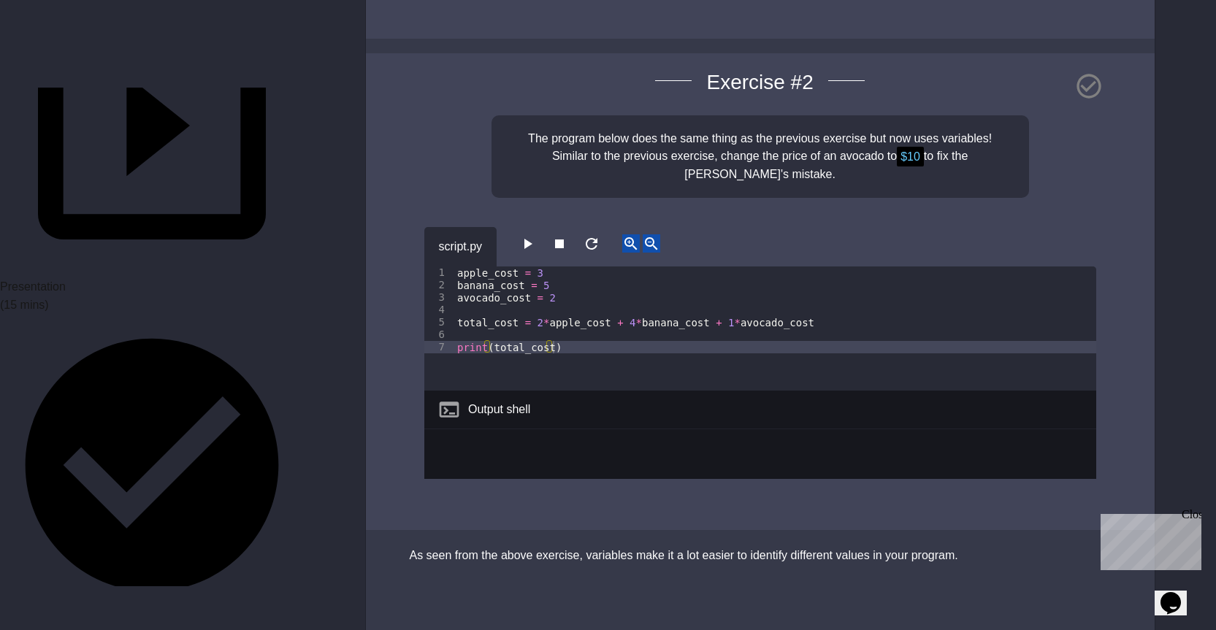
click at [533, 239] on icon "button" at bounding box center [528, 244] width 8 height 10
click at [447, 430] on div "28" at bounding box center [760, 467] width 672 height 75
click at [536, 235] on icon "button" at bounding box center [528, 244] width 18 height 18
click at [559, 179] on div "Exercise # 2 The program below does the same thing as the previous exercise but…" at bounding box center [760, 292] width 789 height 478
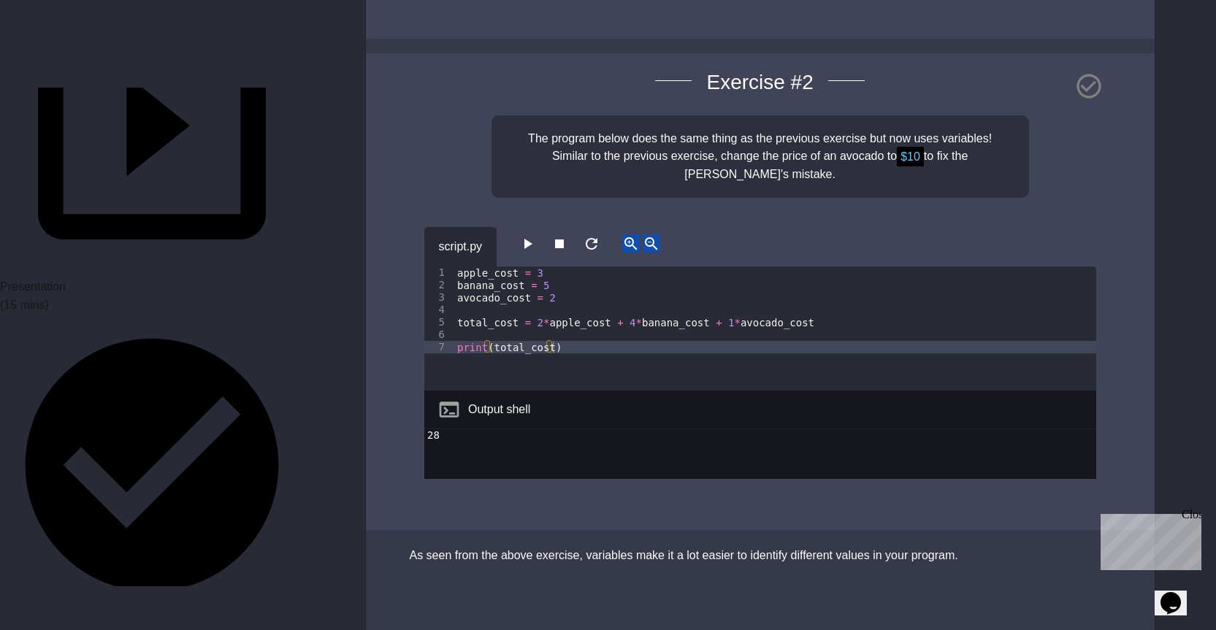
click at [536, 235] on icon "button" at bounding box center [528, 244] width 18 height 18
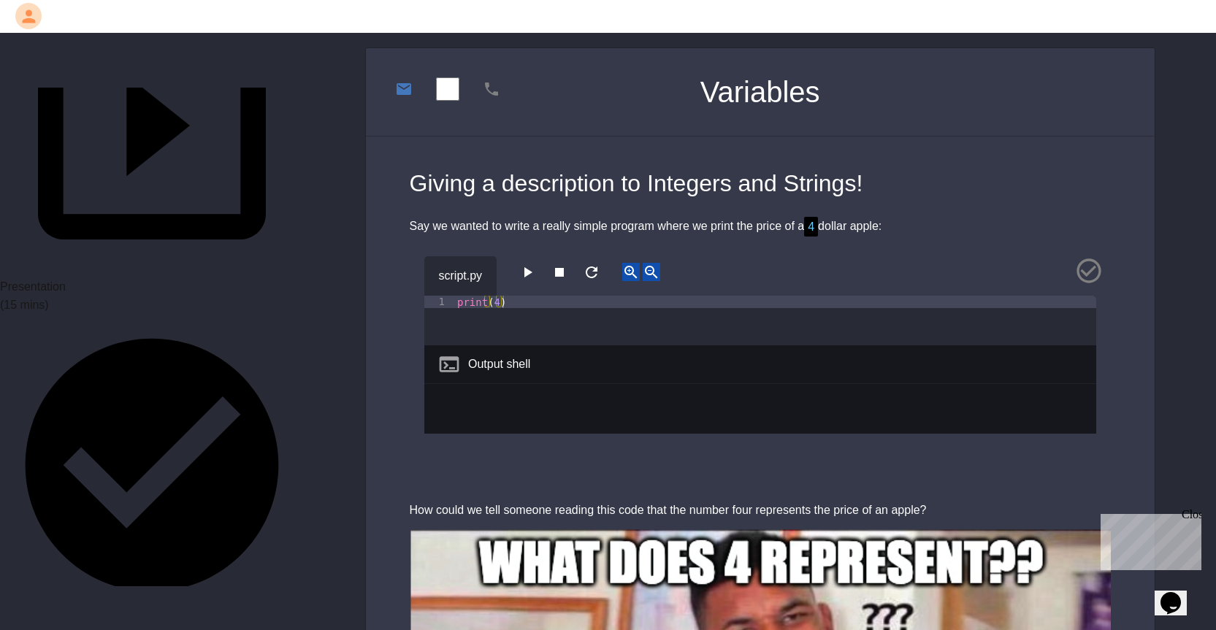
scroll to position [73, 0]
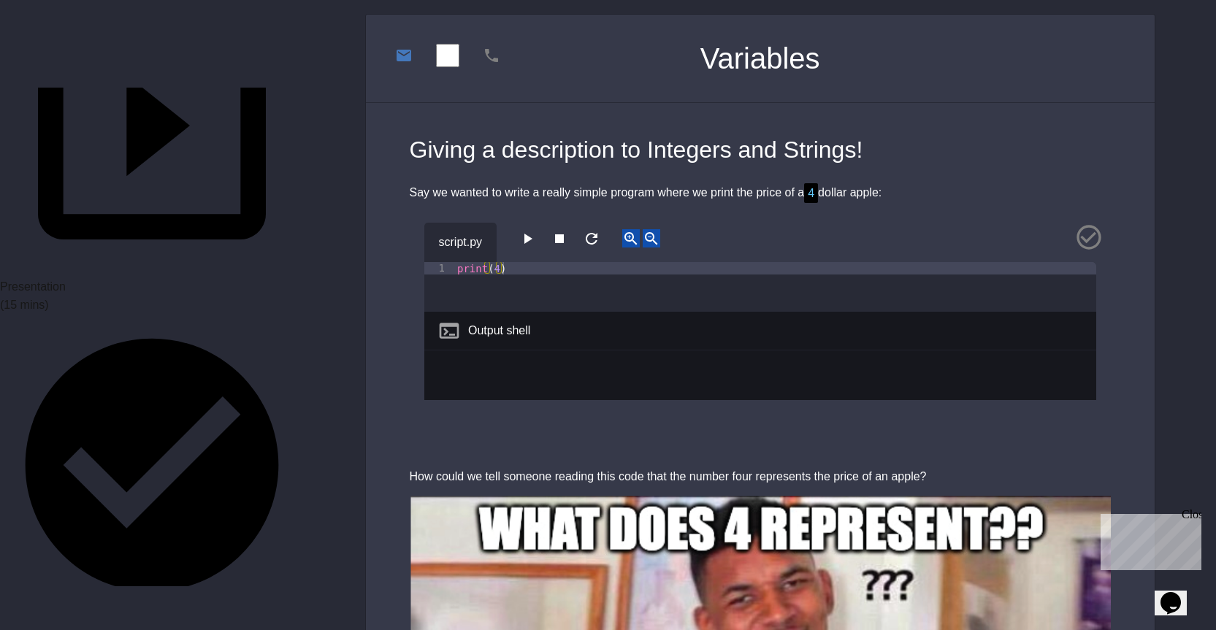
click at [523, 229] on button "button" at bounding box center [528, 238] width 18 height 18
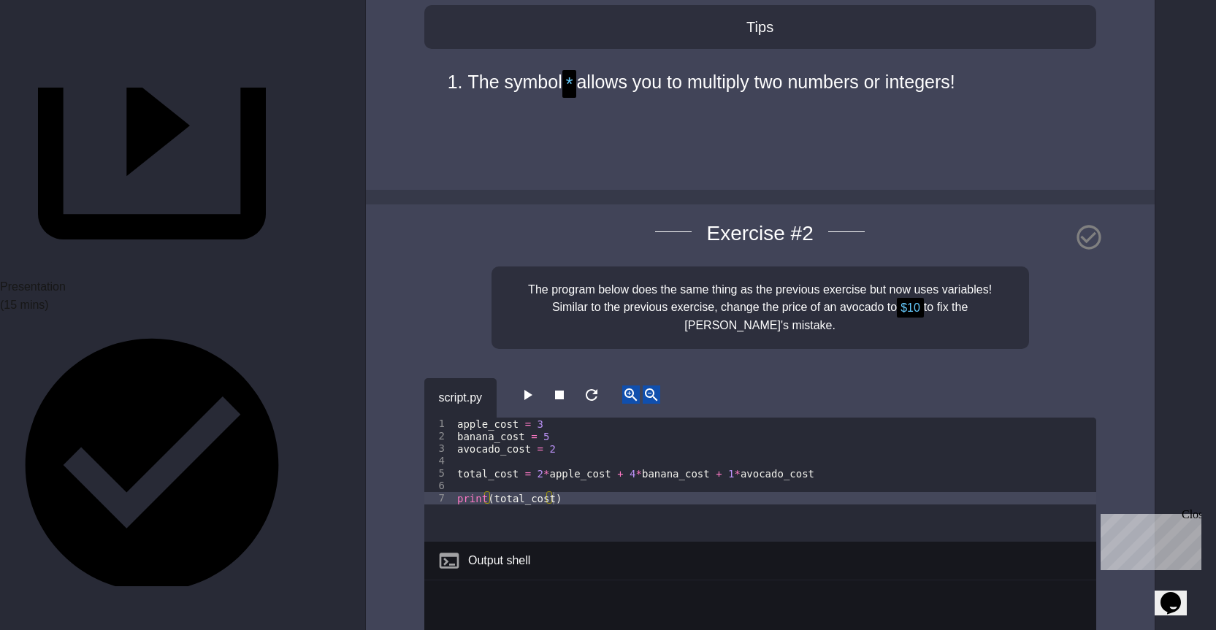
scroll to position [3817, 0]
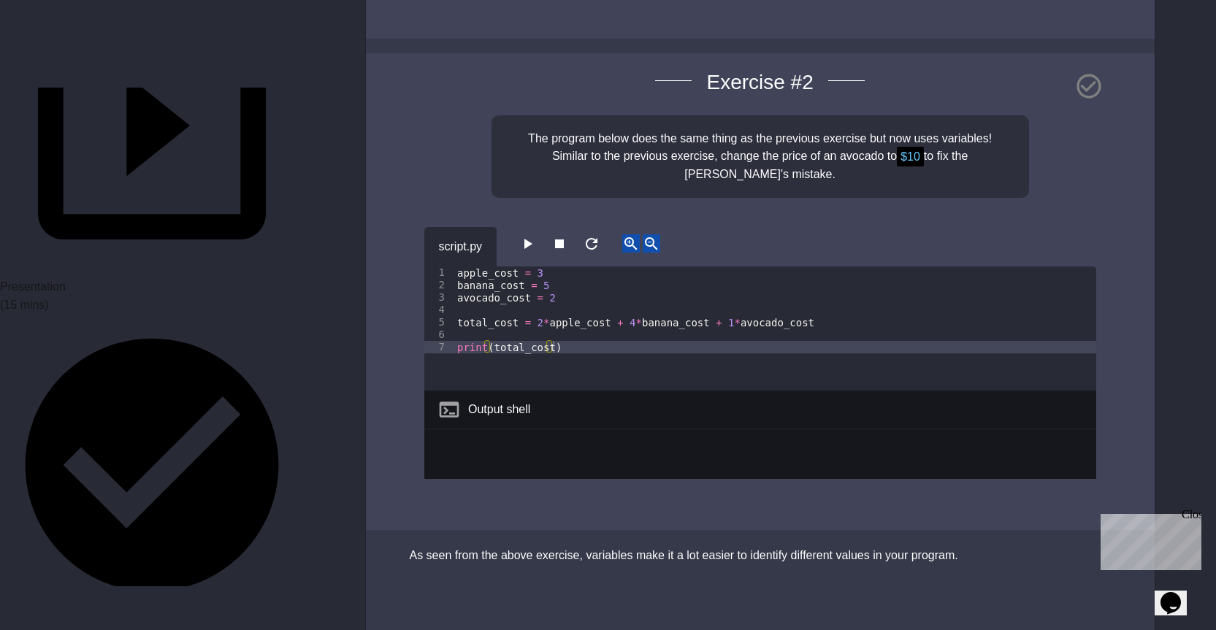
click at [536, 235] on icon "button" at bounding box center [528, 244] width 18 height 18
click at [1075, 72] on icon at bounding box center [1089, 86] width 29 height 29
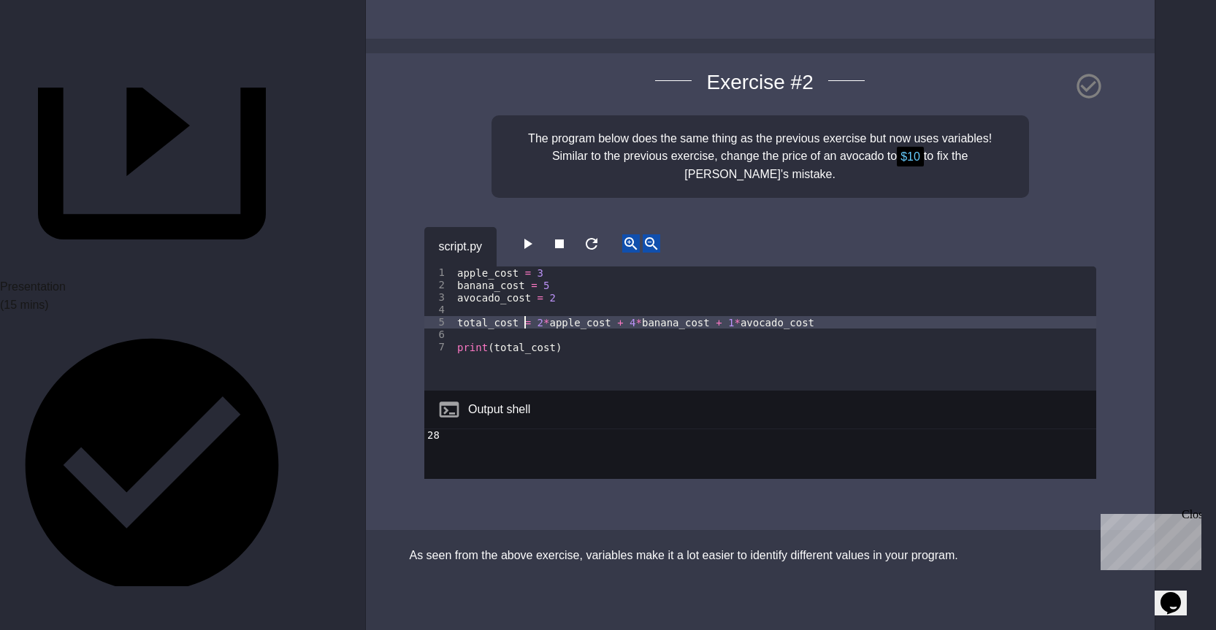
drag, startPoint x: 526, startPoint y: 300, endPoint x: 557, endPoint y: 259, distance: 52.2
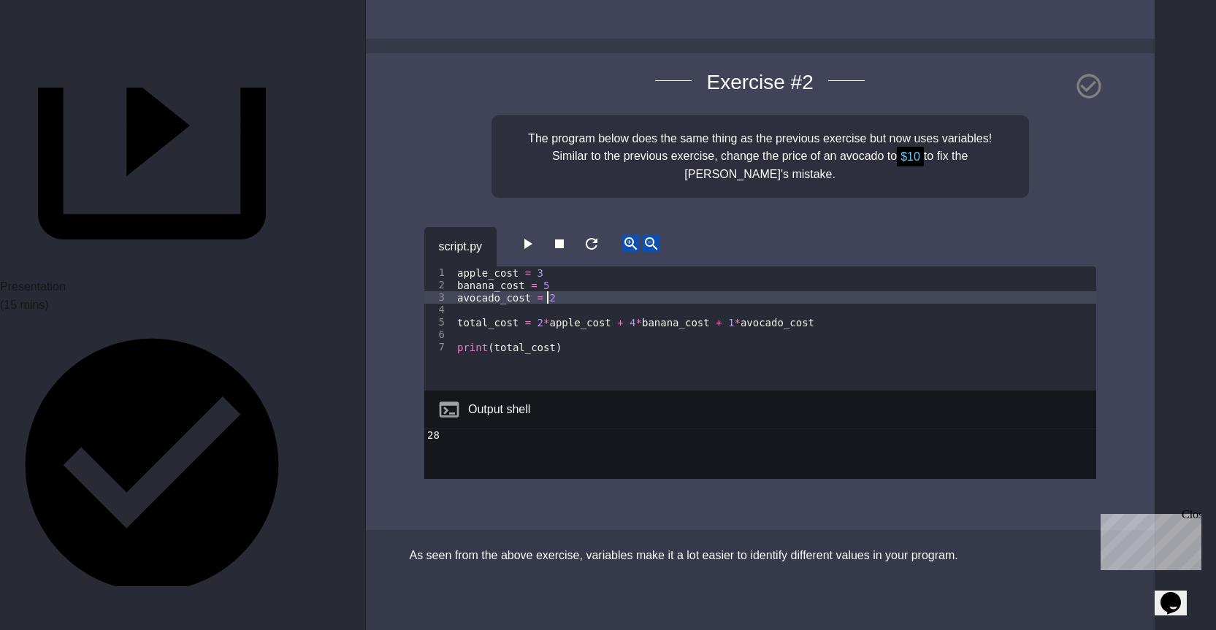
drag, startPoint x: 557, startPoint y: 259, endPoint x: 549, endPoint y: 271, distance: 14.8
click at [549, 271] on div "apple_cost = 3 banana_cost = 5 avocado_cost = 2 total_cost = 2 * apple_cost + 4…" at bounding box center [775, 341] width 642 height 149
type textarea "**********"
click at [549, 188] on div "**********" at bounding box center [760, 292] width 789 height 478
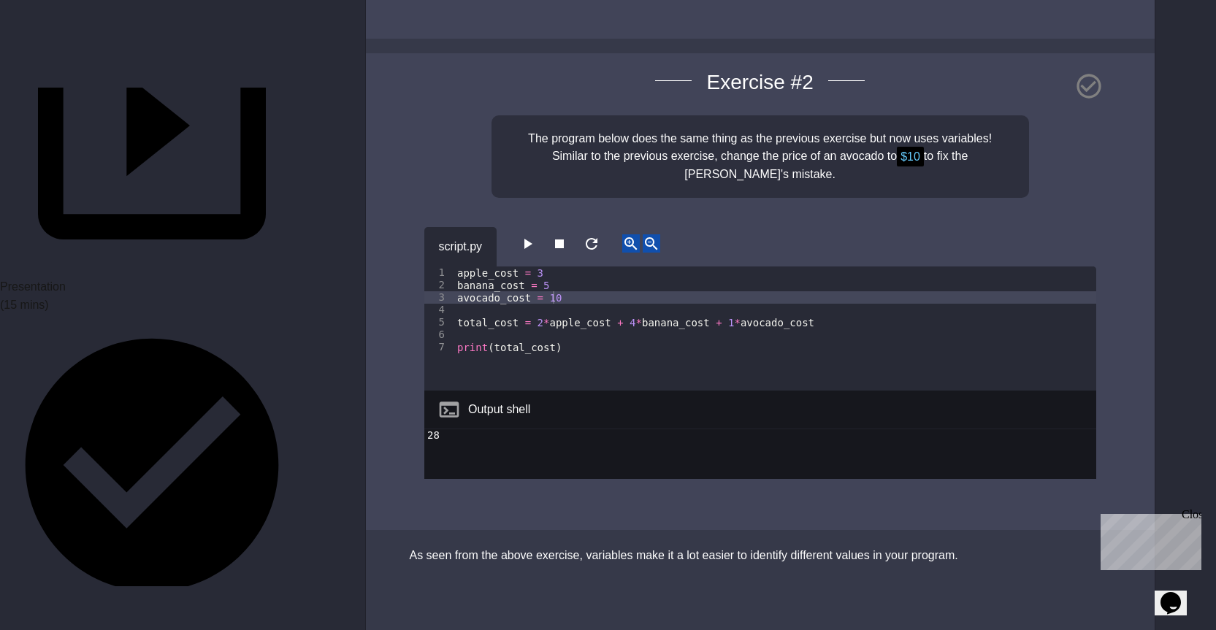
click at [526, 235] on icon "button" at bounding box center [528, 244] width 18 height 18
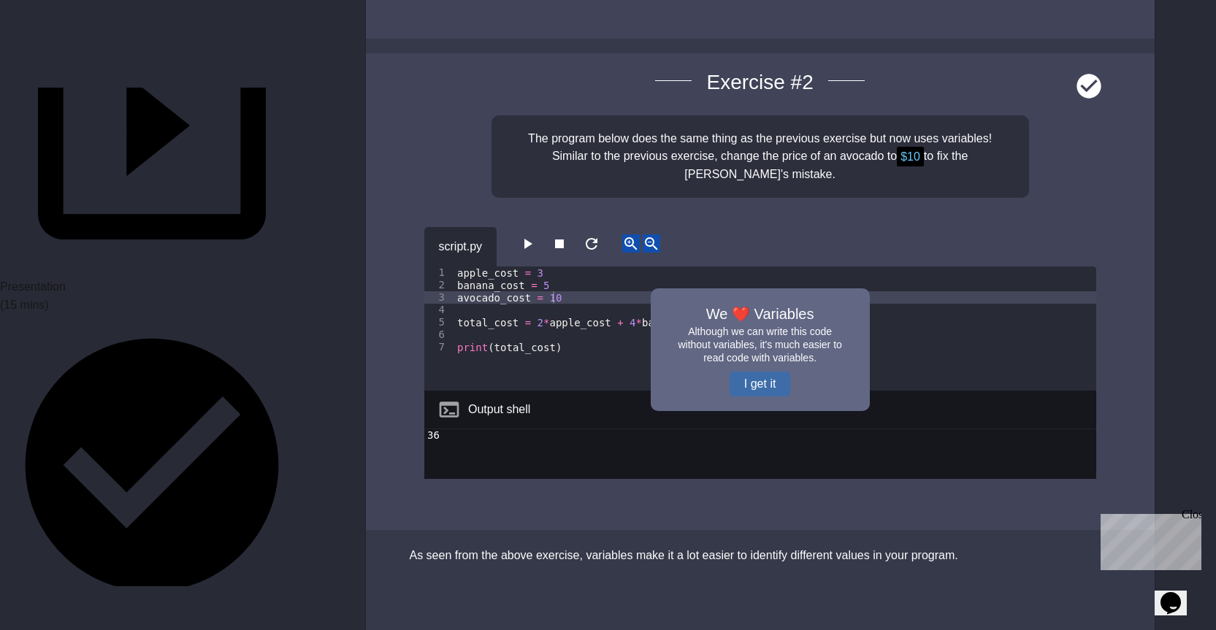
click at [738, 372] on button "I get it" at bounding box center [760, 384] width 61 height 25
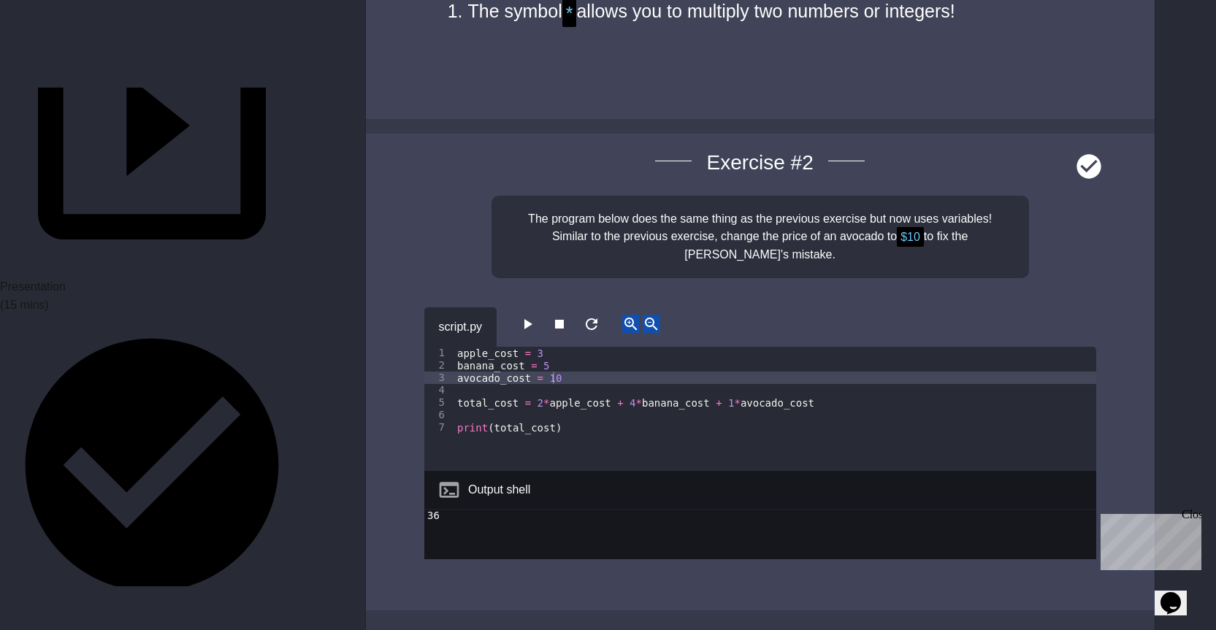
scroll to position [3598, 0]
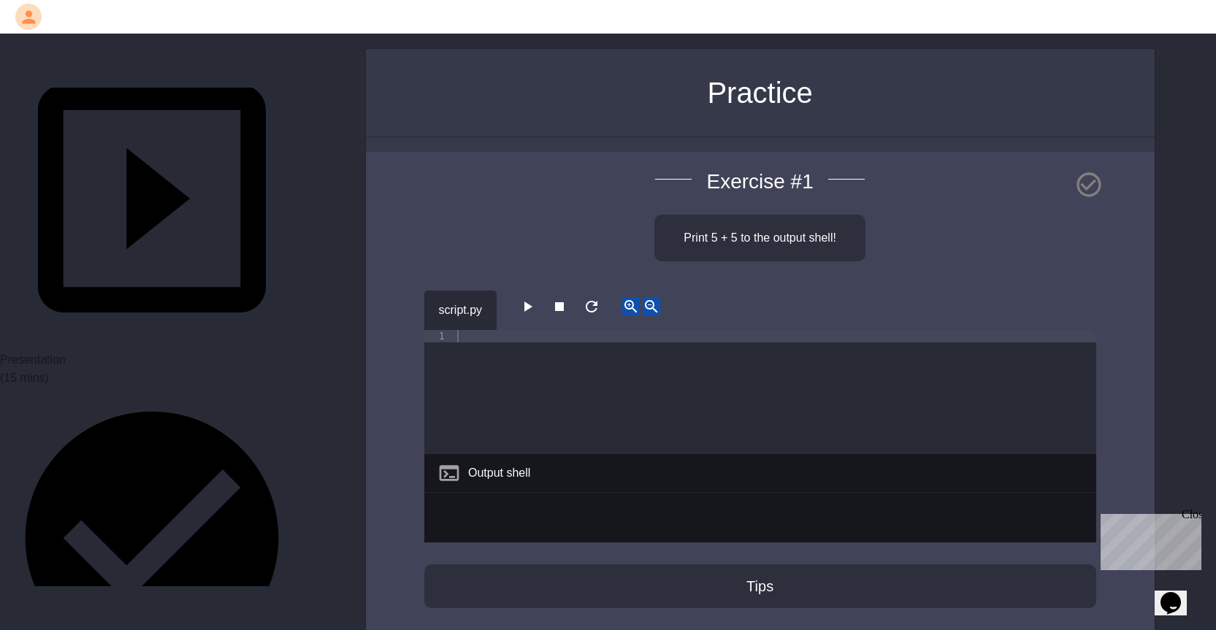
scroll to position [73, 0]
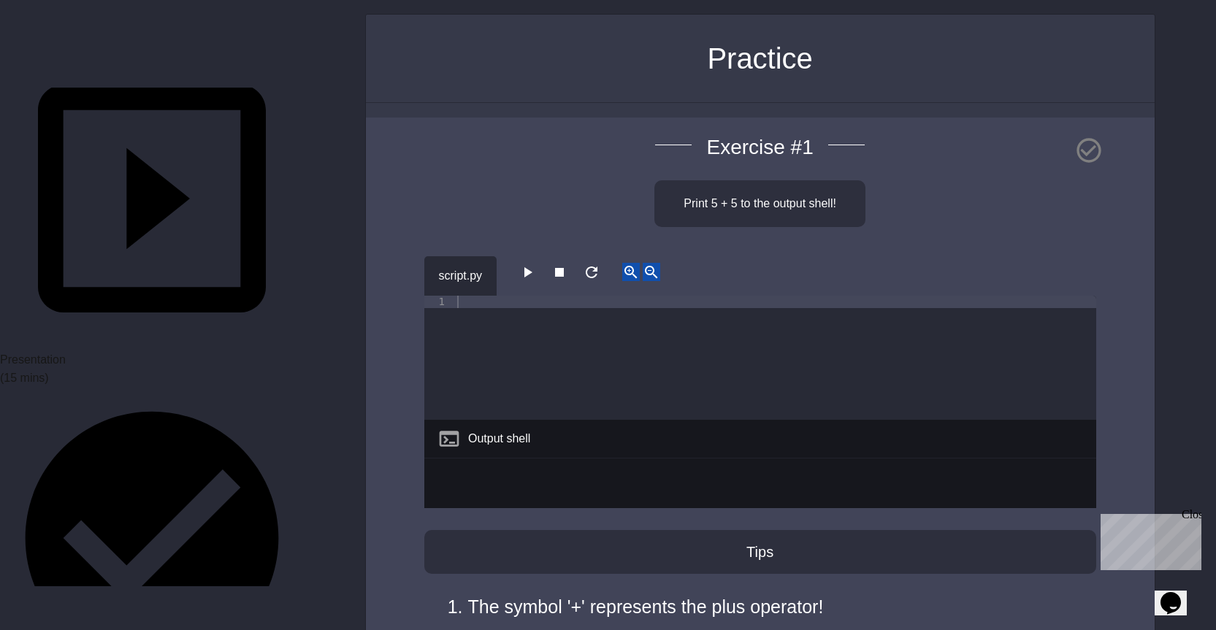
click at [484, 296] on div at bounding box center [775, 370] width 642 height 149
click at [455, 180] on div "Exercise # 1 Print 5 + 5 to the output shell! 🎉 You did it! 🎉 Nice! Let's go! s…" at bounding box center [760, 415] width 789 height 595
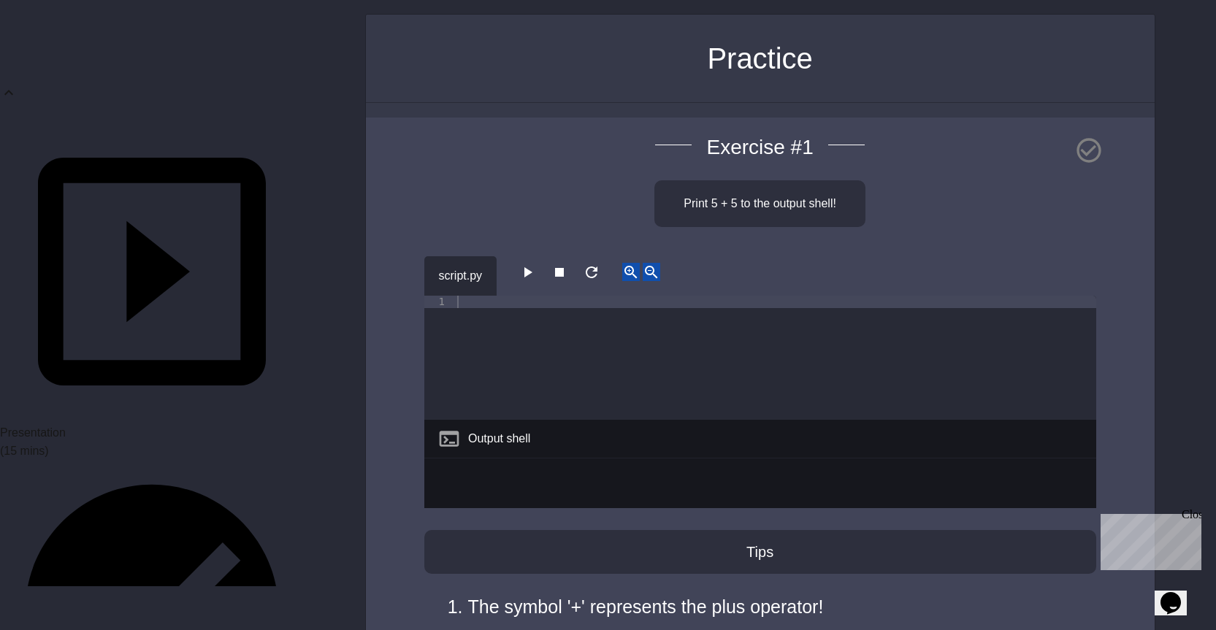
scroll to position [0, 0]
